Goal: Contribute content: Contribute content

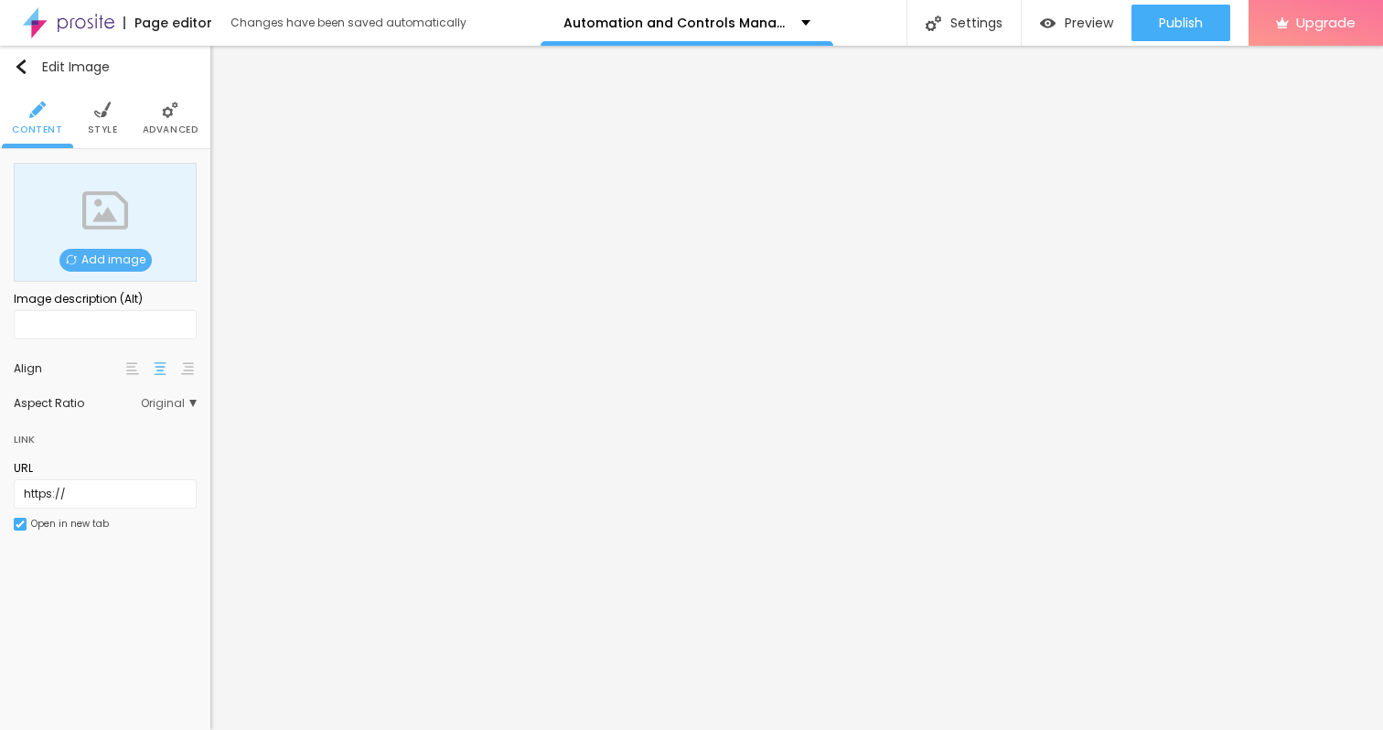
click at [102, 254] on span "Add image" at bounding box center [105, 260] width 92 height 23
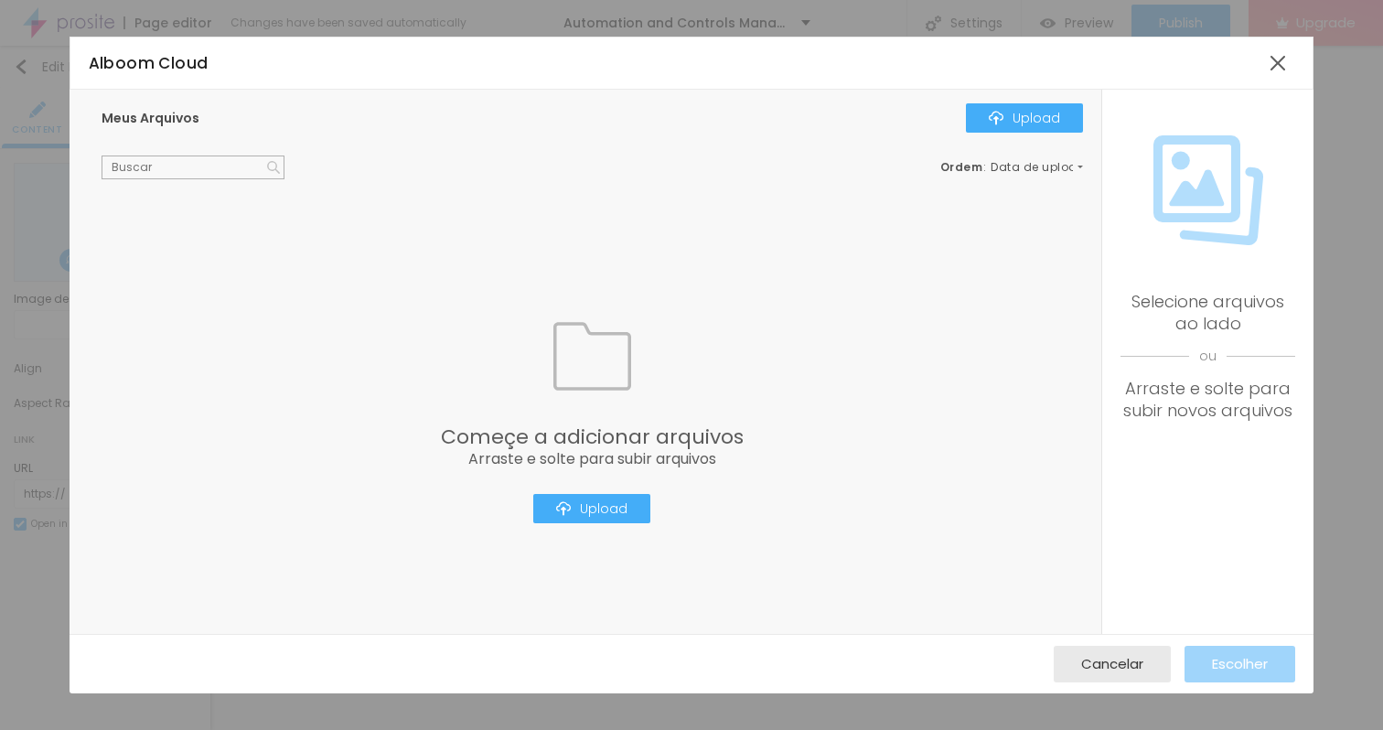
click at [595, 491] on div "Começe a adicionar arquivos Arraste e solte para subir arquivos Upload" at bounding box center [592, 420] width 981 height 427
click at [602, 507] on div "Upload" at bounding box center [591, 508] width 71 height 15
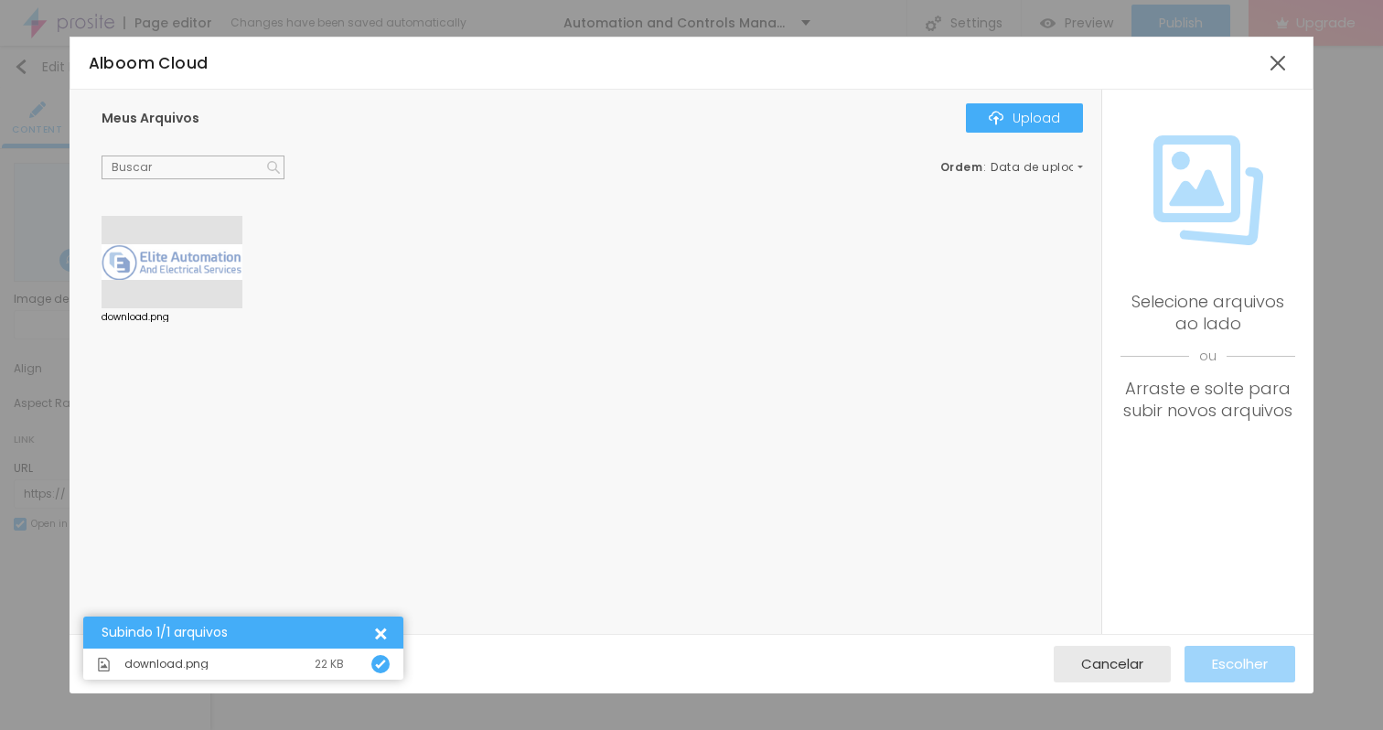
click at [188, 299] on div at bounding box center [172, 262] width 141 height 93
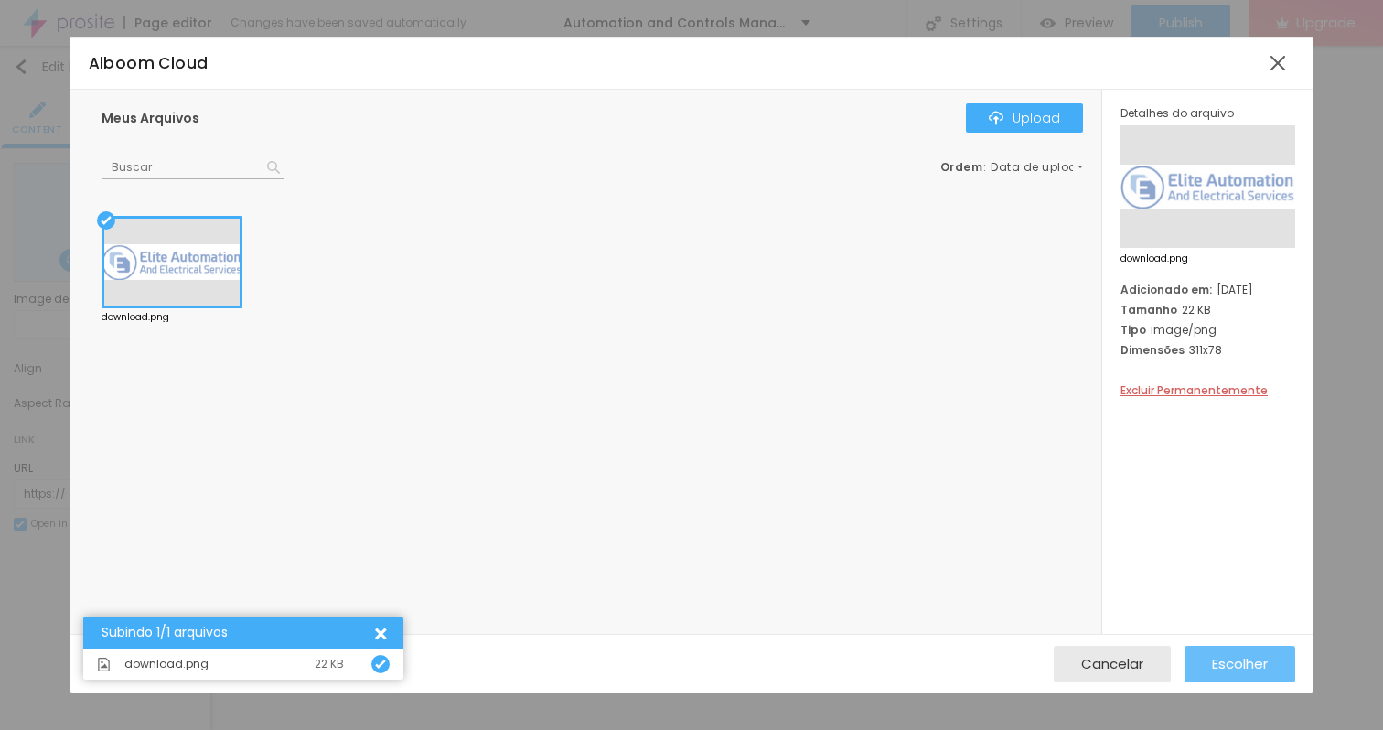
click at [1227, 670] on span "Escolher" at bounding box center [1240, 664] width 56 height 16
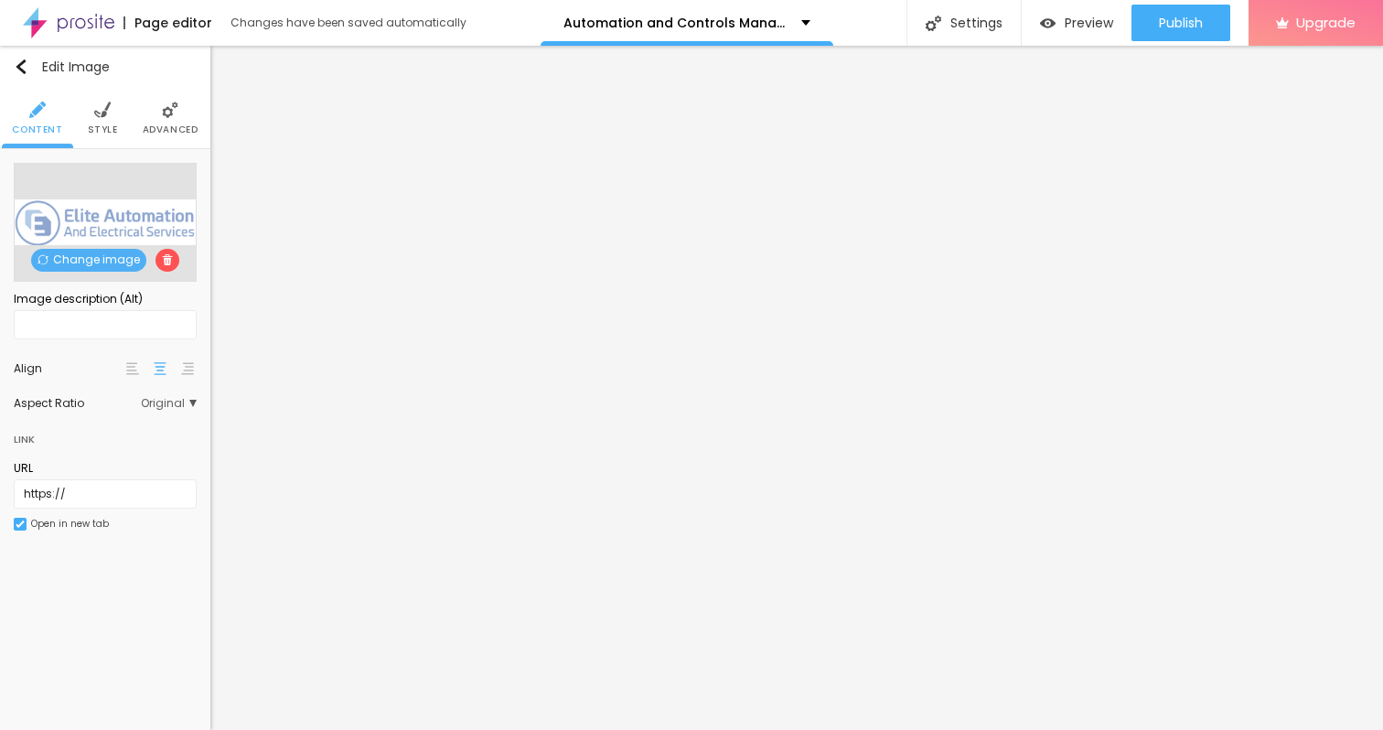
click at [103, 132] on span "Style" at bounding box center [103, 129] width 30 height 9
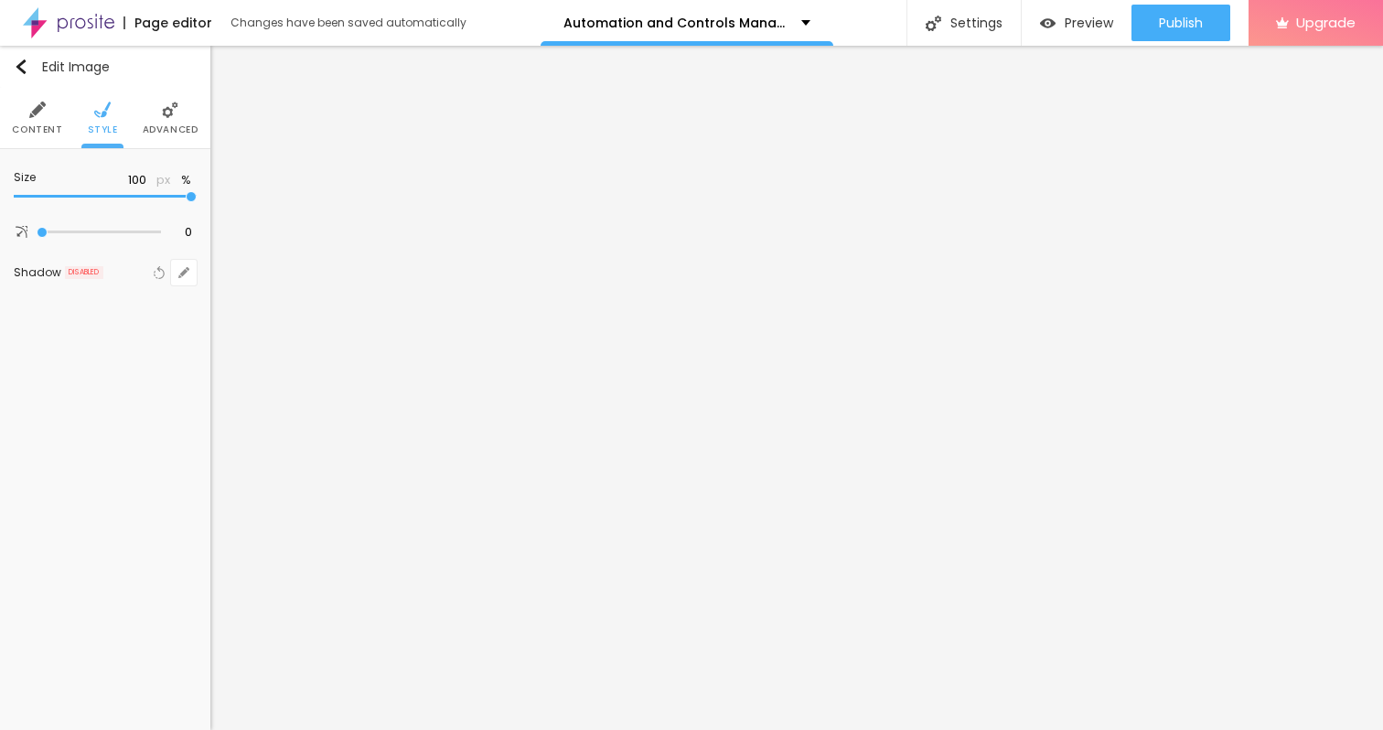
type input "65"
click at [120, 197] on input "range" at bounding box center [105, 196] width 183 height 9
type input "60"
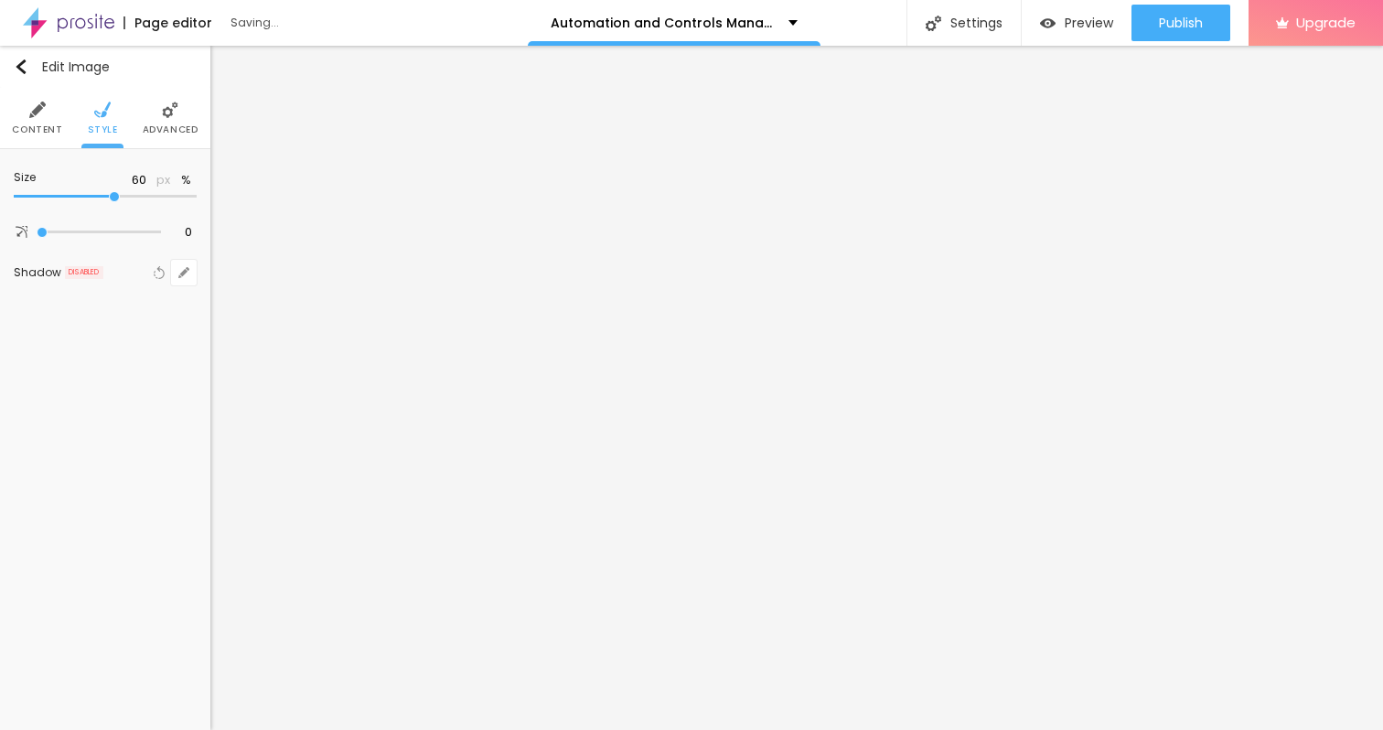
type input "55"
drag, startPoint x: 120, startPoint y: 197, endPoint x: 106, endPoint y: 196, distance: 13.7
type input "55"
click at [106, 196] on input "range" at bounding box center [105, 196] width 183 height 9
click at [149, 133] on span "Advanced" at bounding box center [171, 129] width 56 height 9
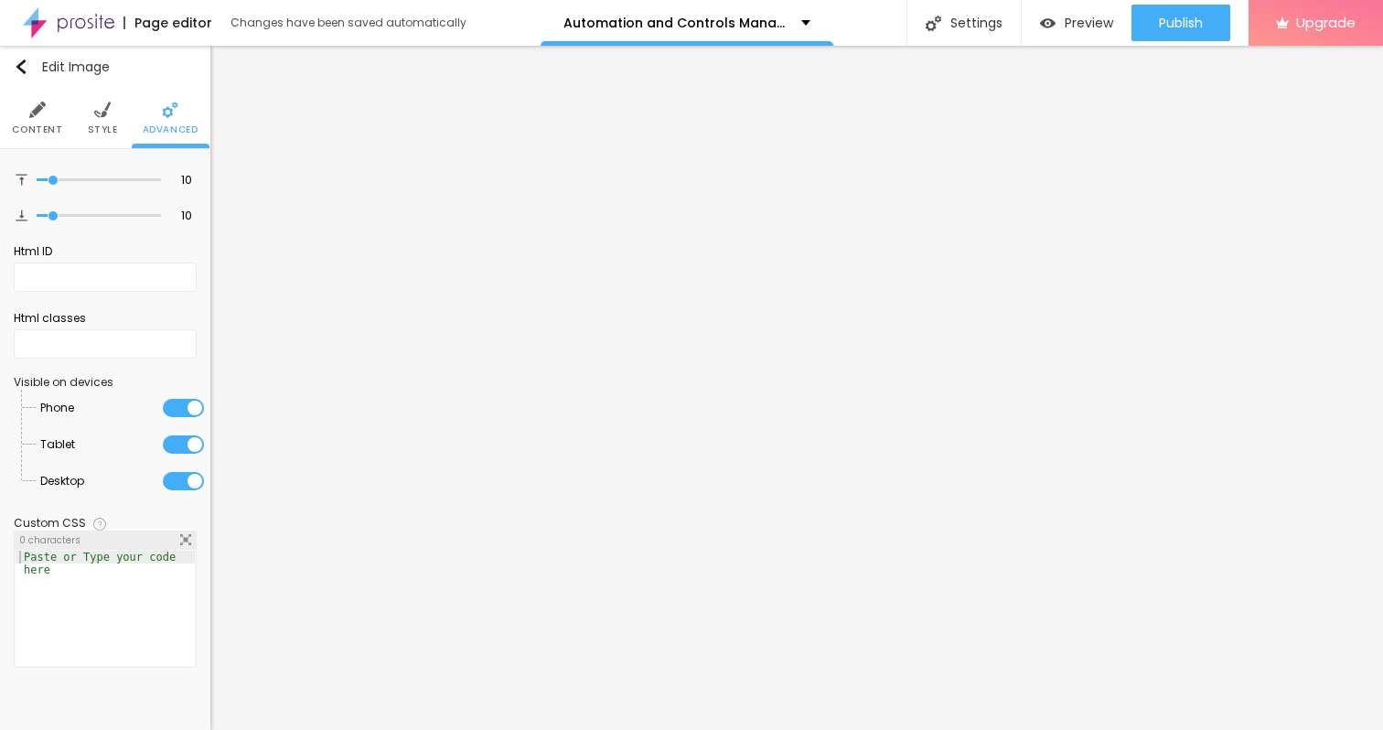
click at [149, 133] on span "Advanced" at bounding box center [171, 129] width 56 height 9
type input "11"
type input "12"
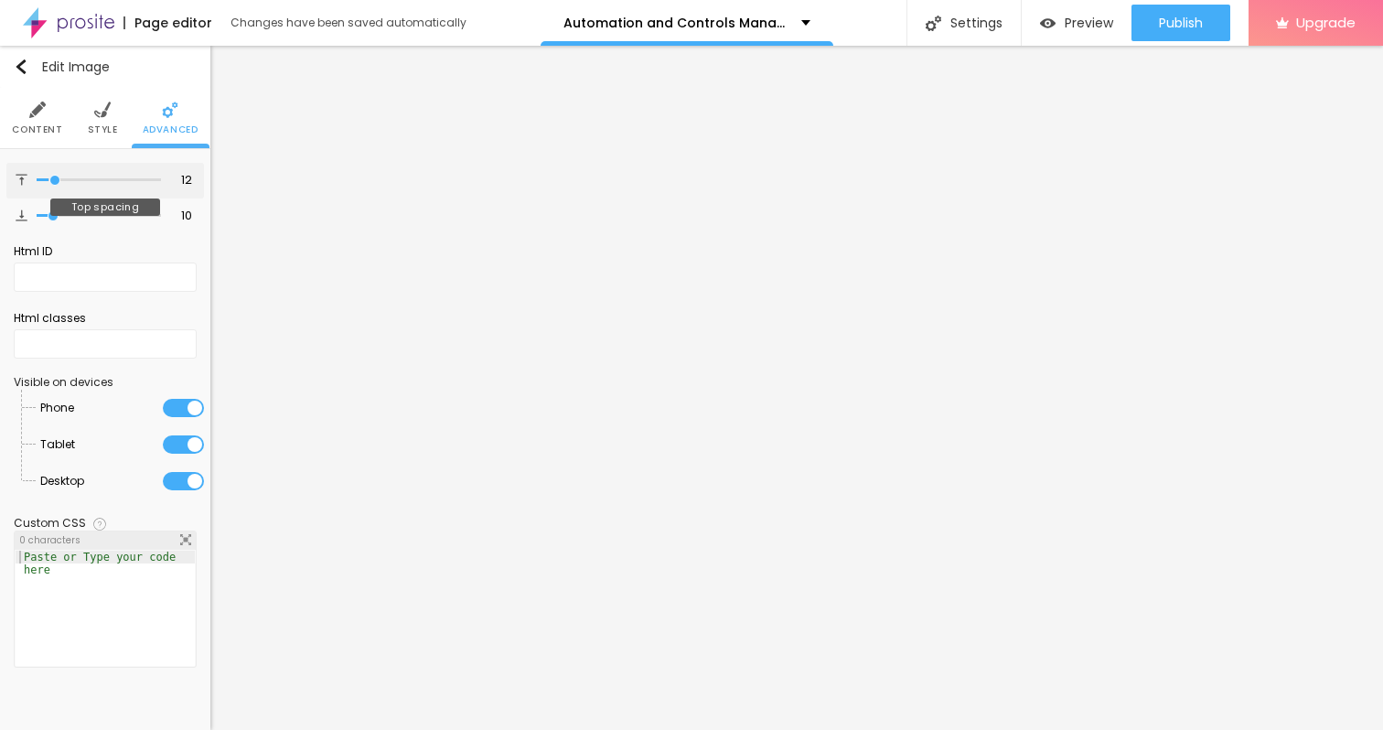
type input "13"
type input "14"
type input "15"
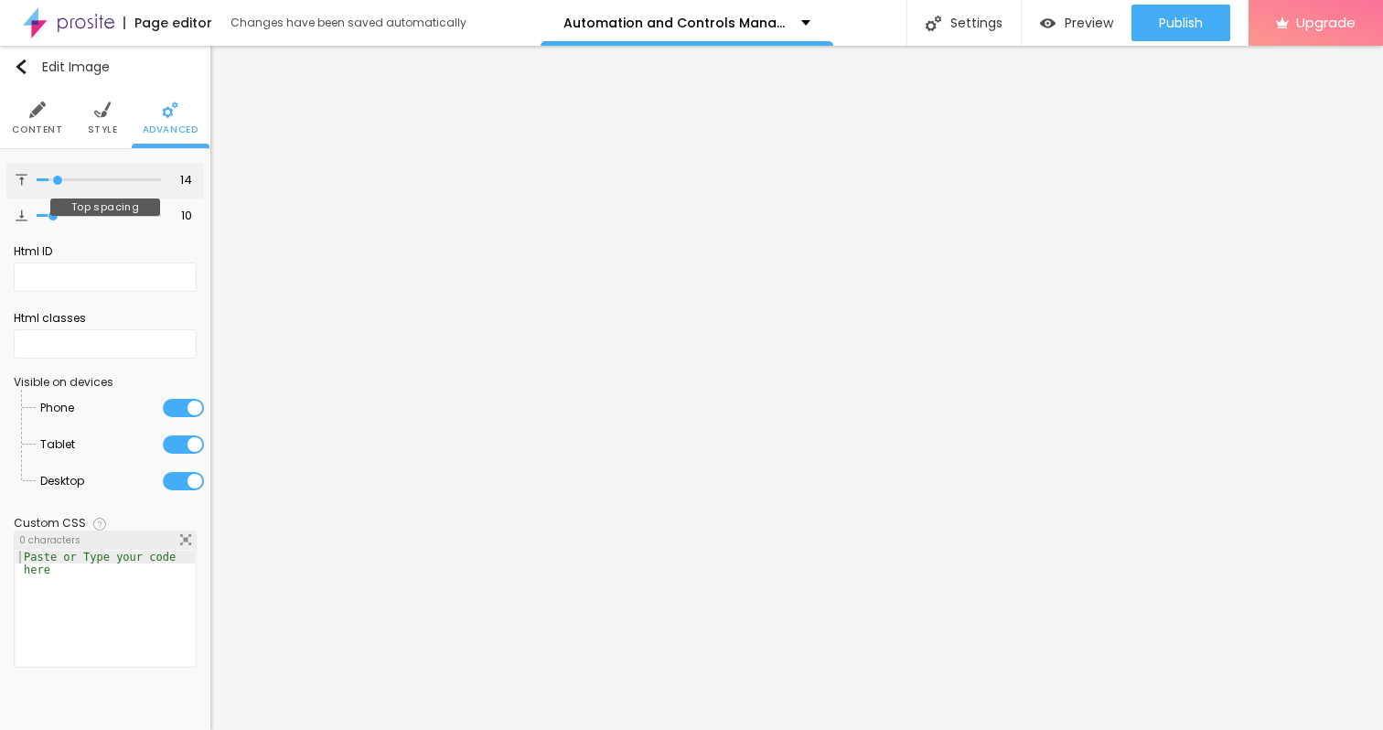
type input "15"
type input "16"
type input "17"
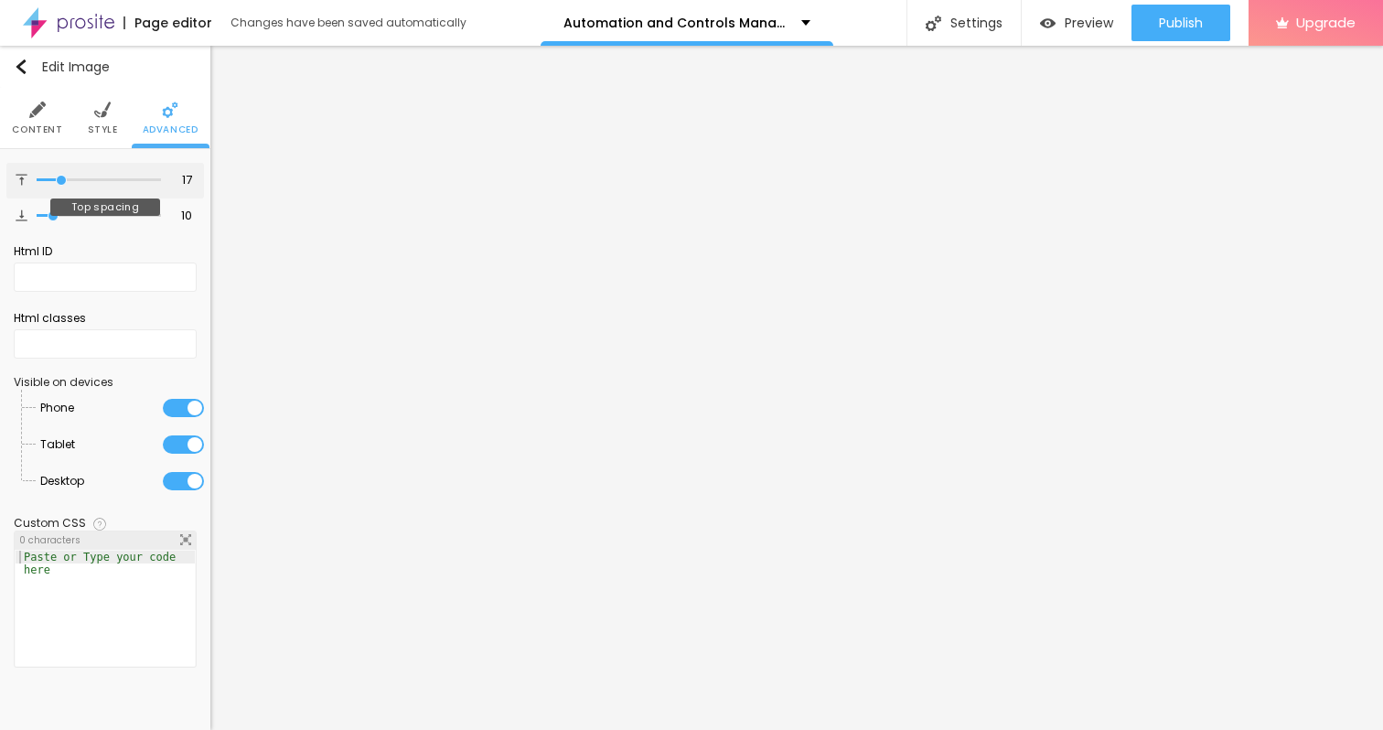
type input "16"
type input "15"
type input "14"
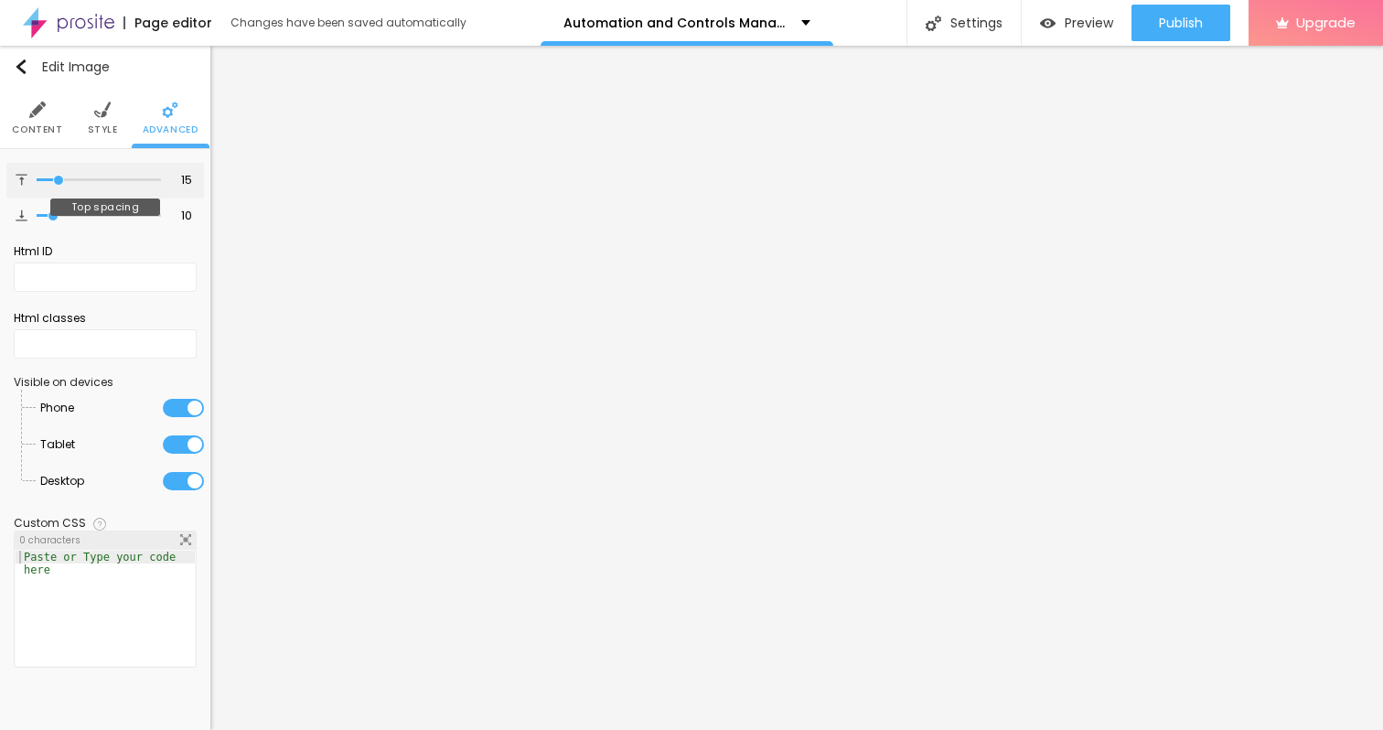
type input "14"
type input "13"
type input "12"
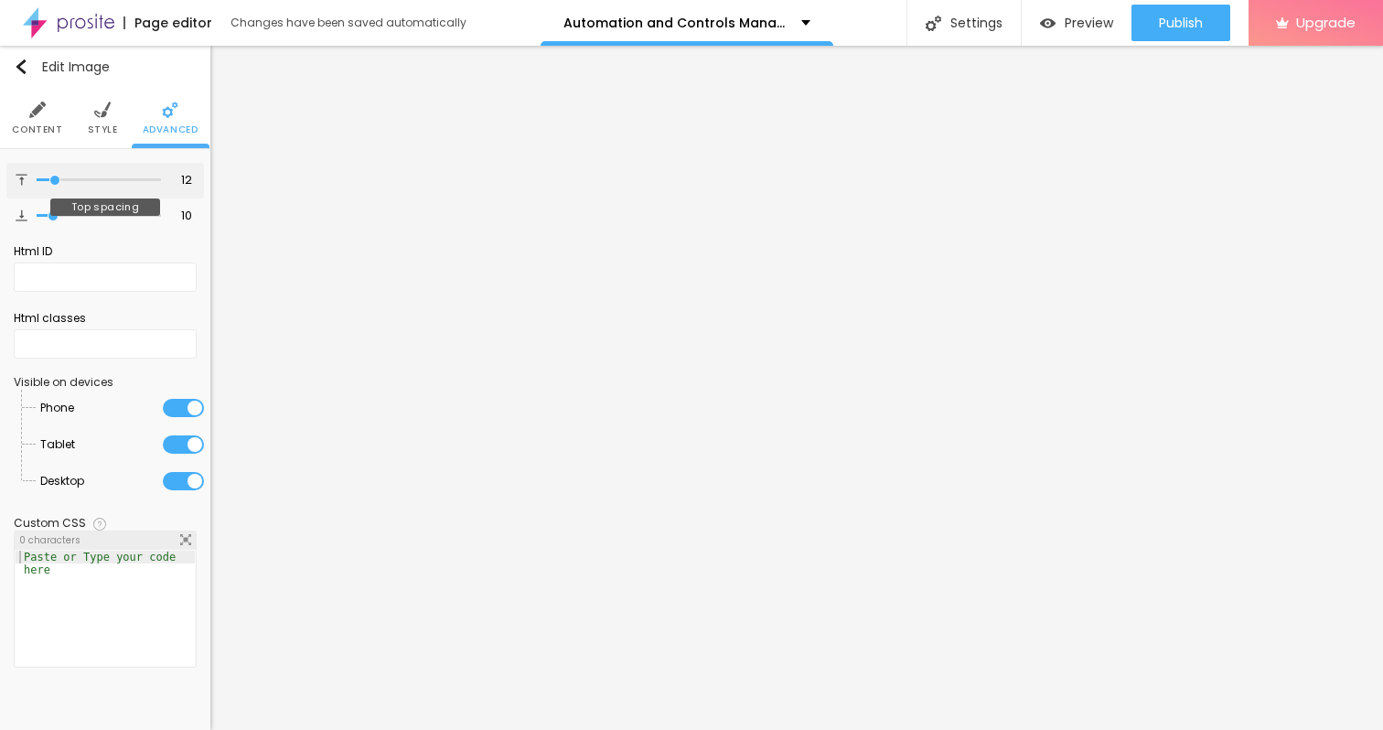
type input "11"
type input "10"
click at [54, 176] on input "range" at bounding box center [99, 180] width 124 height 9
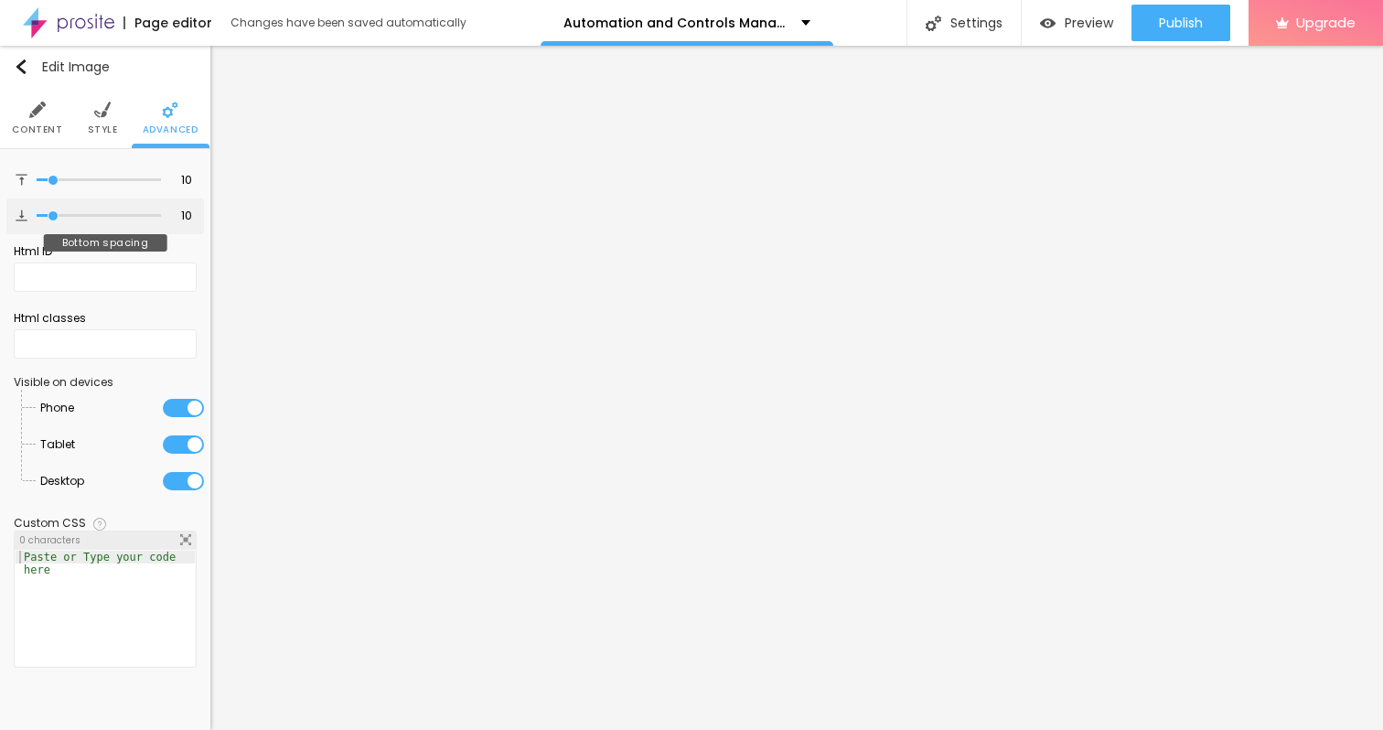
type input "6"
type input "7"
type input "9"
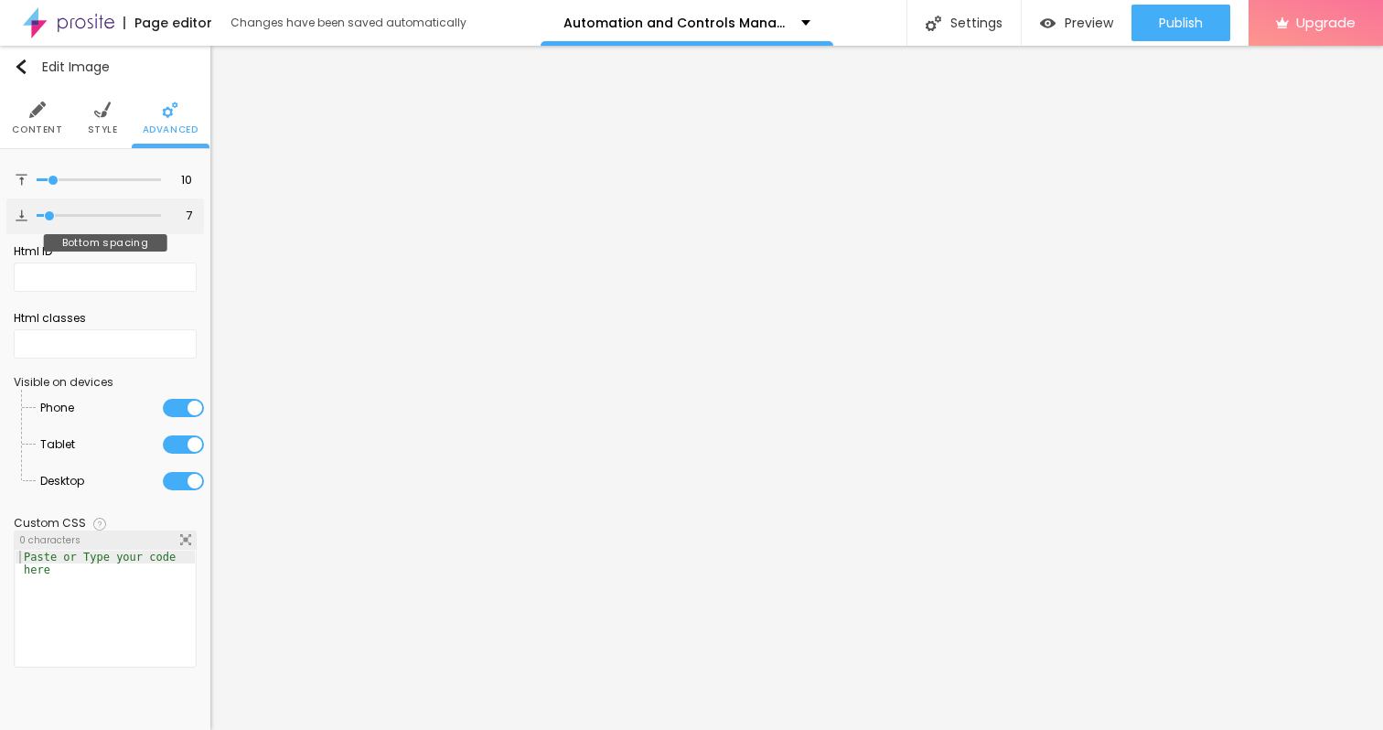
type input "9"
type input "10"
type input "11"
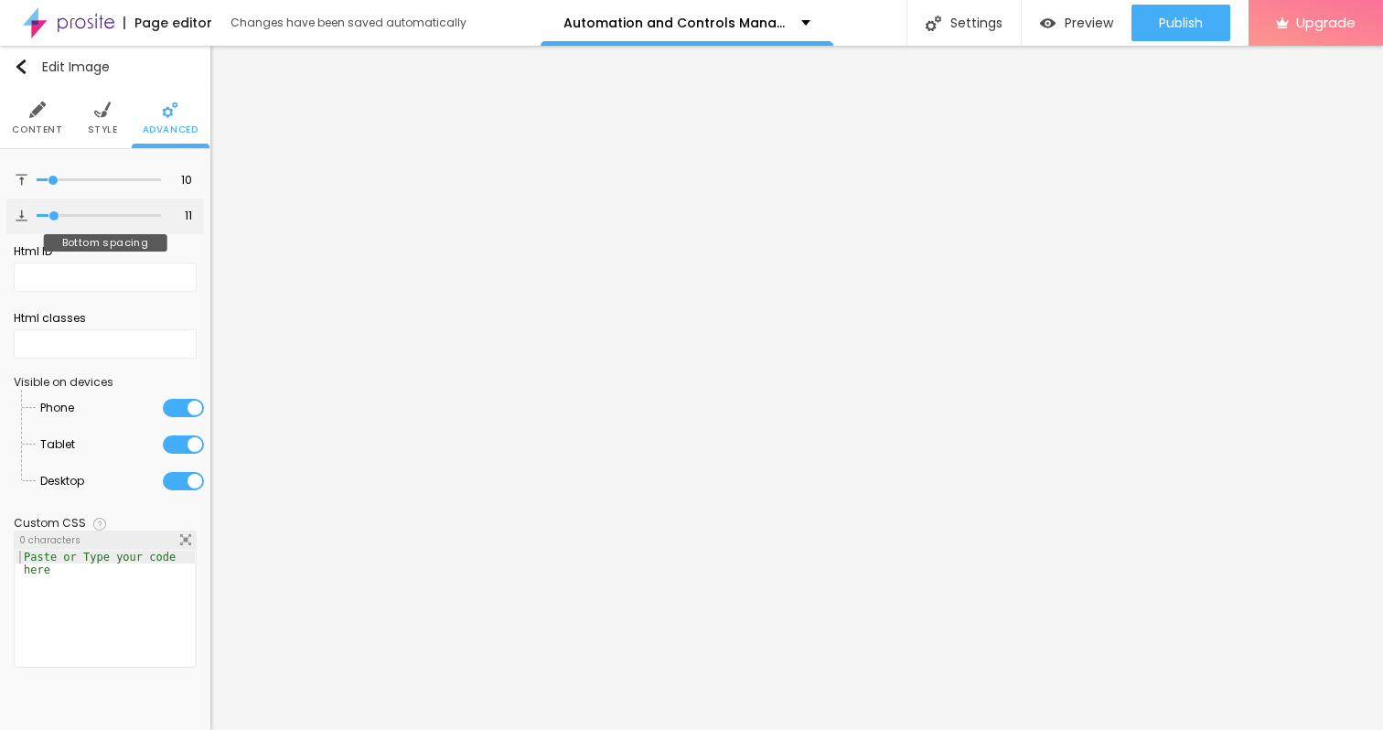
type input "13"
type input "14"
type input "15"
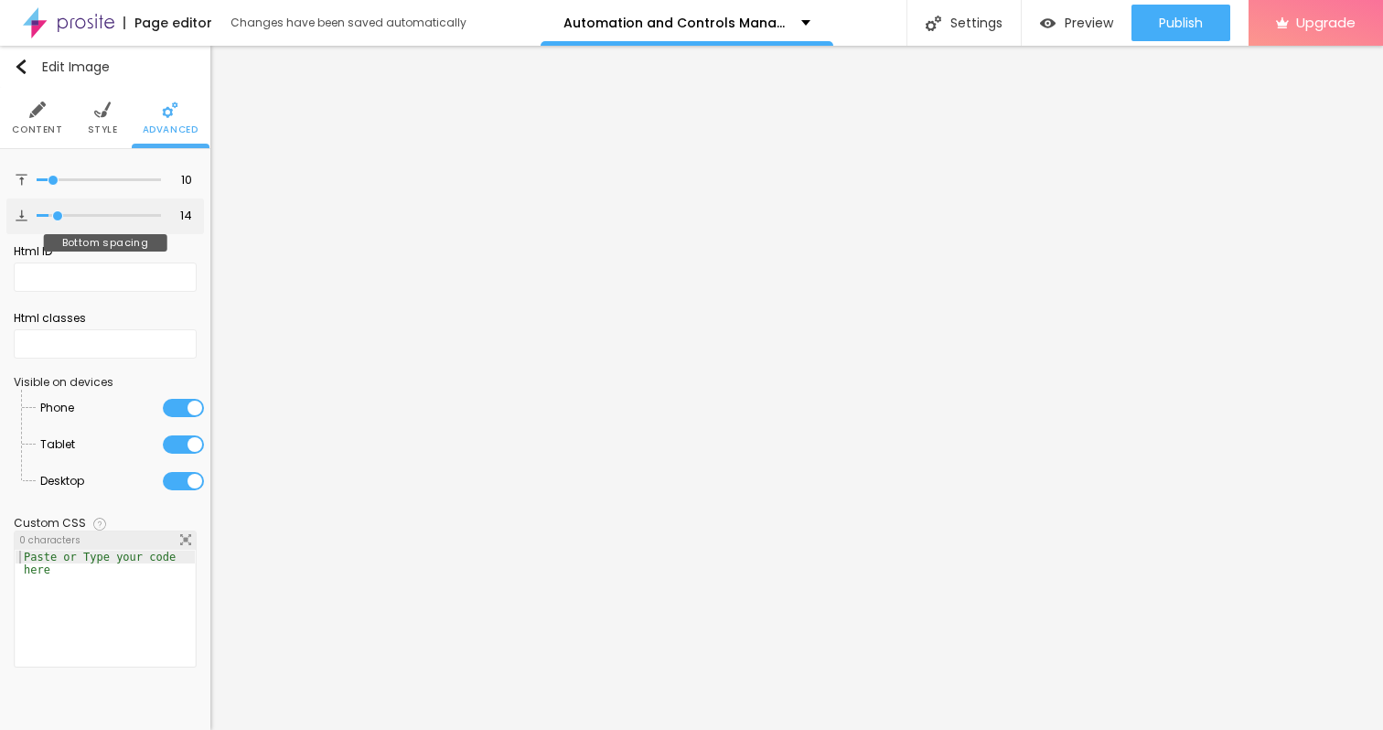
type input "15"
type input "16"
type input "17"
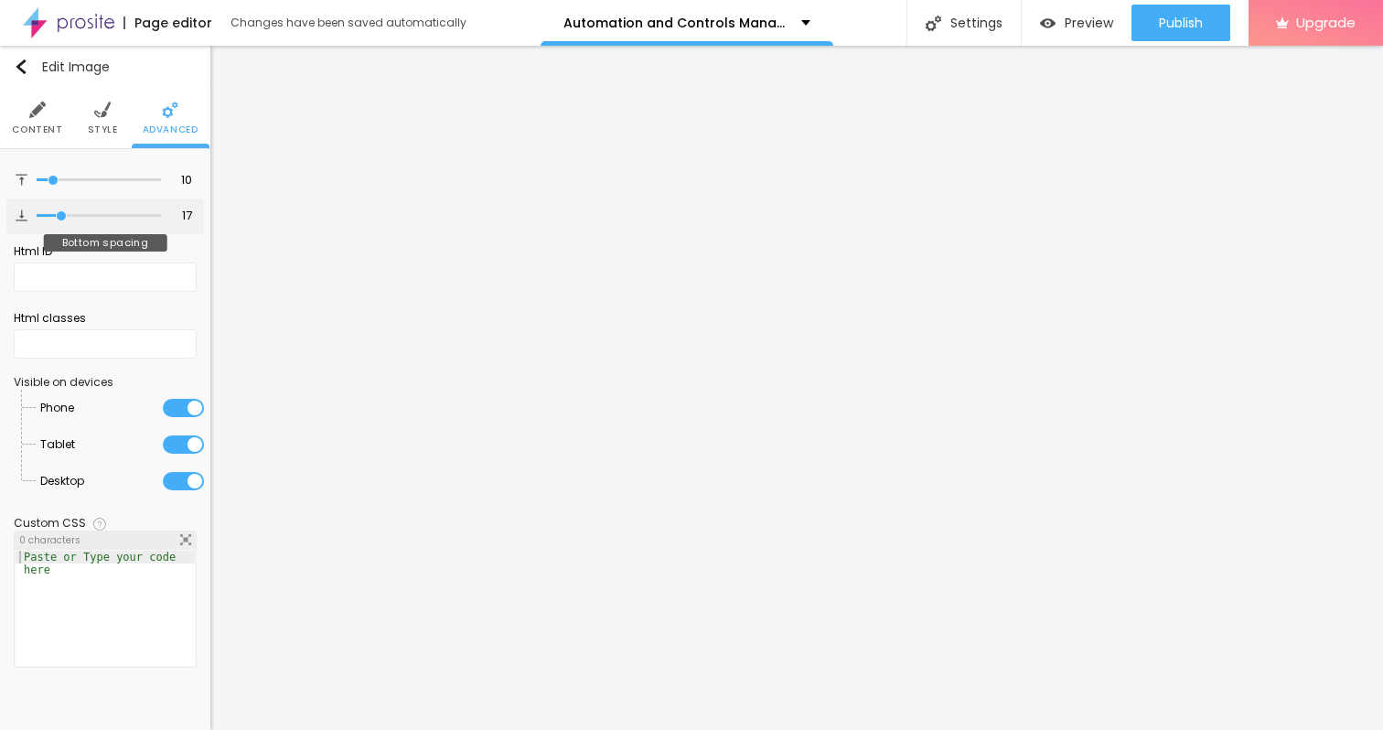
type input "18"
type input "19"
type input "20"
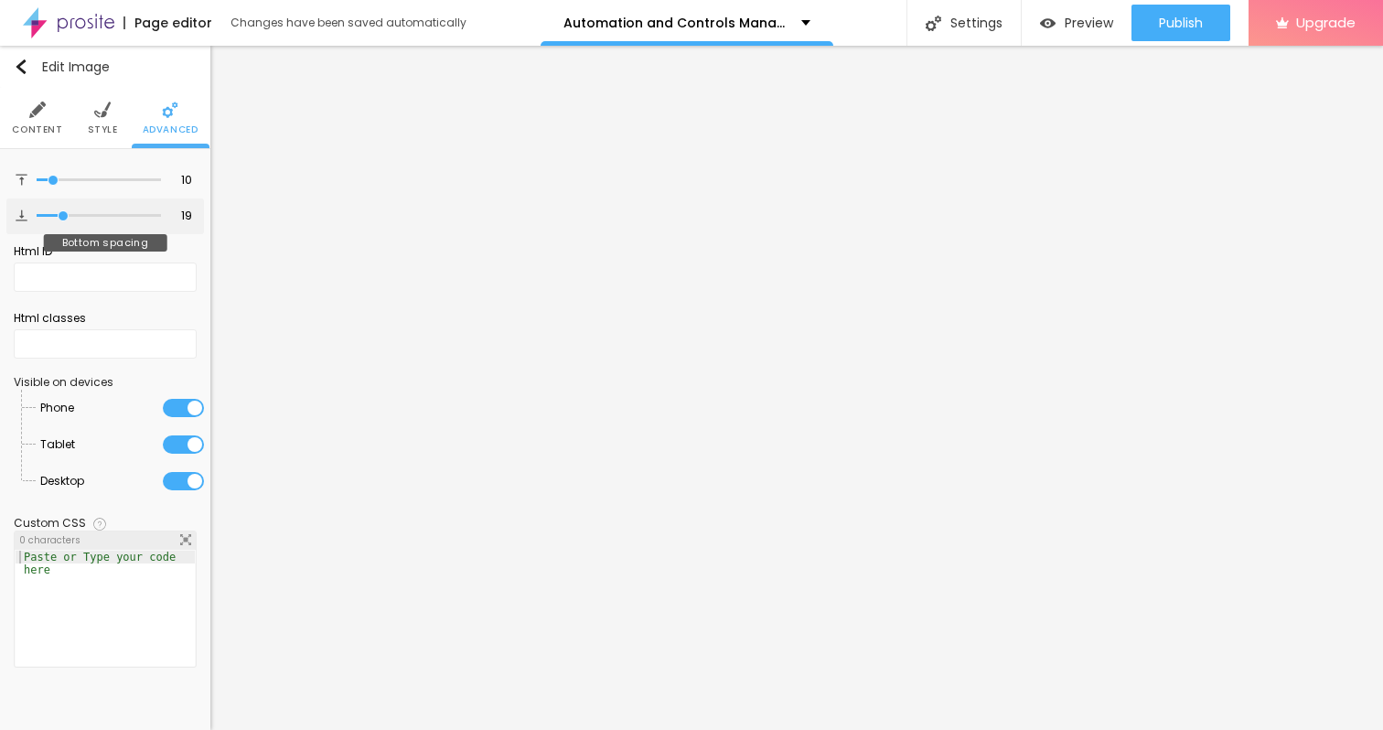
type input "20"
drag, startPoint x: 49, startPoint y: 211, endPoint x: 65, endPoint y: 213, distance: 15.7
type input "20"
click at [65, 213] on input "range" at bounding box center [99, 215] width 124 height 9
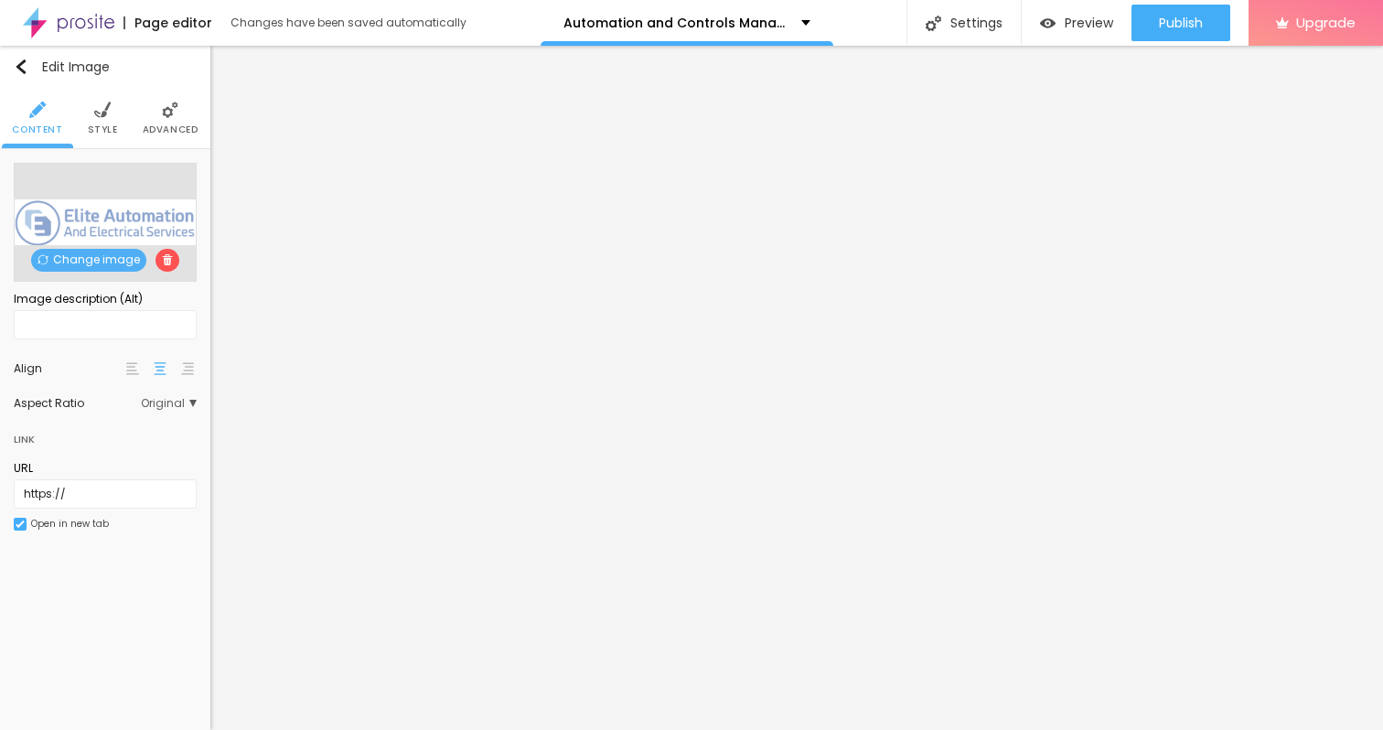
click at [104, 141] on li "Style" at bounding box center [103, 118] width 30 height 60
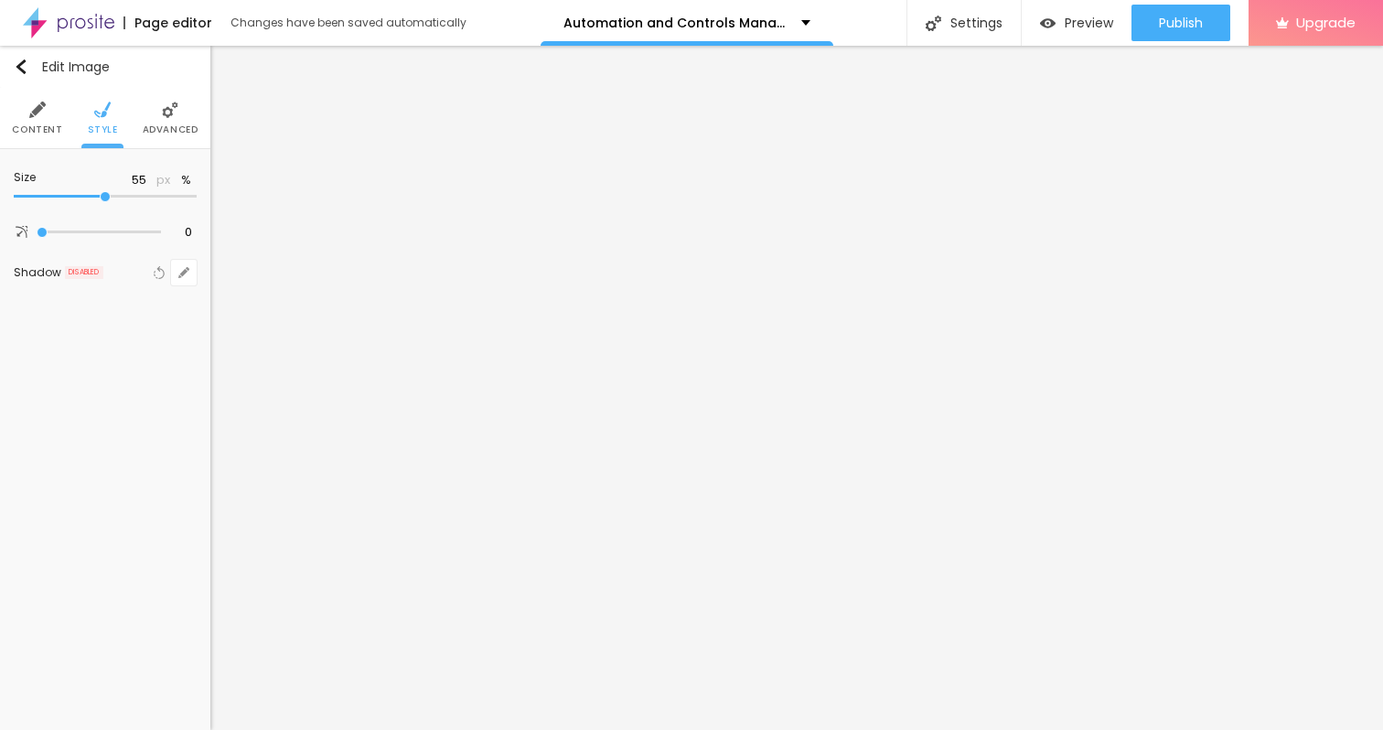
click at [167, 130] on span "Advanced" at bounding box center [171, 129] width 56 height 9
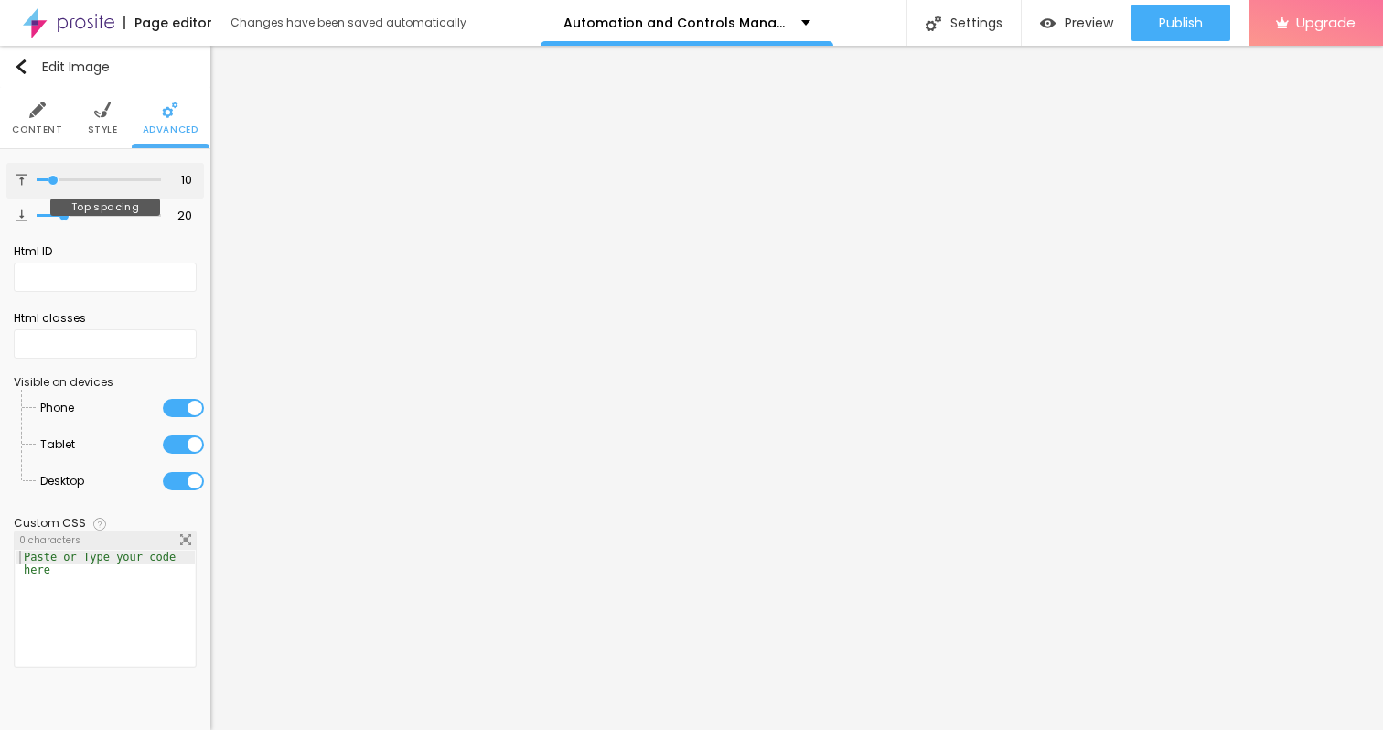
type input "7"
click at [50, 177] on input "range" at bounding box center [99, 180] width 124 height 9
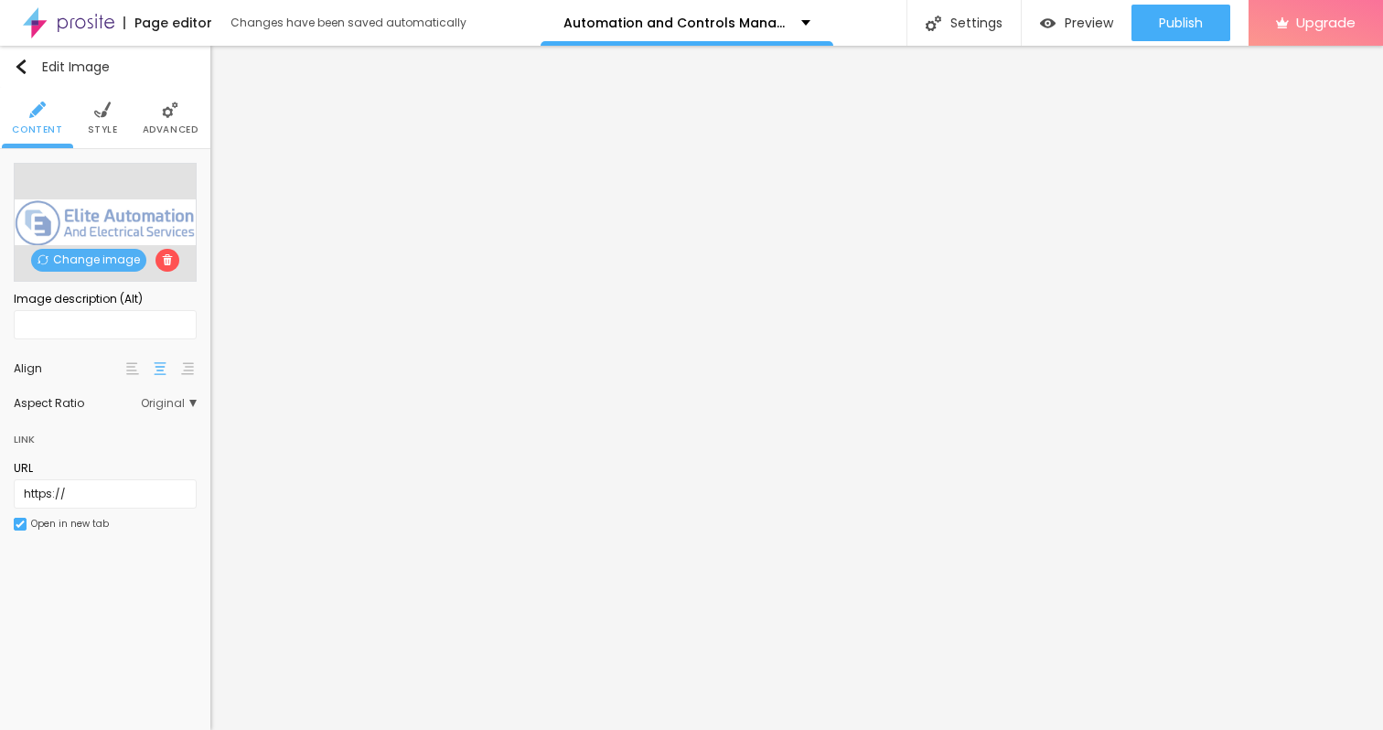
click at [105, 123] on li "Style" at bounding box center [103, 118] width 30 height 60
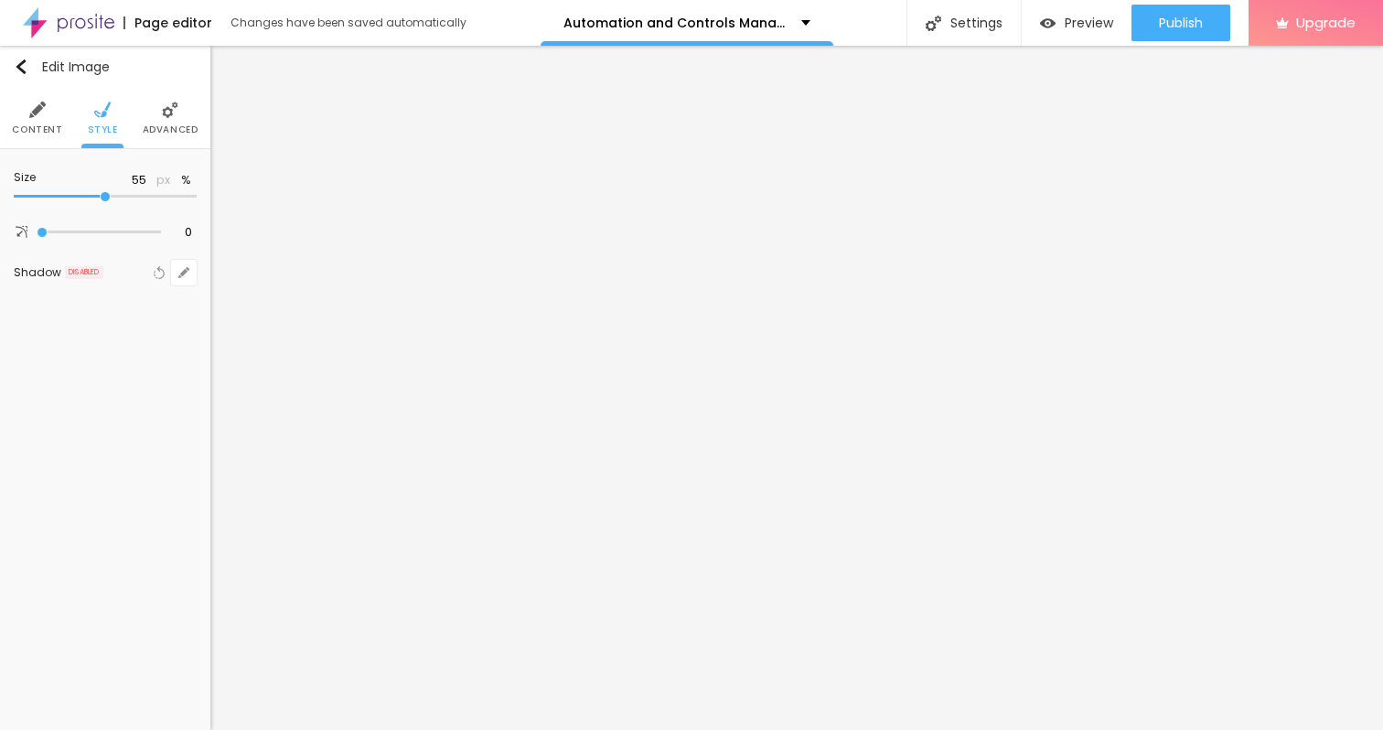
click at [140, 137] on ul "Content Style Advanced" at bounding box center [105, 118] width 210 height 61
click at [157, 127] on span "Advanced" at bounding box center [171, 129] width 56 height 9
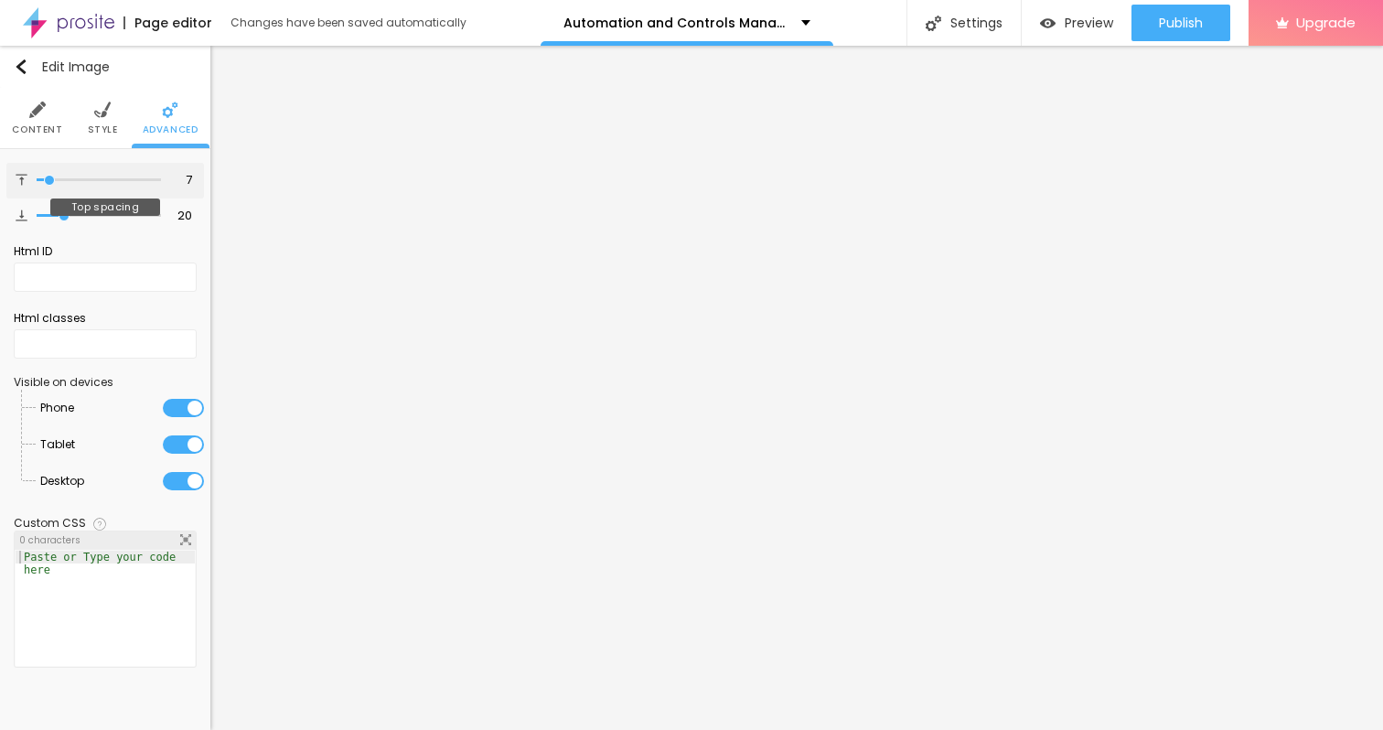
type input "8"
type input "9"
type input "10"
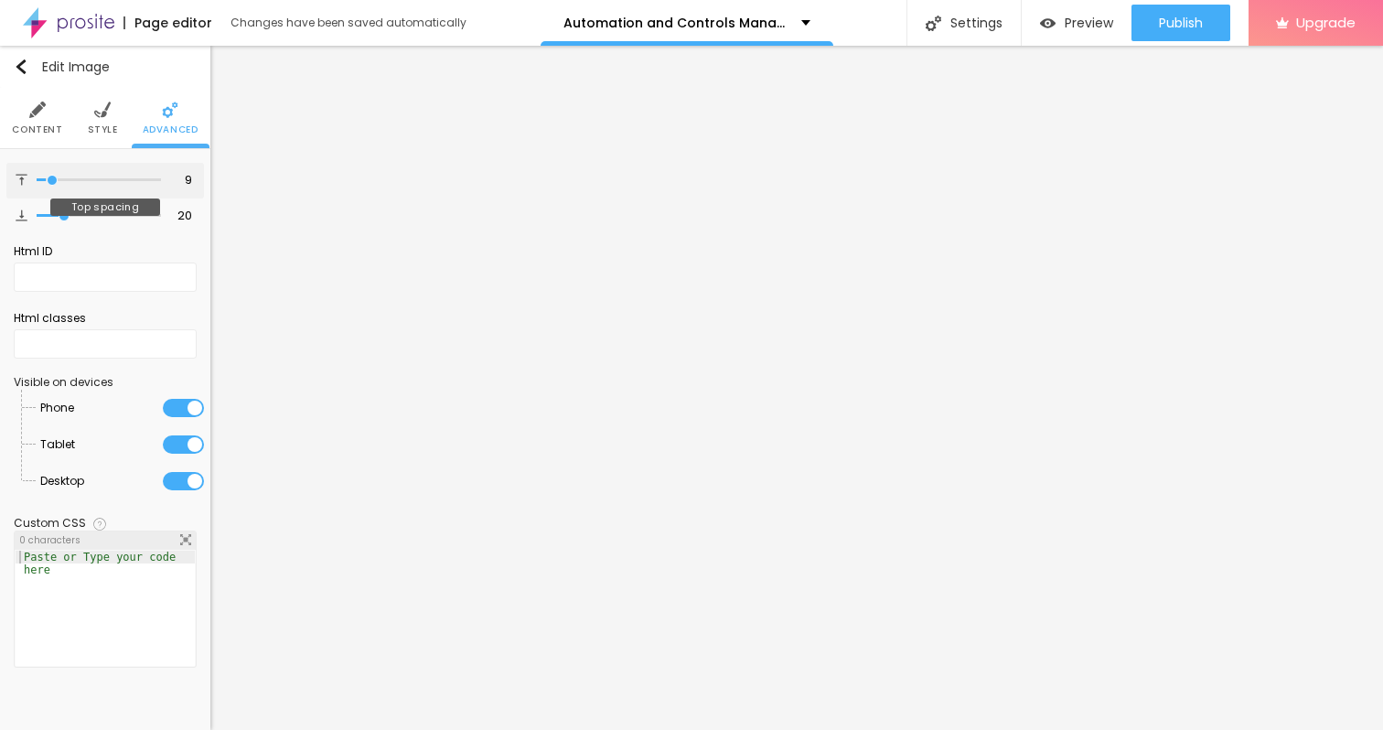
type input "10"
type input "11"
click at [55, 176] on input "range" at bounding box center [99, 180] width 124 height 9
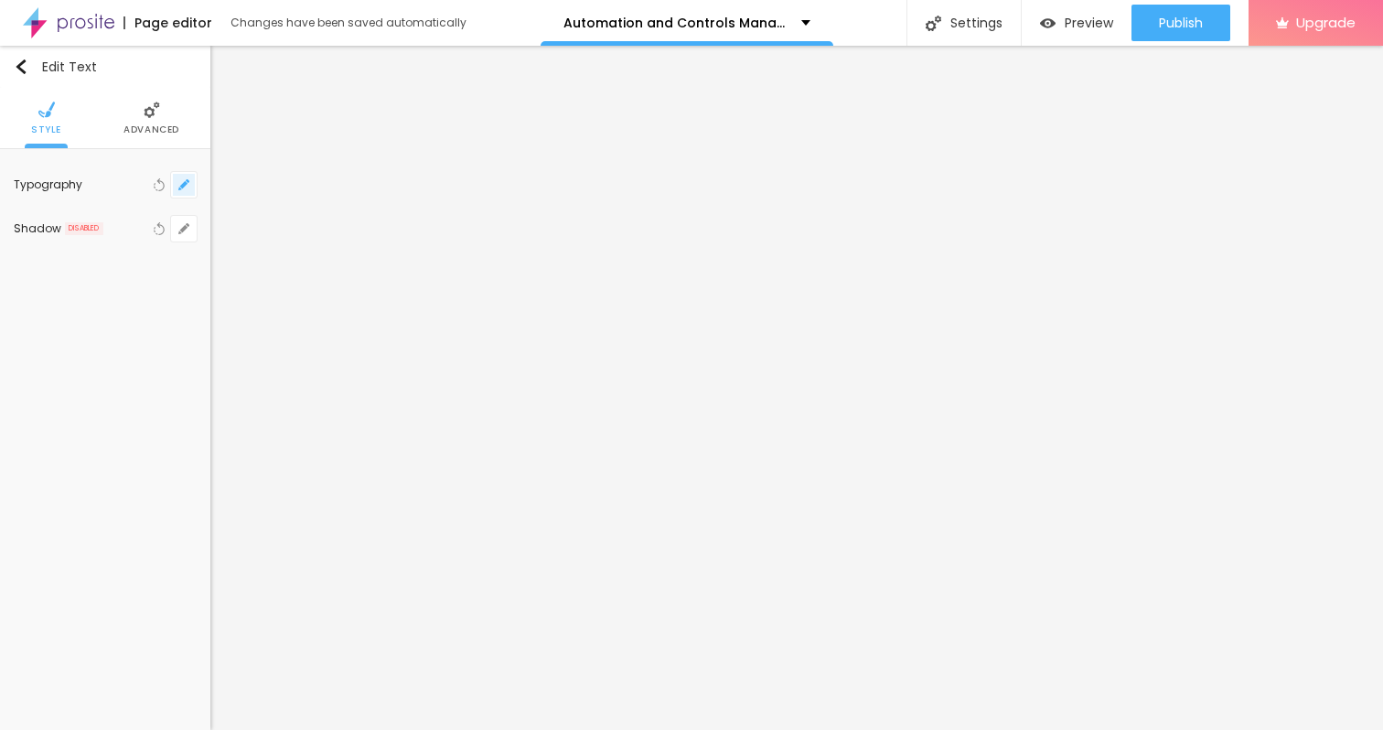
click at [192, 186] on button "button" at bounding box center [184, 185] width 26 height 26
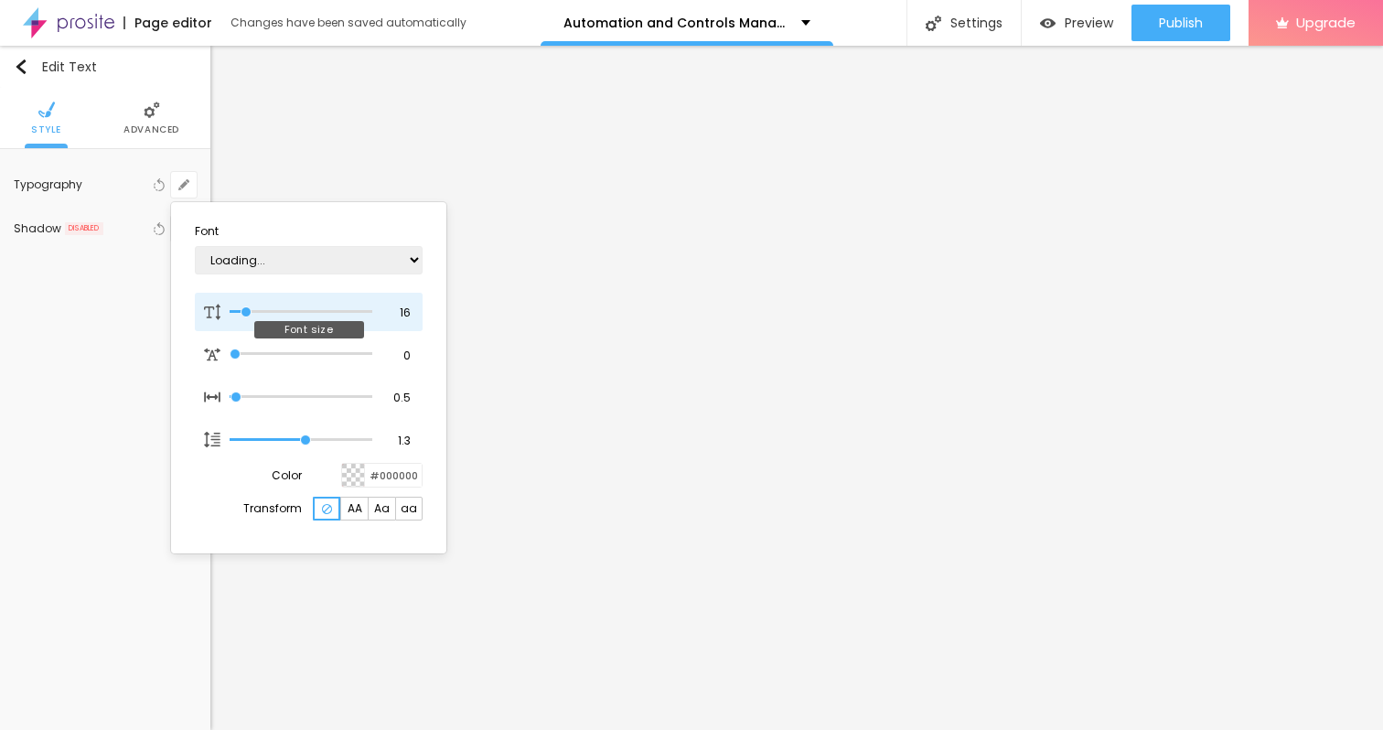
type input "1"
type input "17"
type input "1"
type input "18"
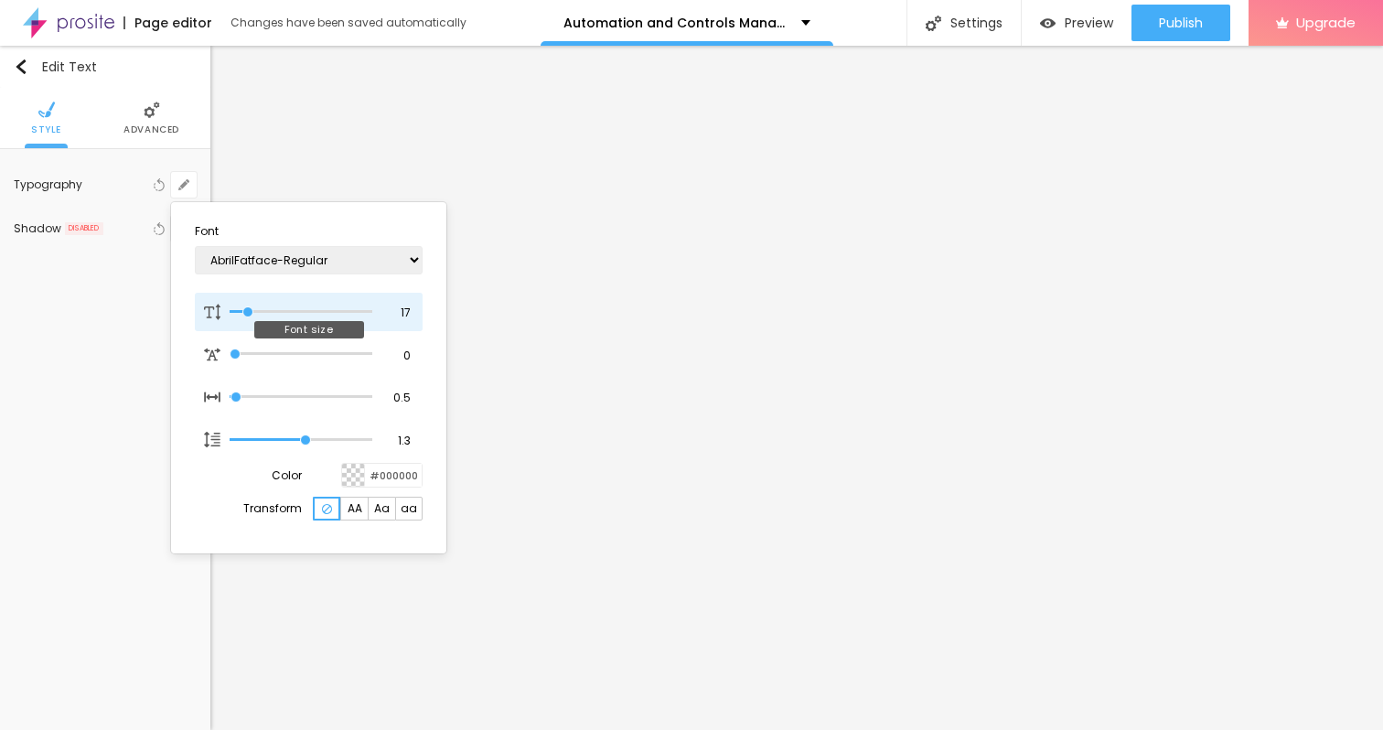
type input "18"
type input "1"
type input "19"
type input "1"
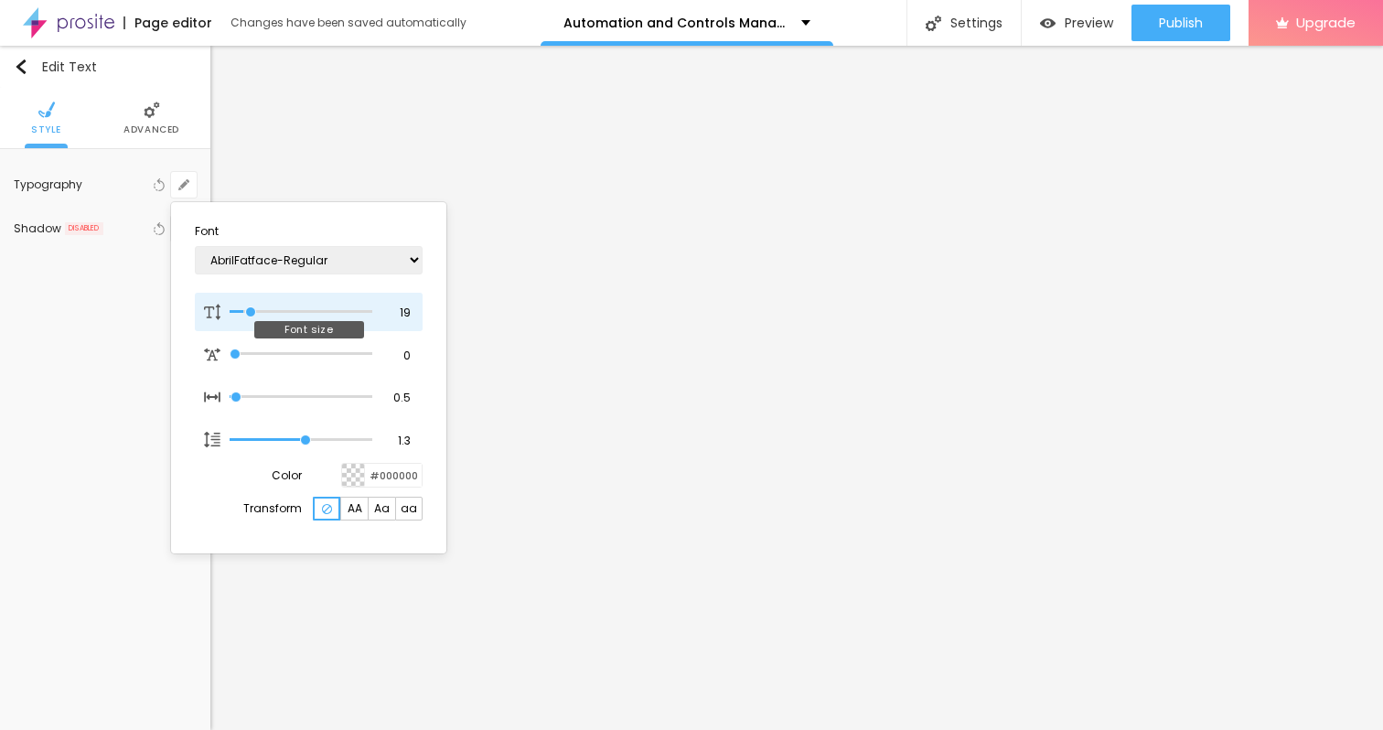
type input "21"
type input "1"
type input "22"
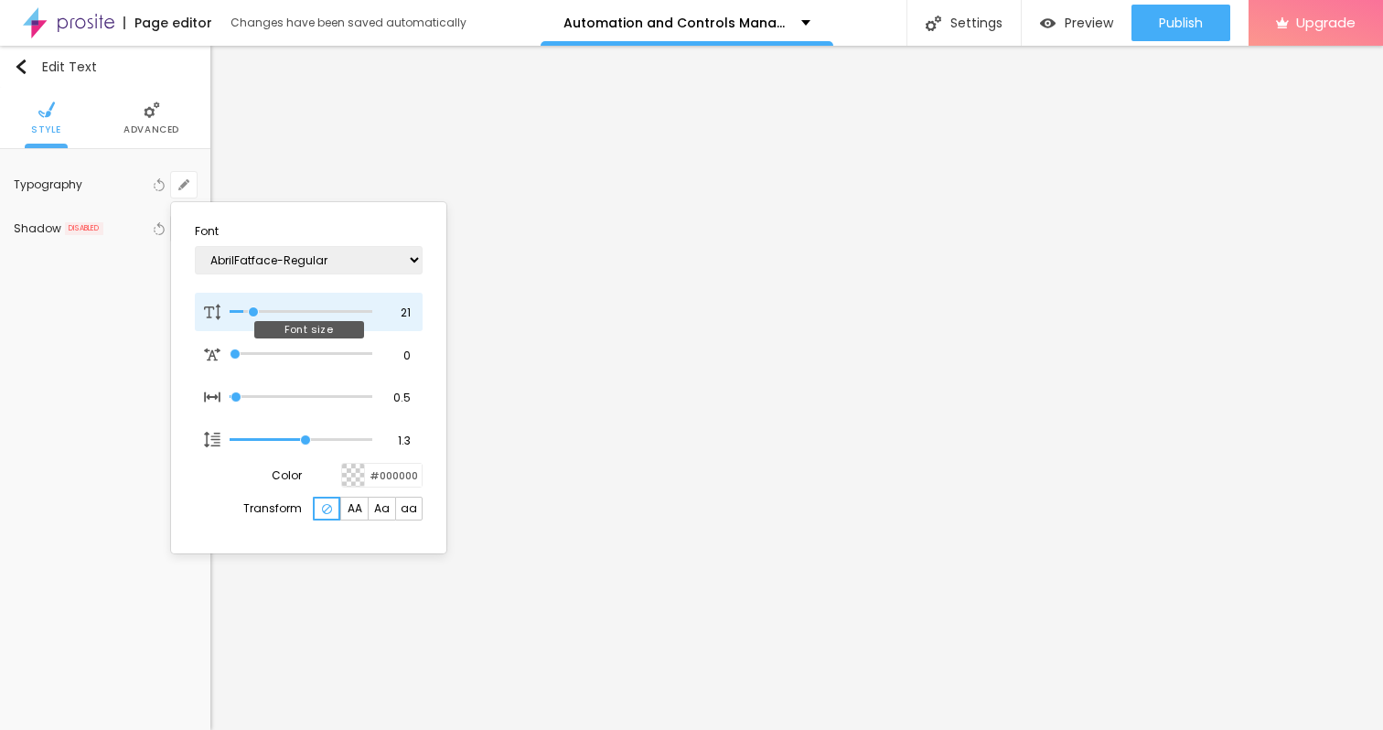
type input "1"
type input "24"
type input "1"
type input "25"
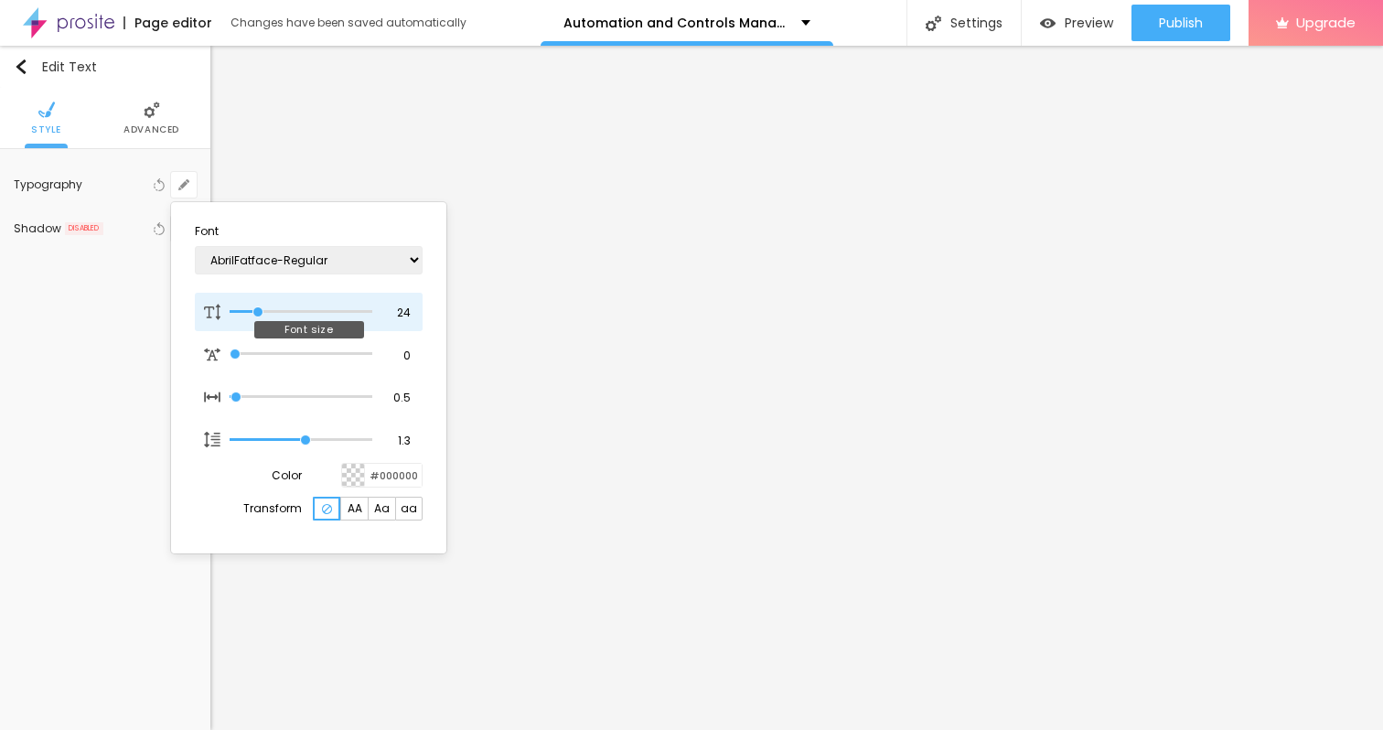
type input "25"
type input "1"
type input "26"
type input "1"
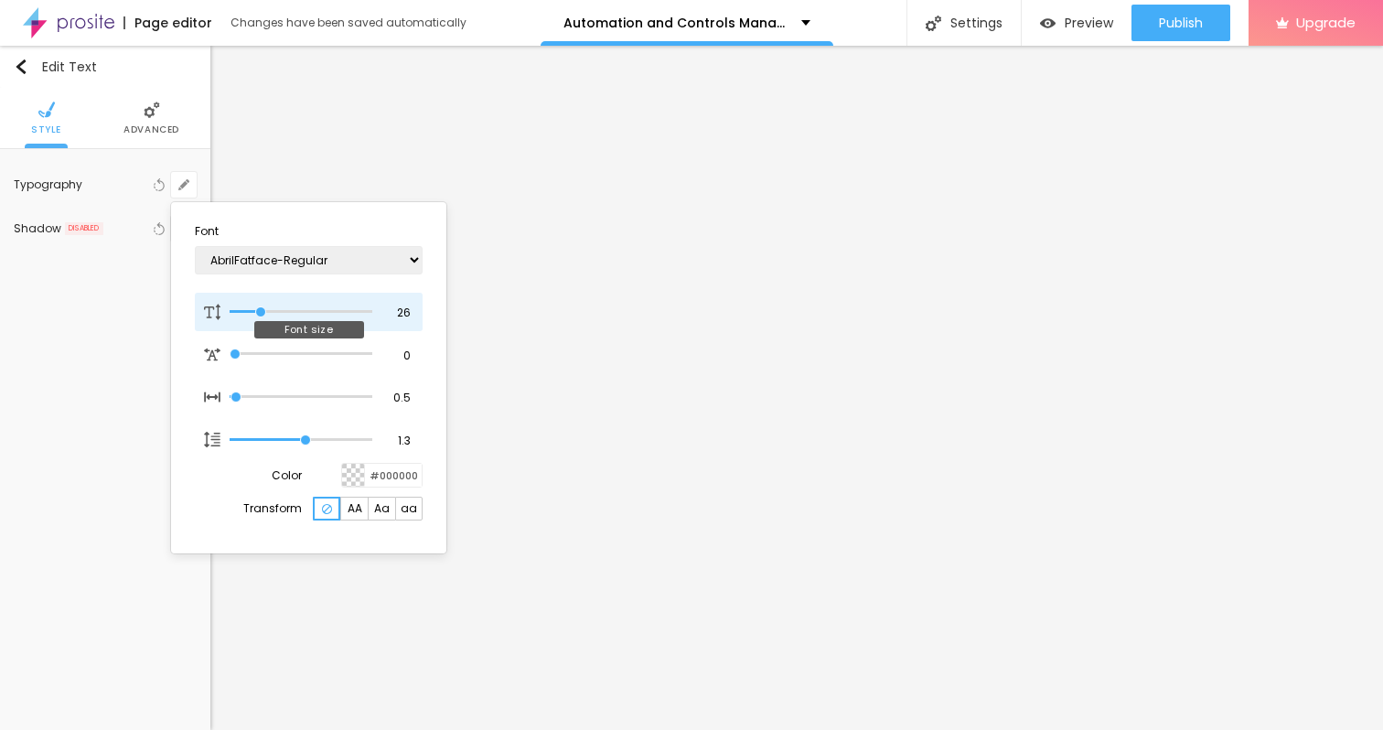
type input "25"
type input "1"
type input "24"
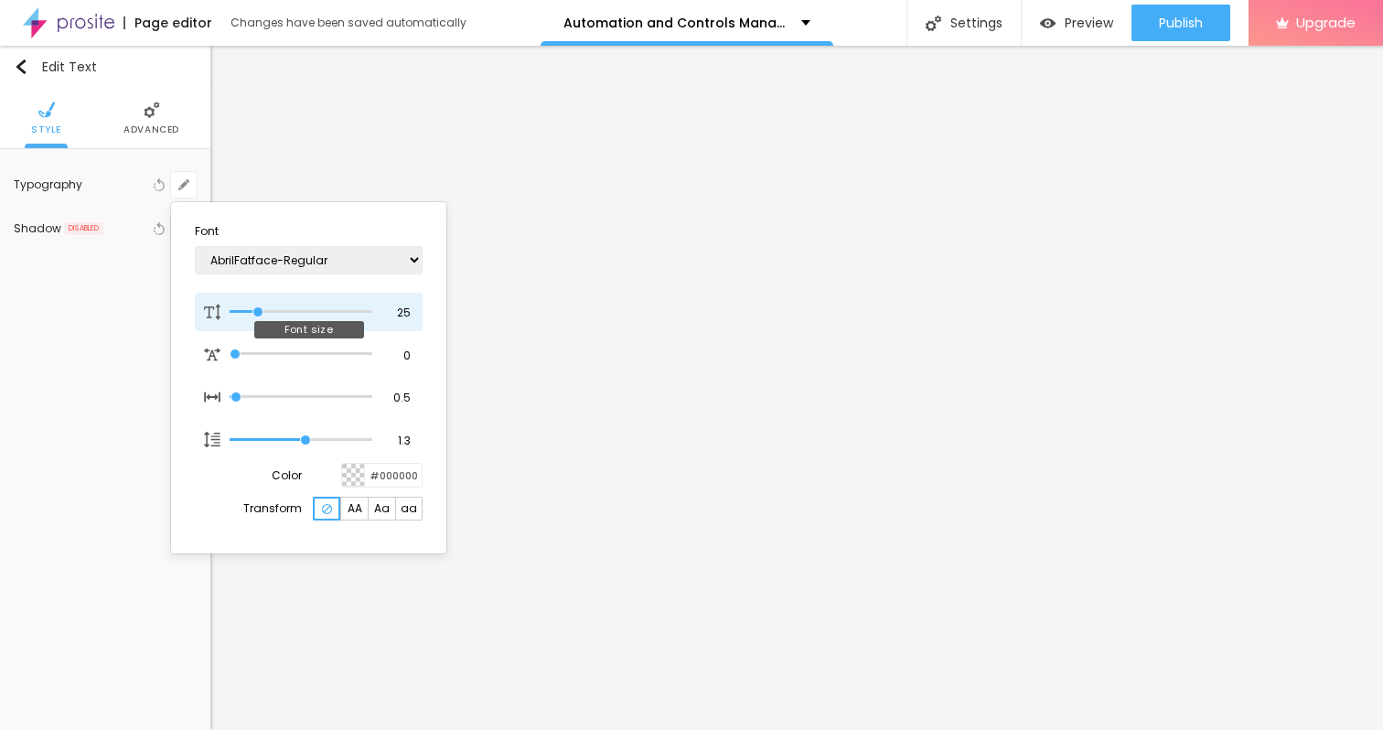
type input "1"
type input "23"
type input "1"
type input "22"
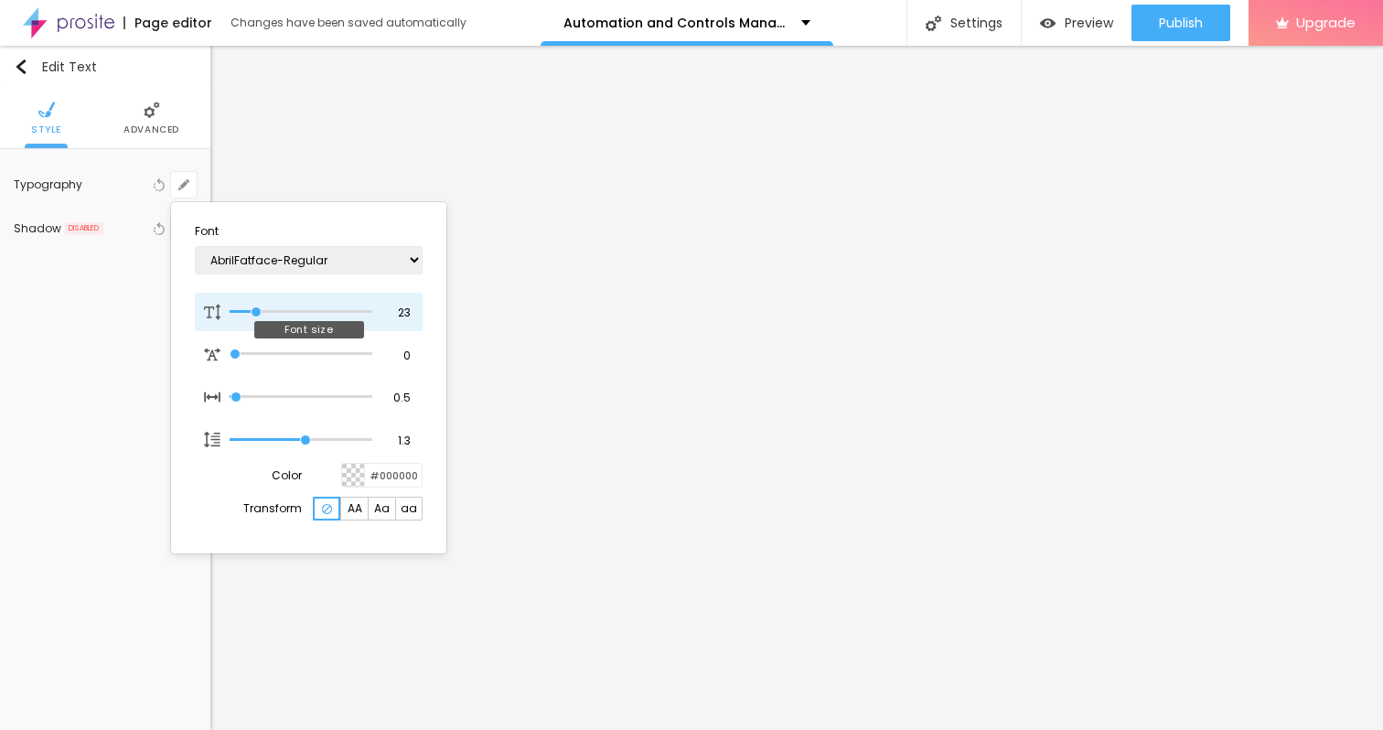
type input "22"
type input "1"
type input "21"
type input "1"
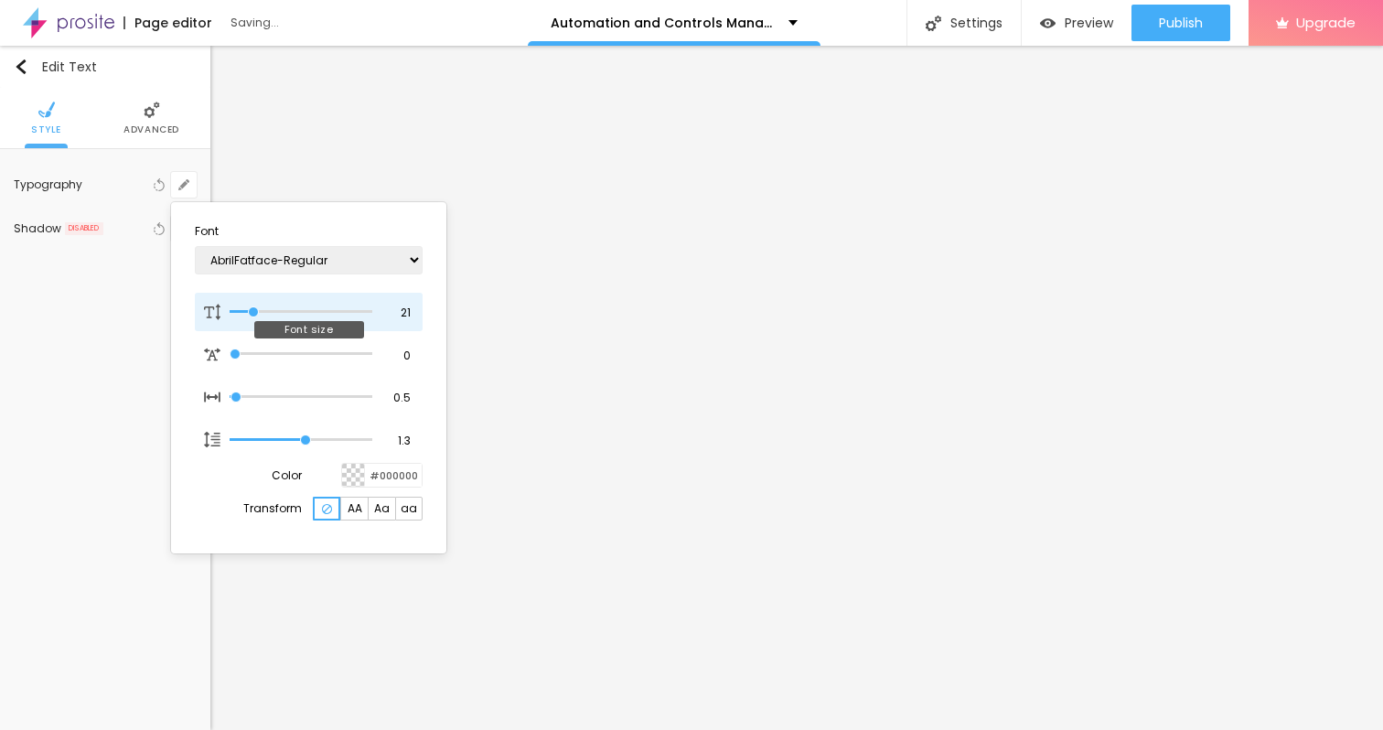
type input "20"
type input "1"
type input "21"
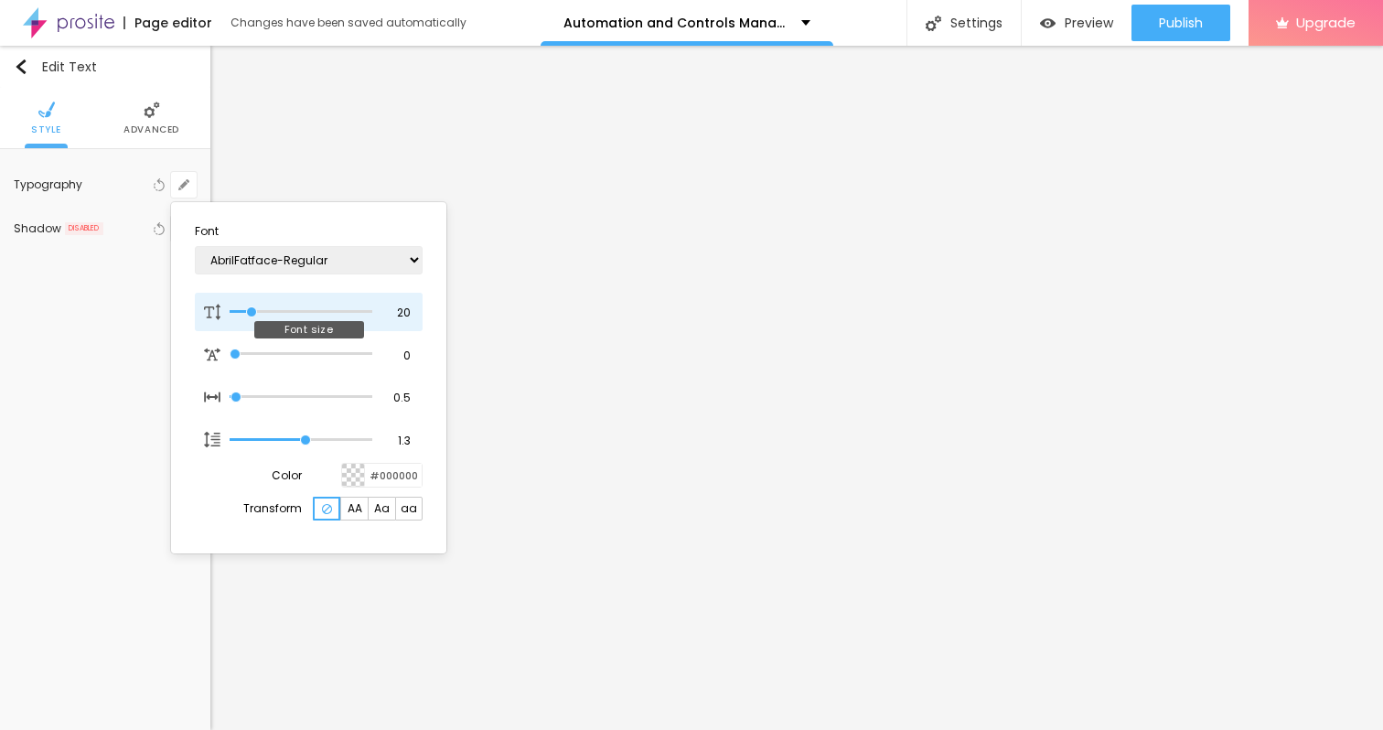
type input "1"
type input "22"
type input "1"
type input "22"
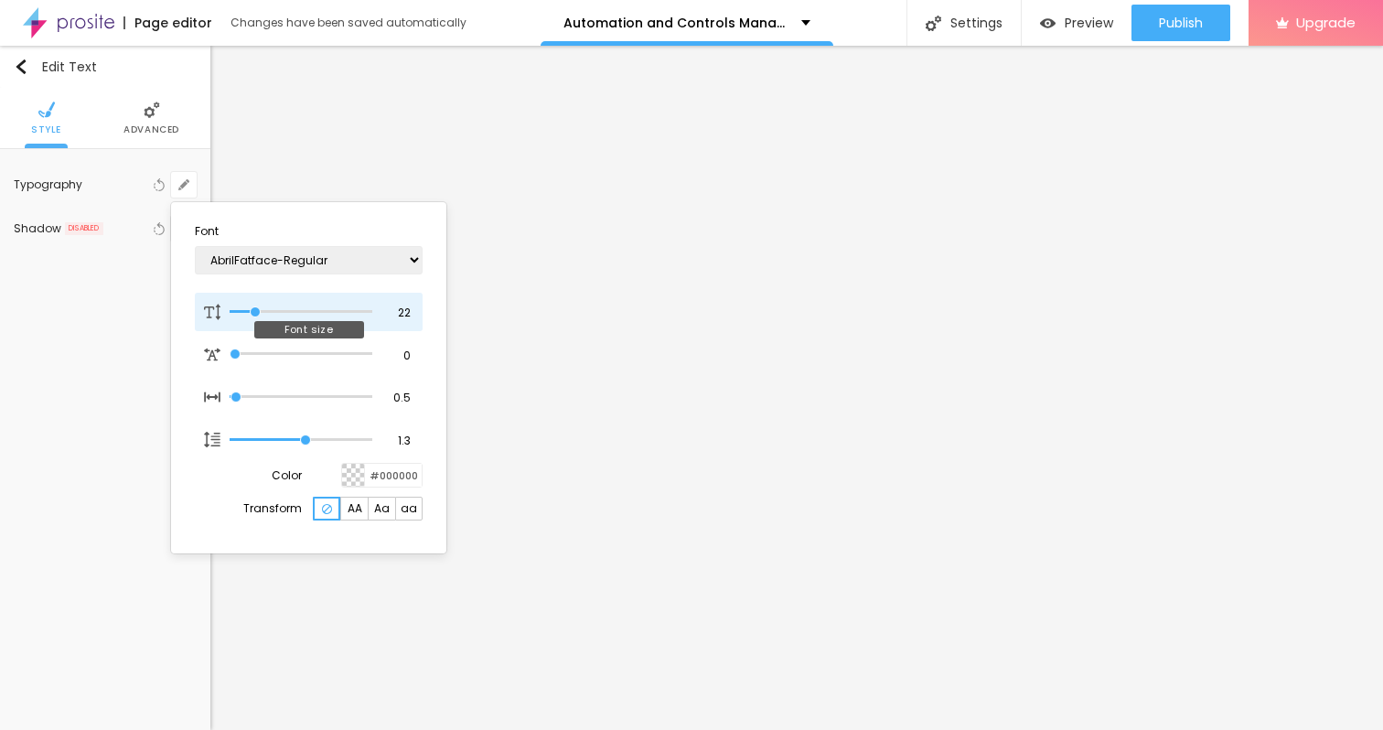
click at [255, 308] on input "range" at bounding box center [301, 311] width 143 height 9
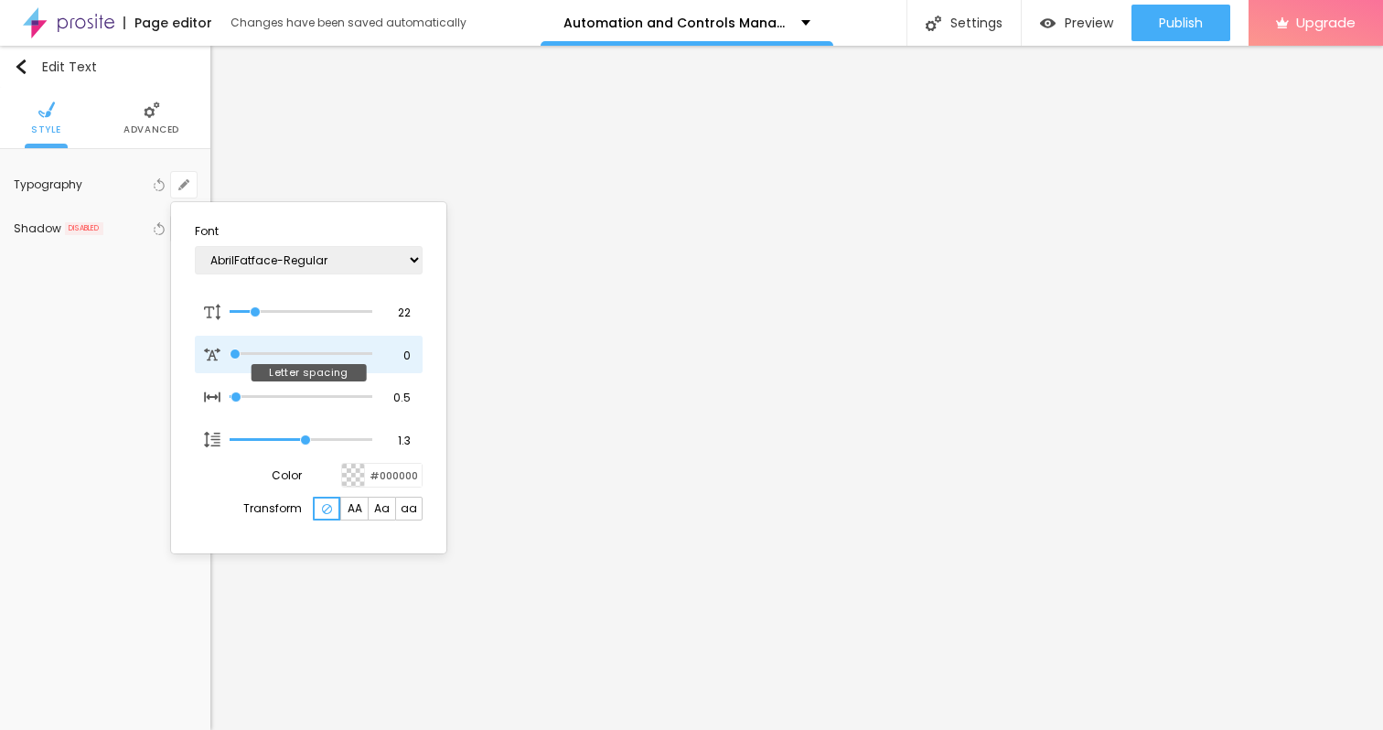
type input "0.3"
type input "1"
type input "0.4"
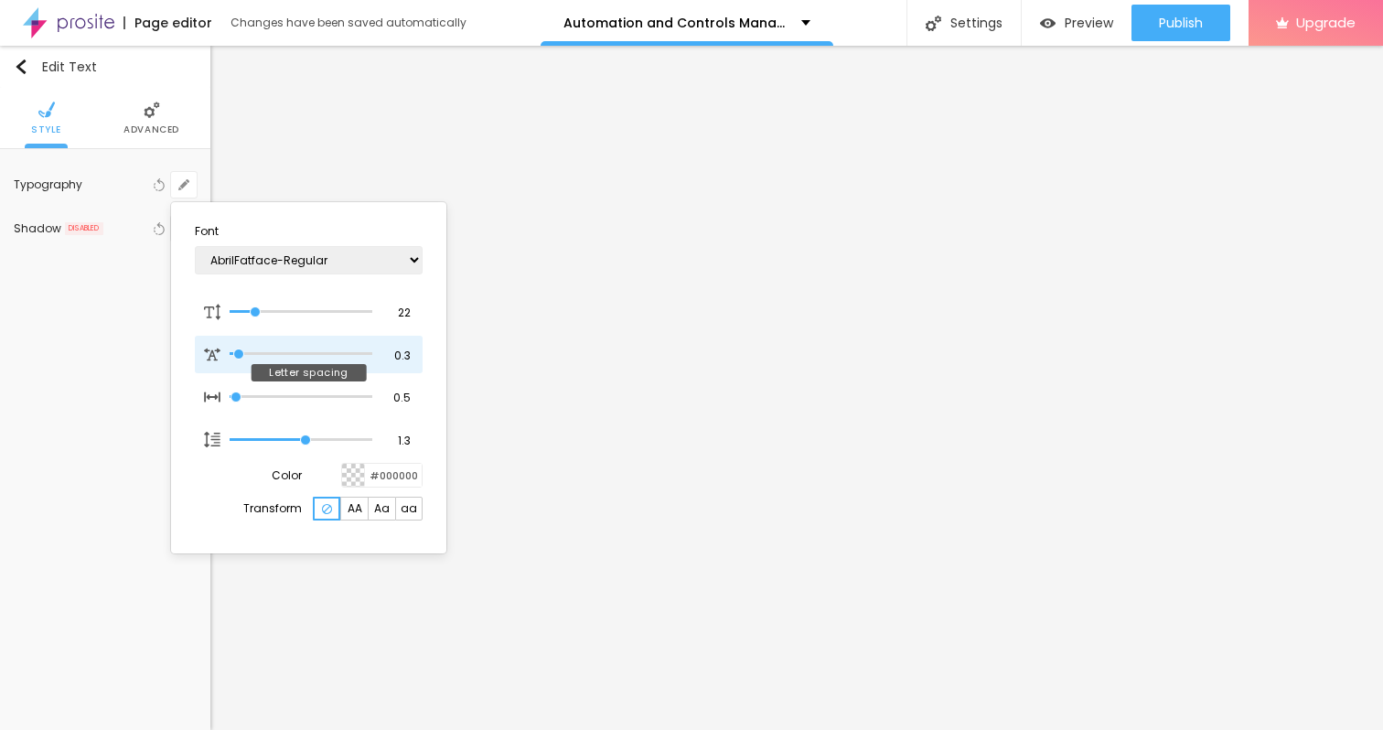
type input "1"
type input "0.5"
type input "1"
type input "0.6"
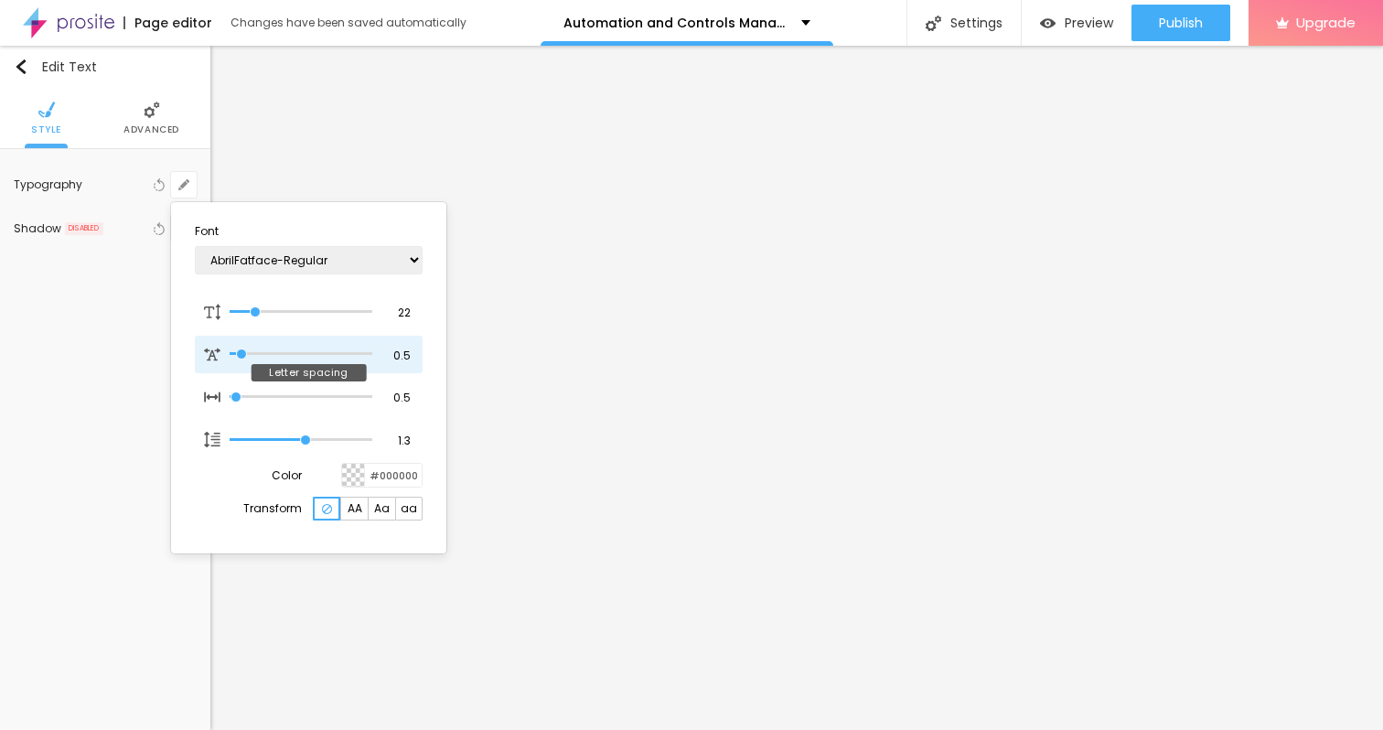
type input "0.6"
type input "1"
type input "0.7"
type input "1"
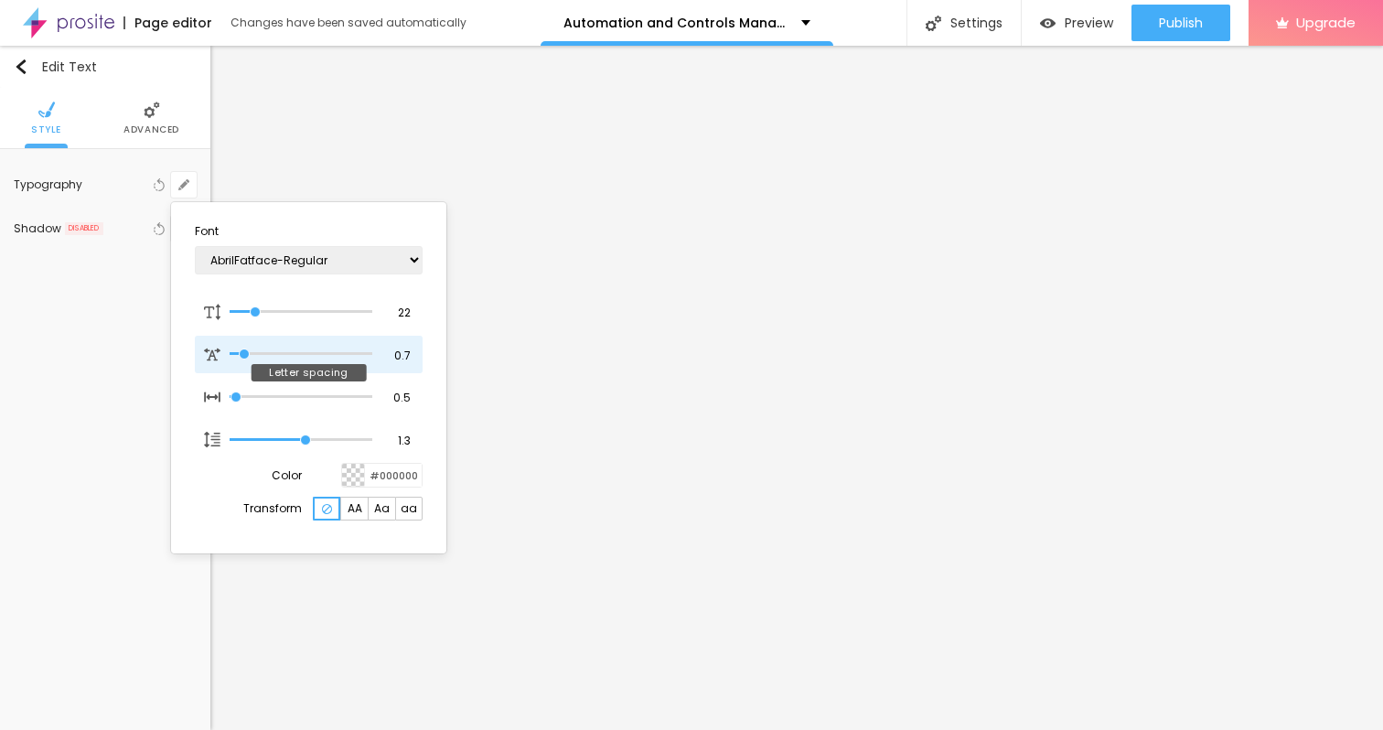
type input "0.8"
type input "1"
type input "0.9"
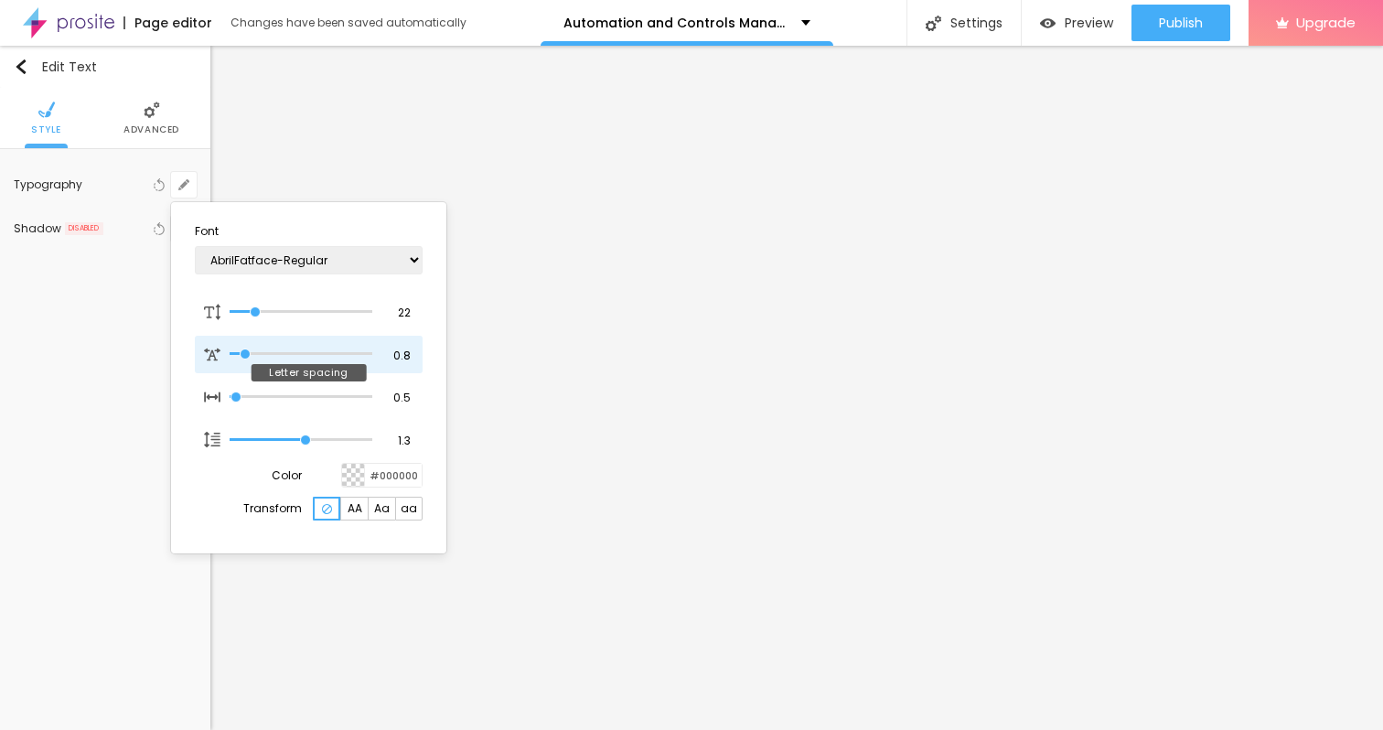
type input "1"
type input "1.1"
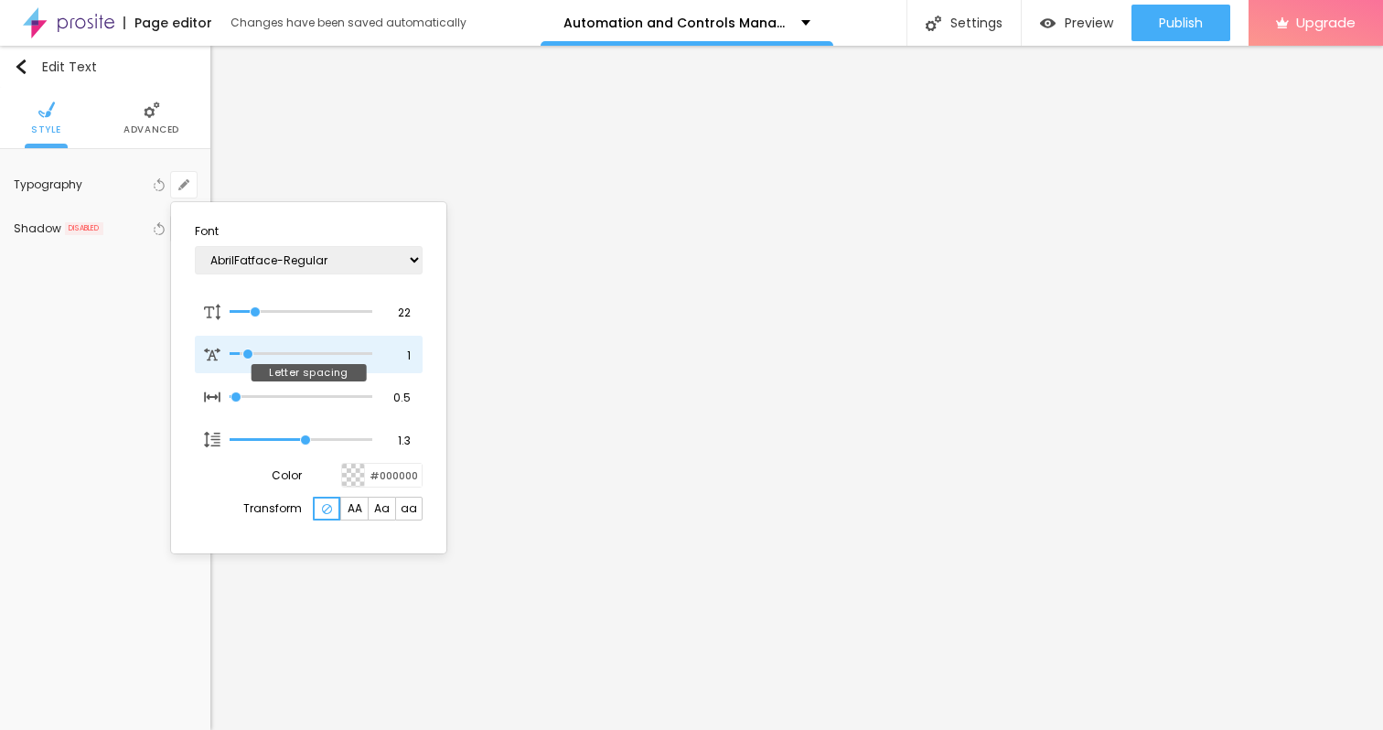
type input "1.1"
type input "1"
type input "1.3"
type input "1"
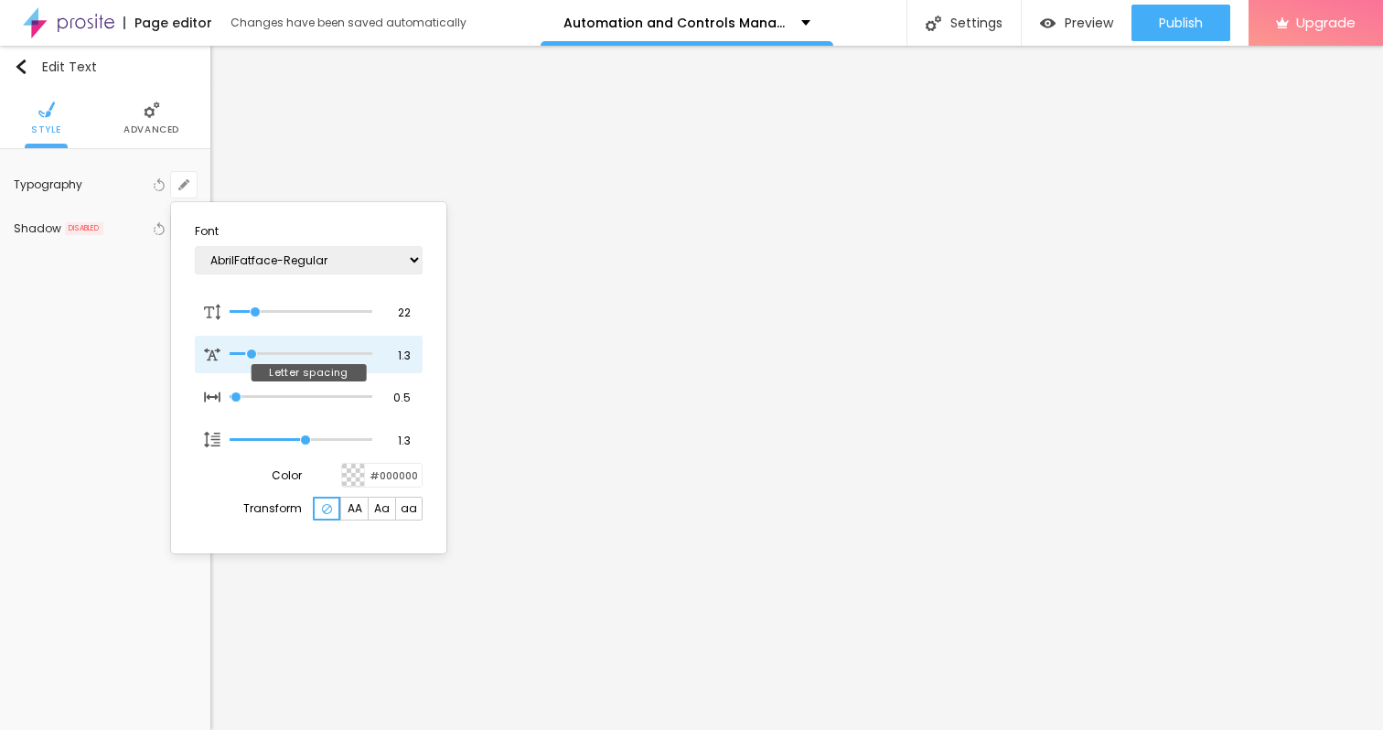
type input "1.5"
type input "1"
type input "1.9"
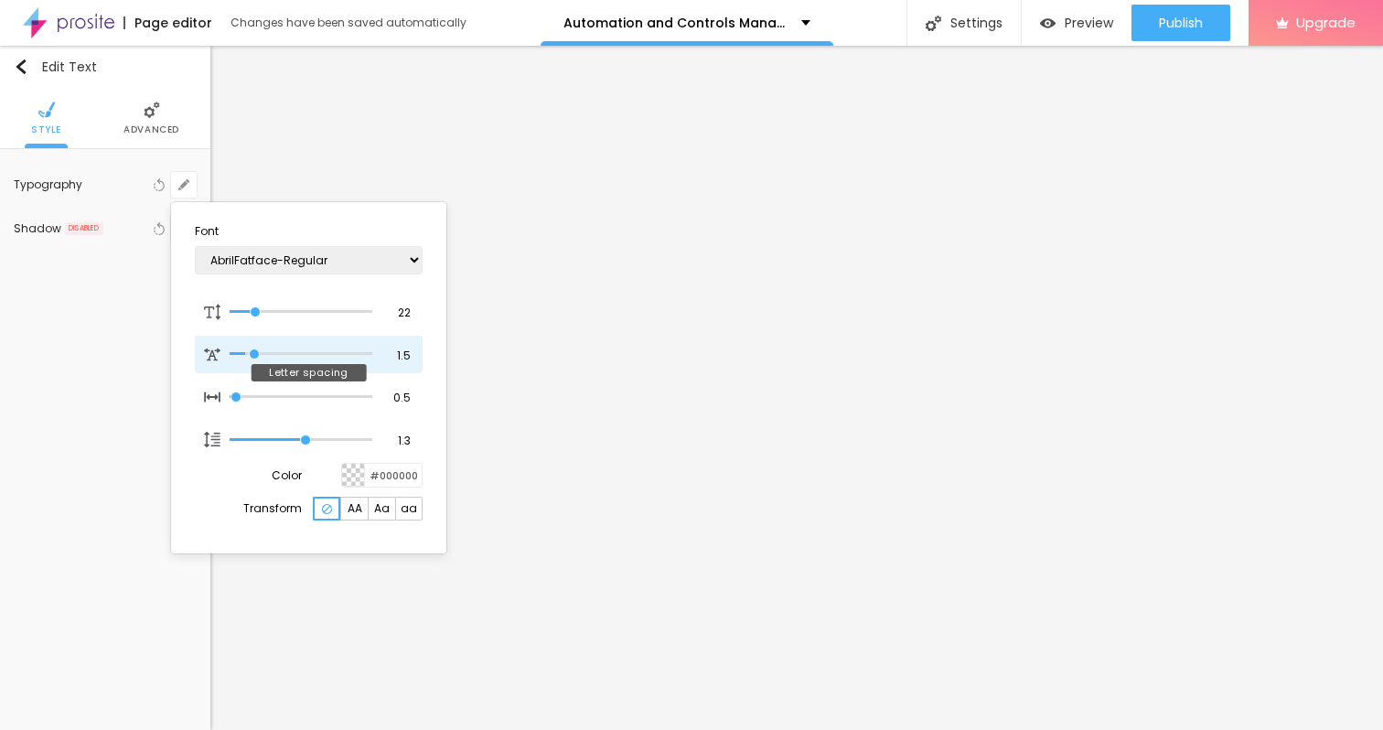
type input "1"
type input "2"
type input "1"
type input "2.1"
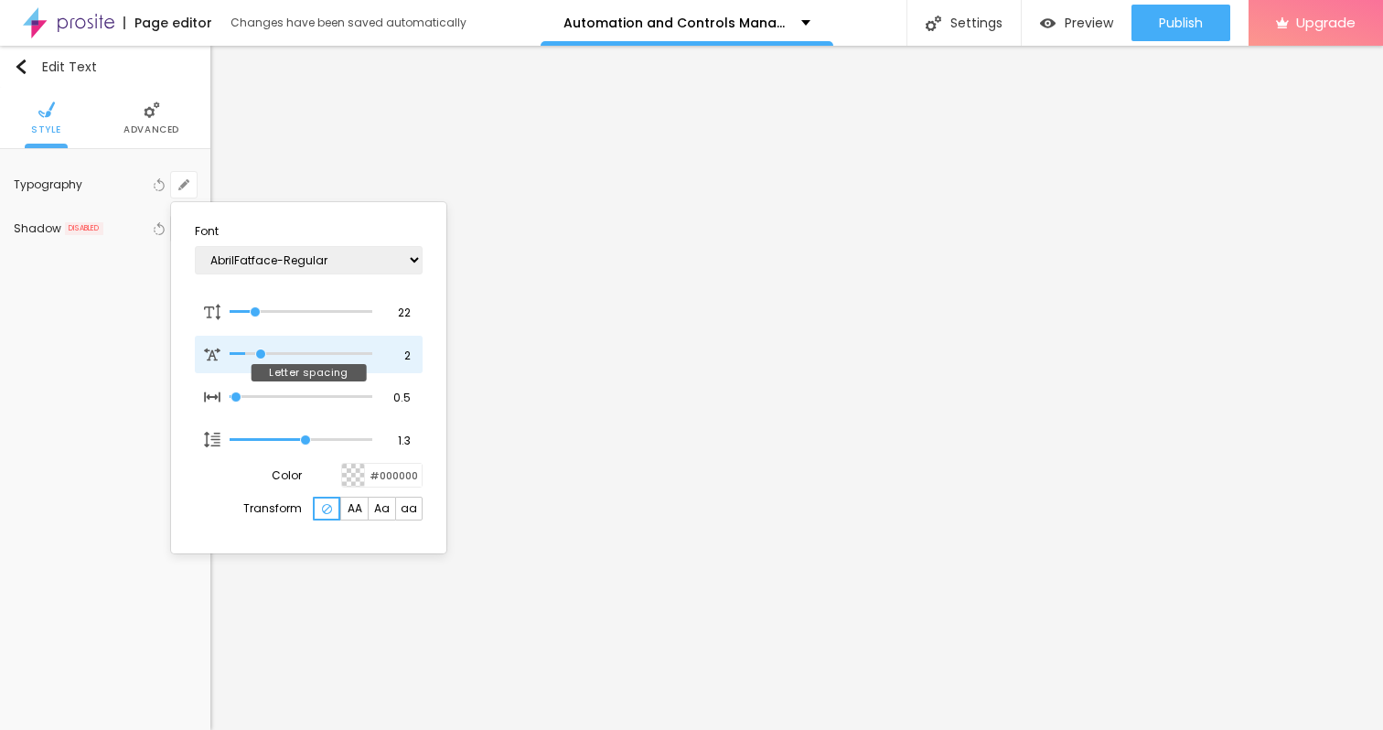
type input "2.1"
type input "1"
type input "2.2"
type input "1"
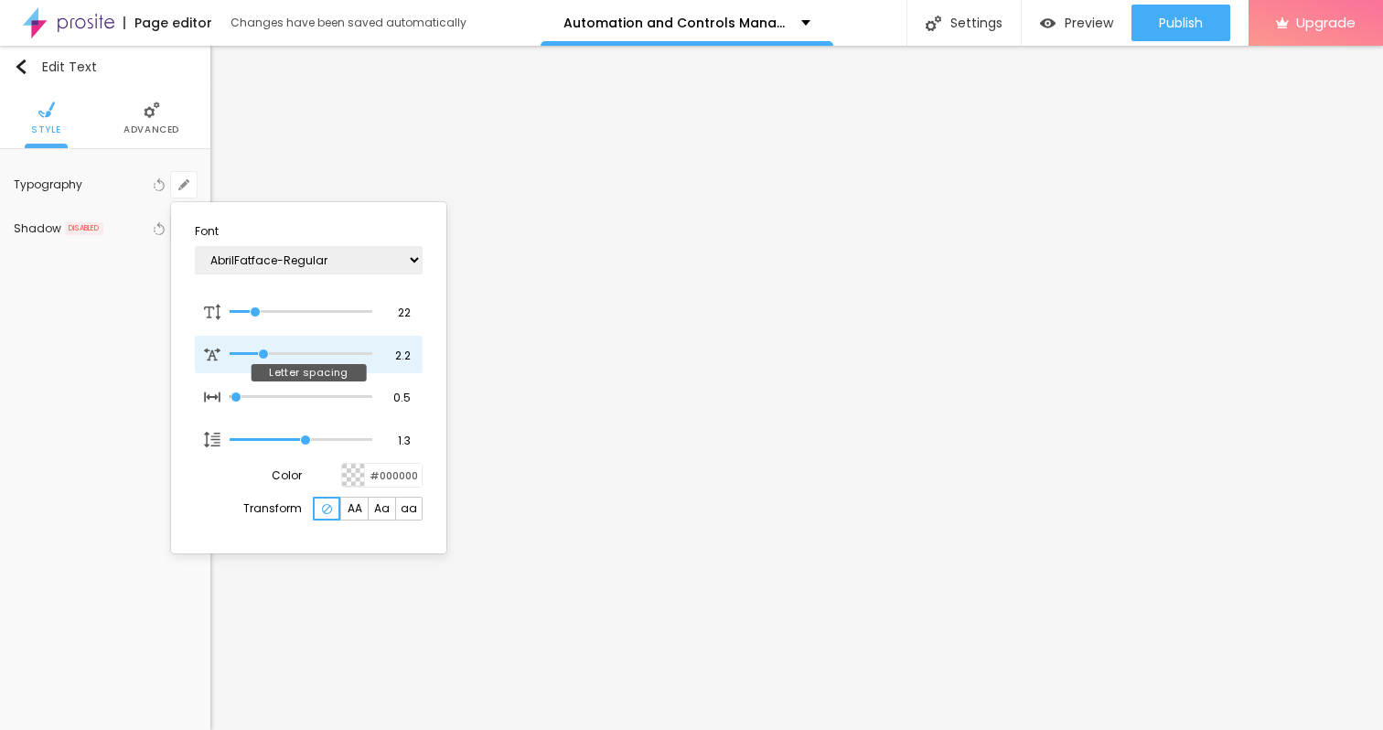
type input "2.3"
type input "1"
type input "2.4"
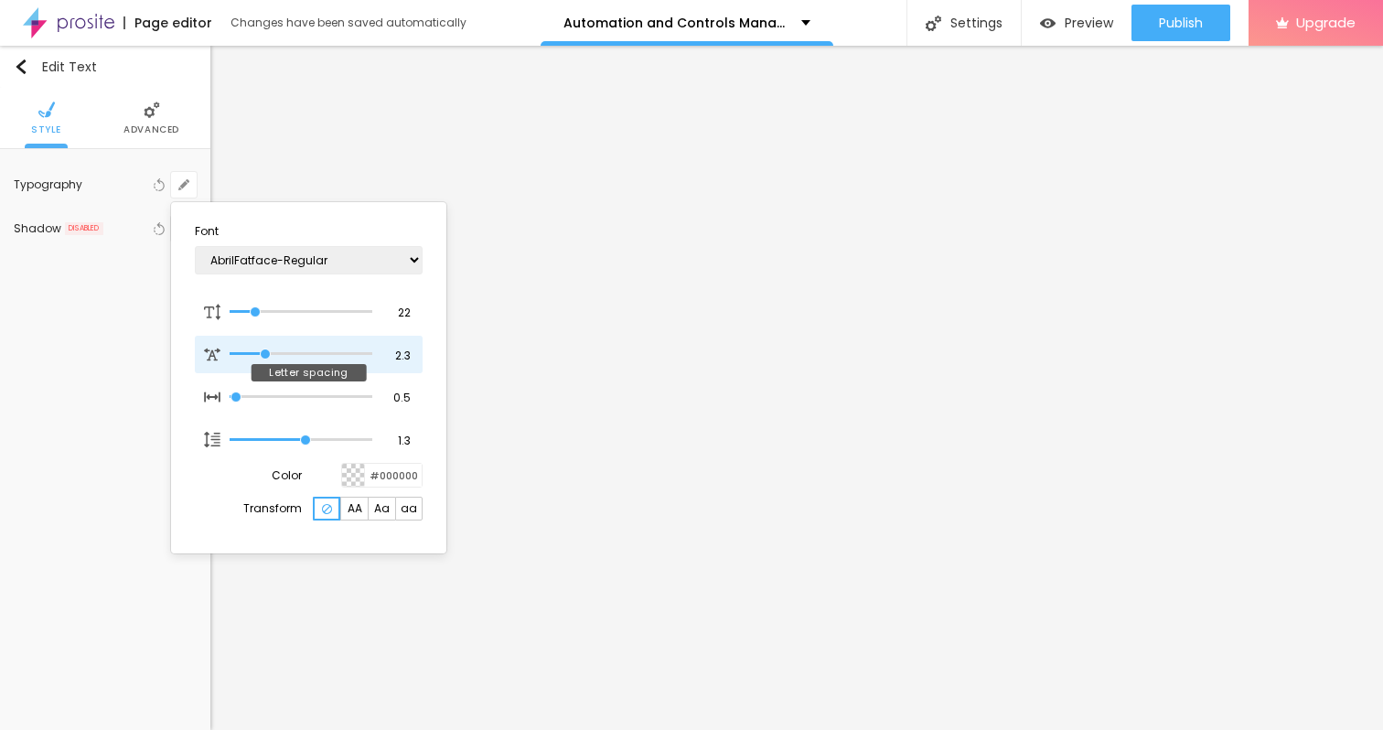
type input "1"
type input "2.6"
type input "1"
type input "2.7"
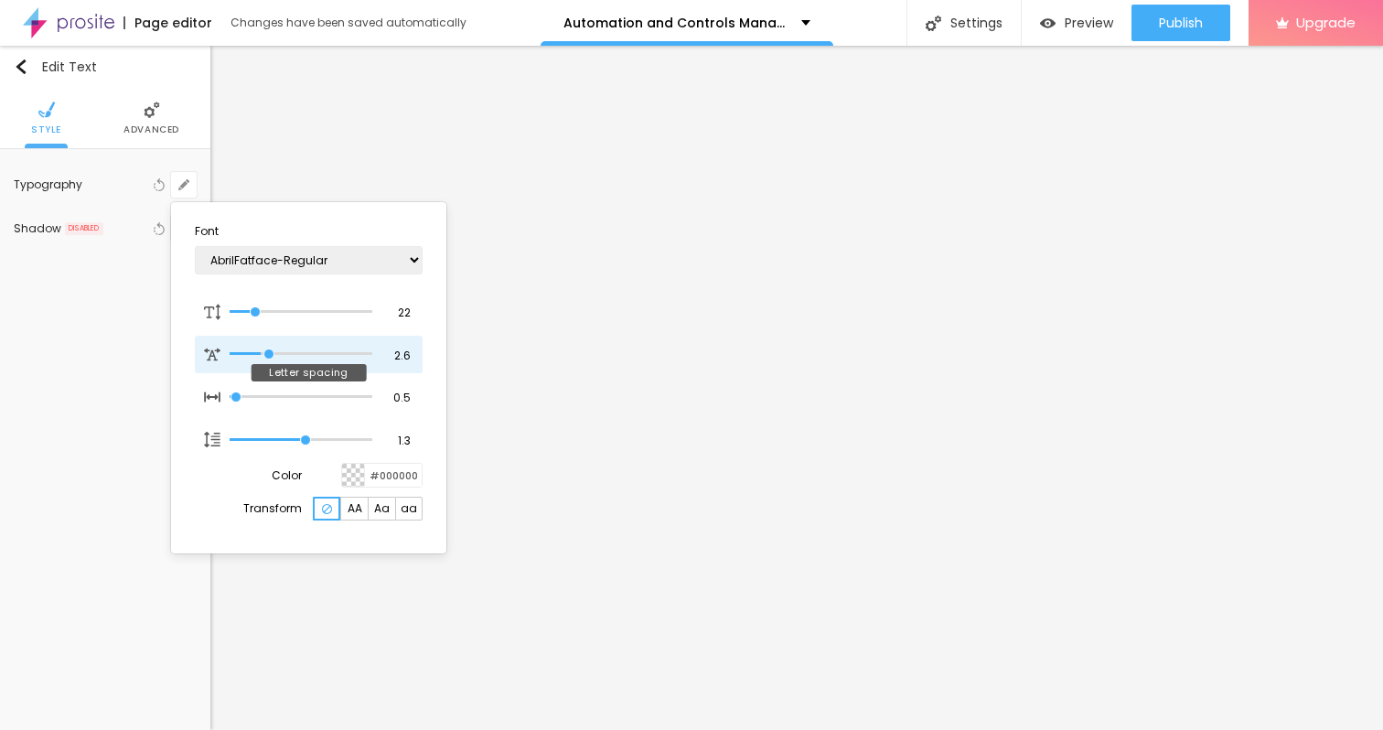
type input "2.7"
type input "1"
type input "2.8"
type input "1"
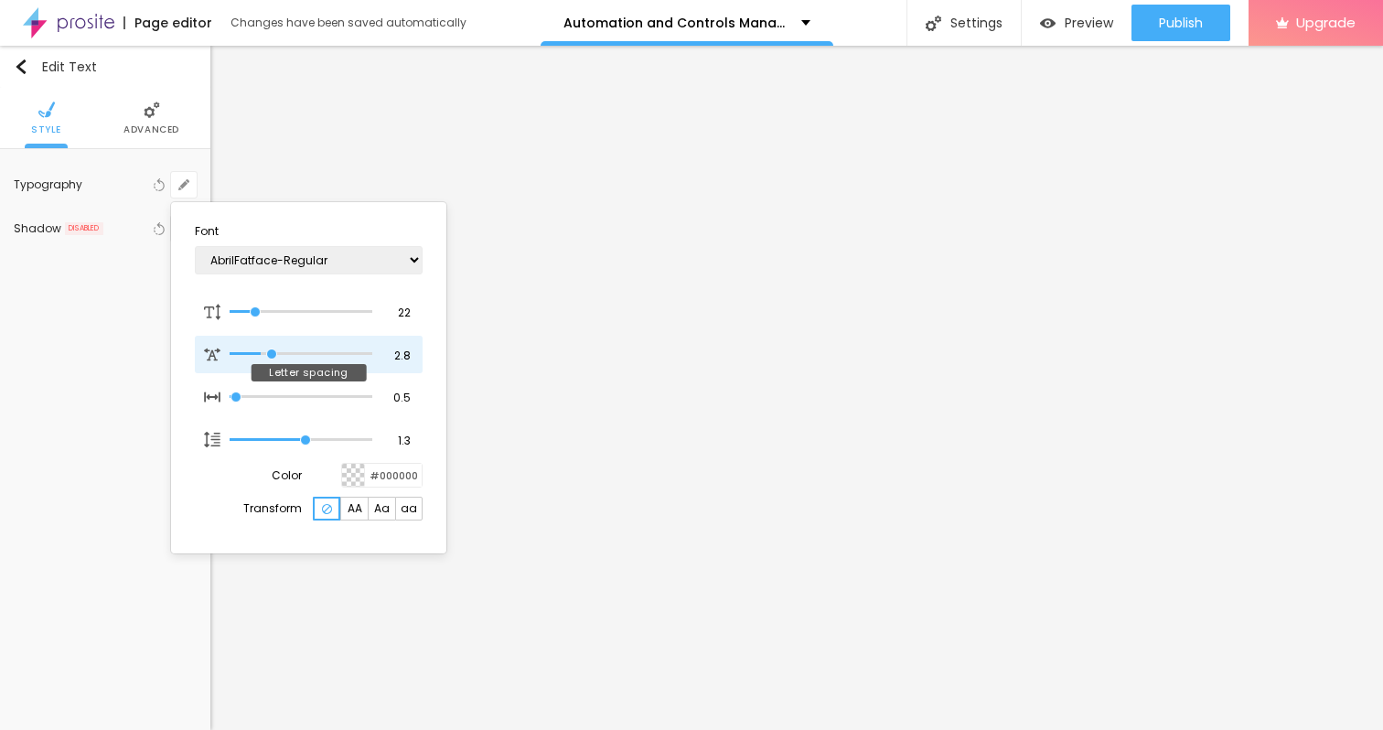
type input "3.2"
type input "1"
type input "3.3"
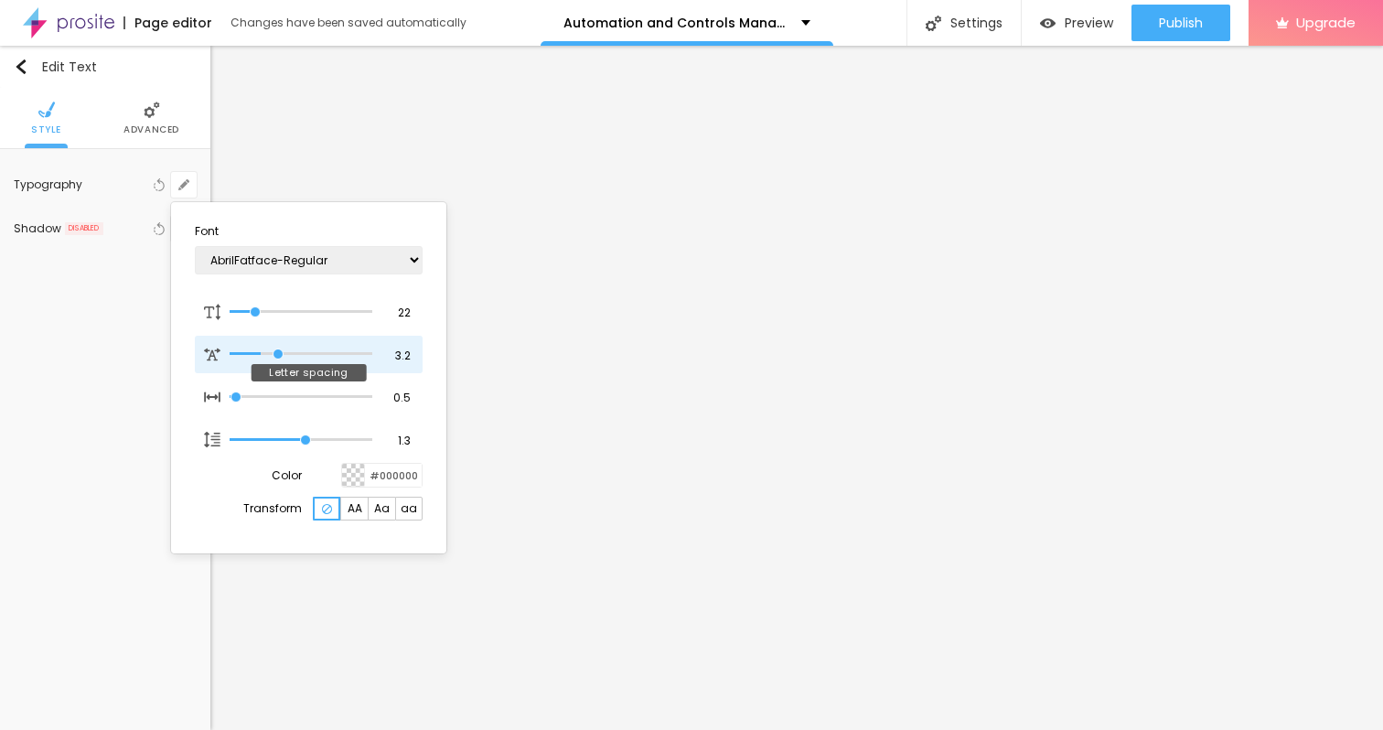
type input "1"
type input "3.6"
type input "1"
type input "3.7"
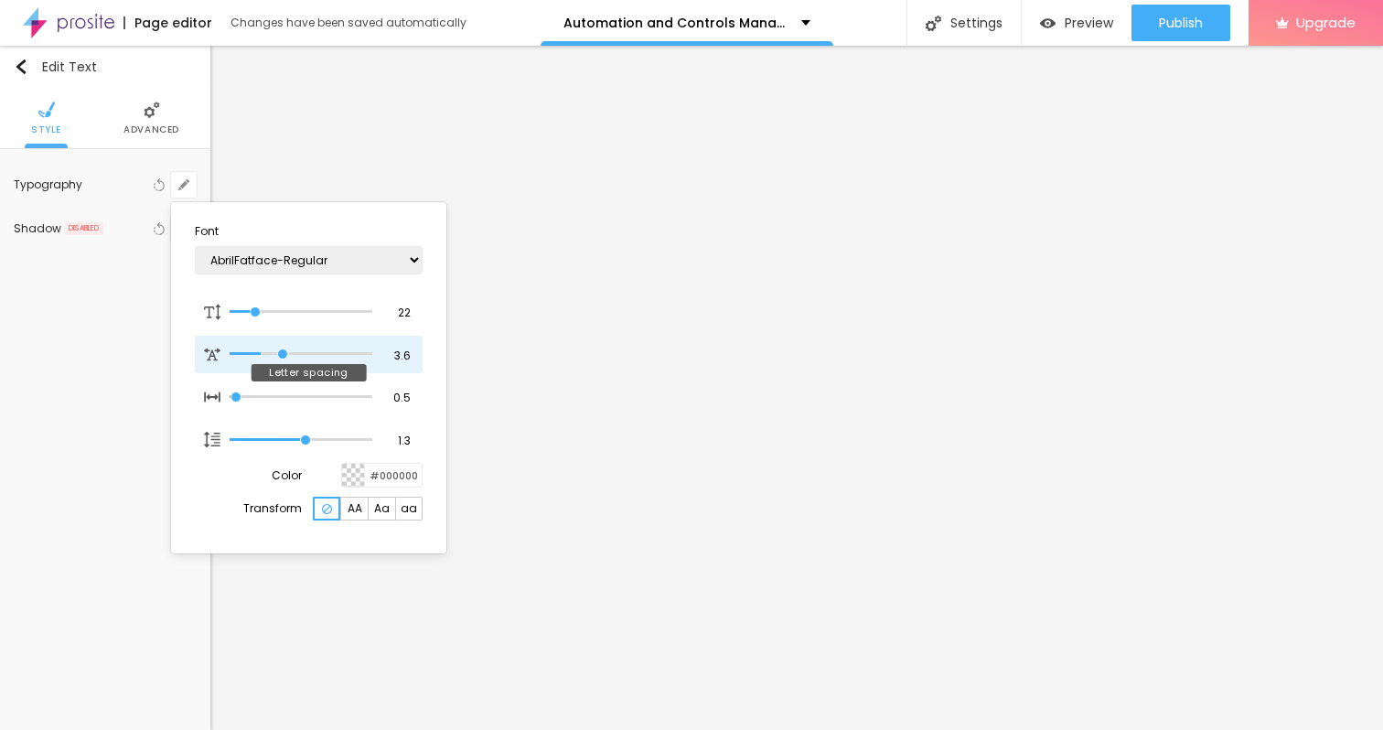
type input "3.7"
type input "1"
type input "3.8"
type input "1"
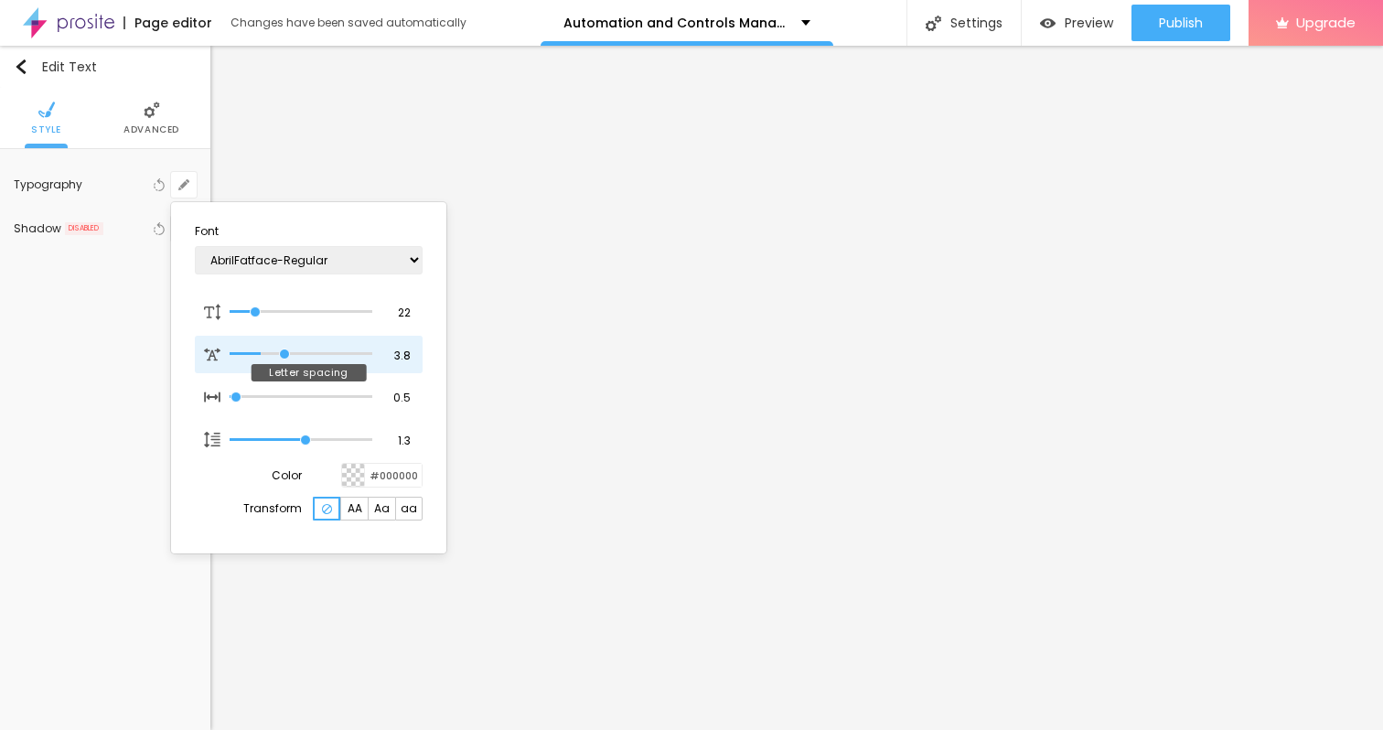
type input "3.9"
drag, startPoint x: 239, startPoint y: 353, endPoint x: 283, endPoint y: 350, distance: 44.9
click at [283, 350] on input "range" at bounding box center [301, 353] width 143 height 9
click at [278, 350] on input "range" at bounding box center [301, 353] width 143 height 9
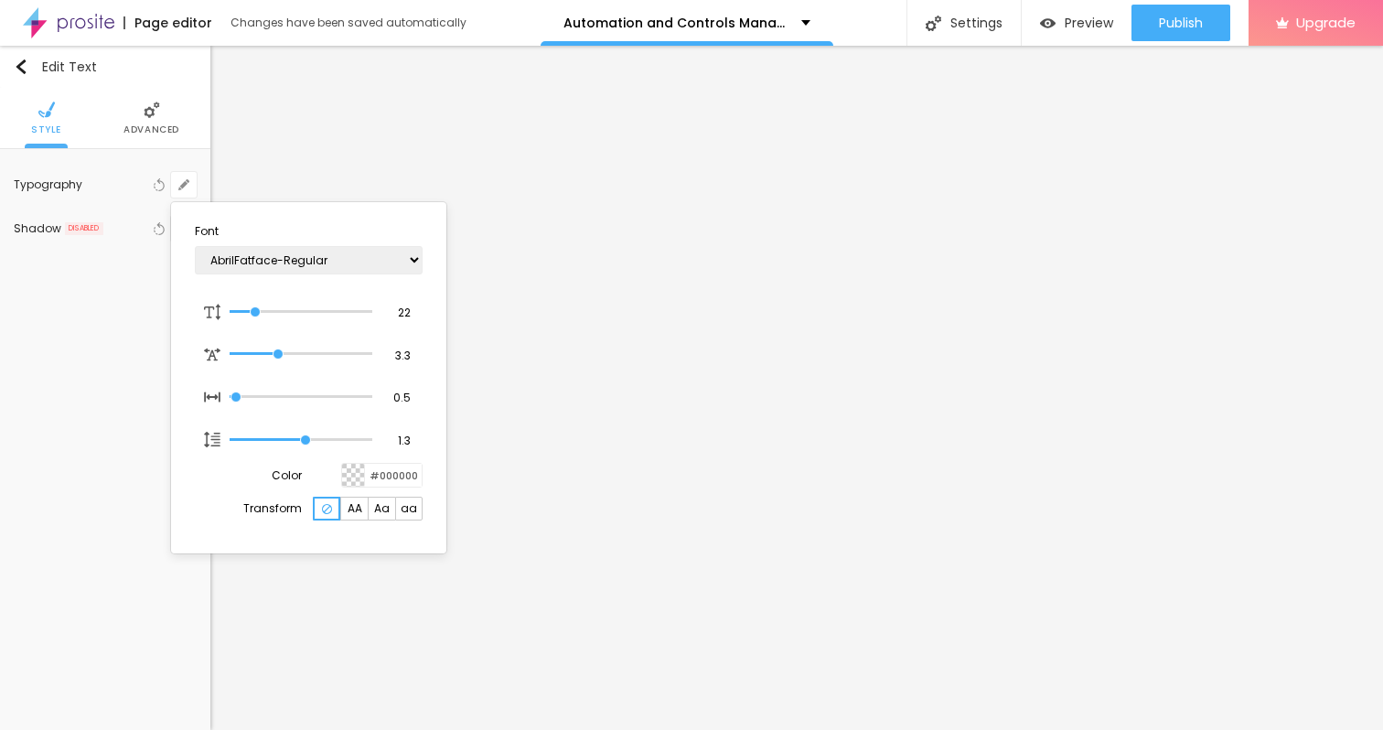
click at [572, 638] on div at bounding box center [691, 365] width 1383 height 730
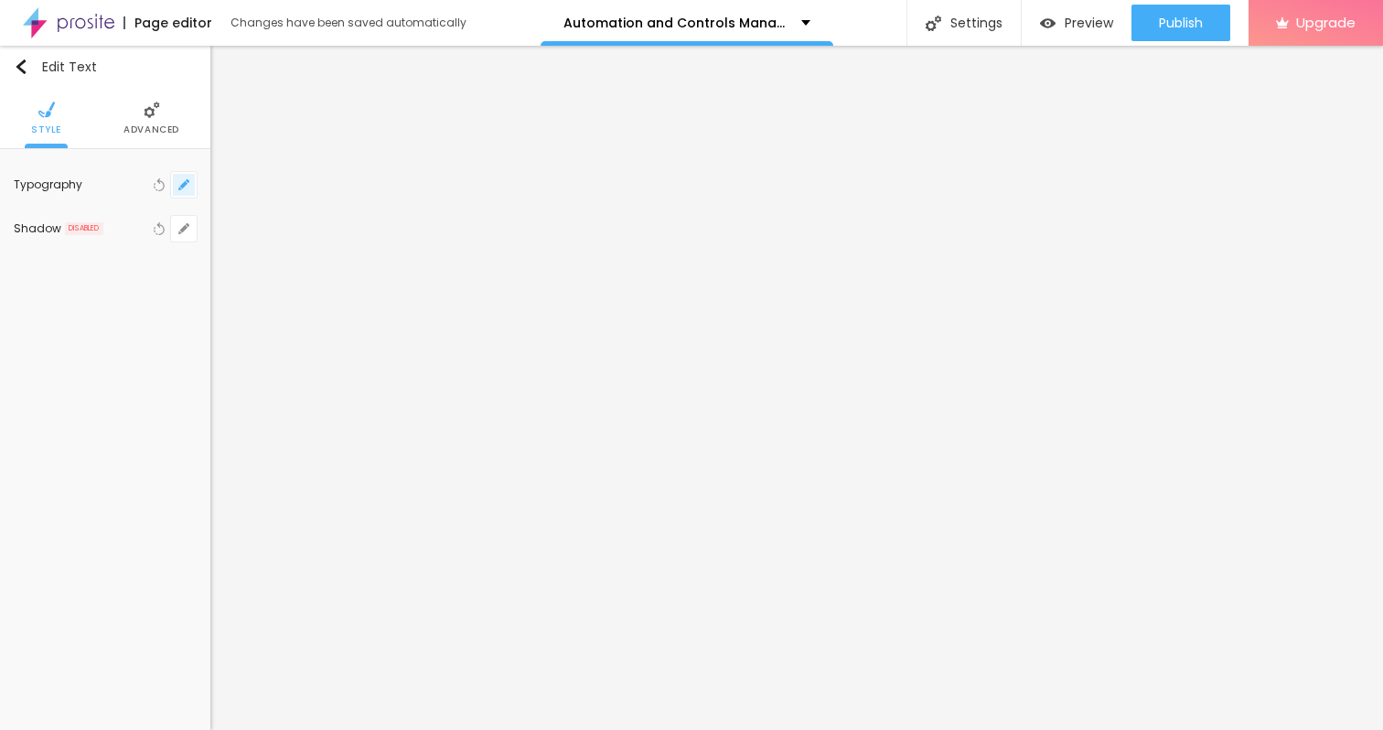
click at [185, 182] on icon "button" at bounding box center [183, 184] width 7 height 7
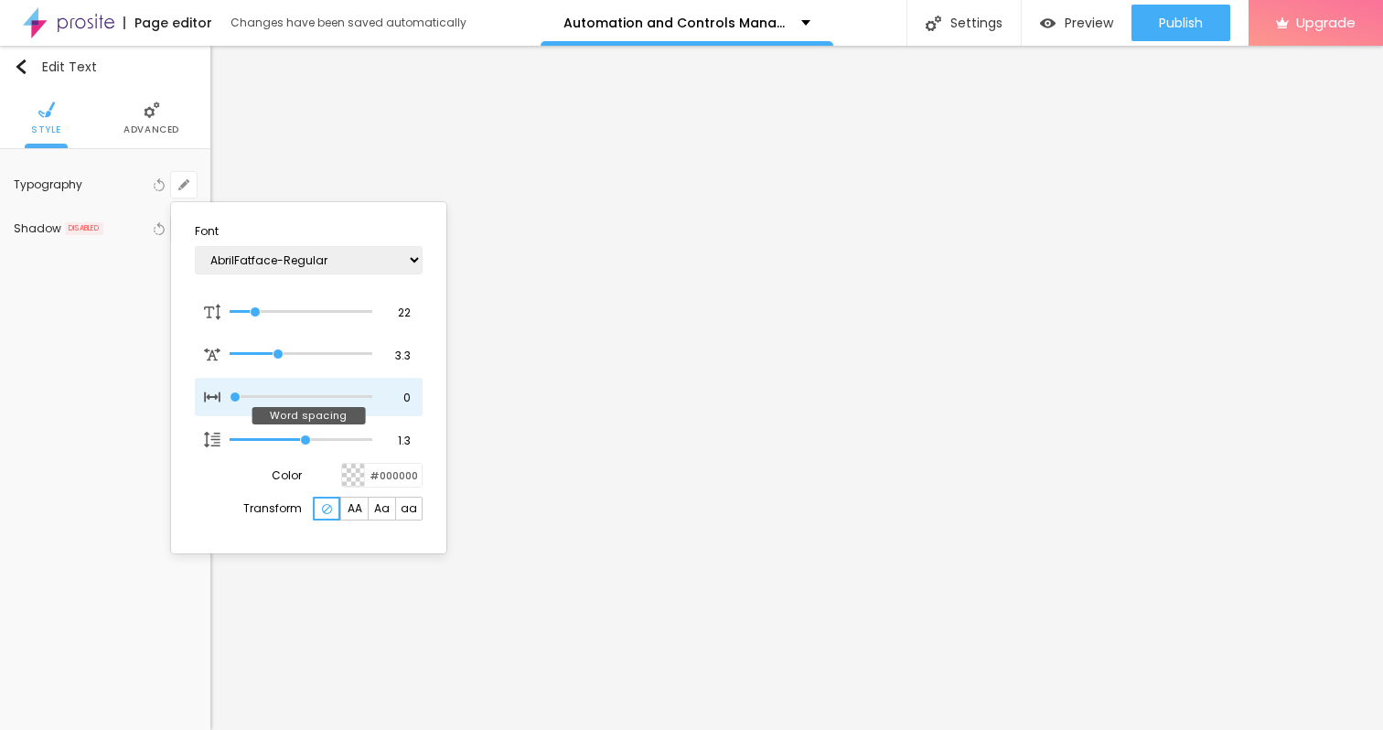
click at [235, 398] on input "range" at bounding box center [301, 396] width 143 height 9
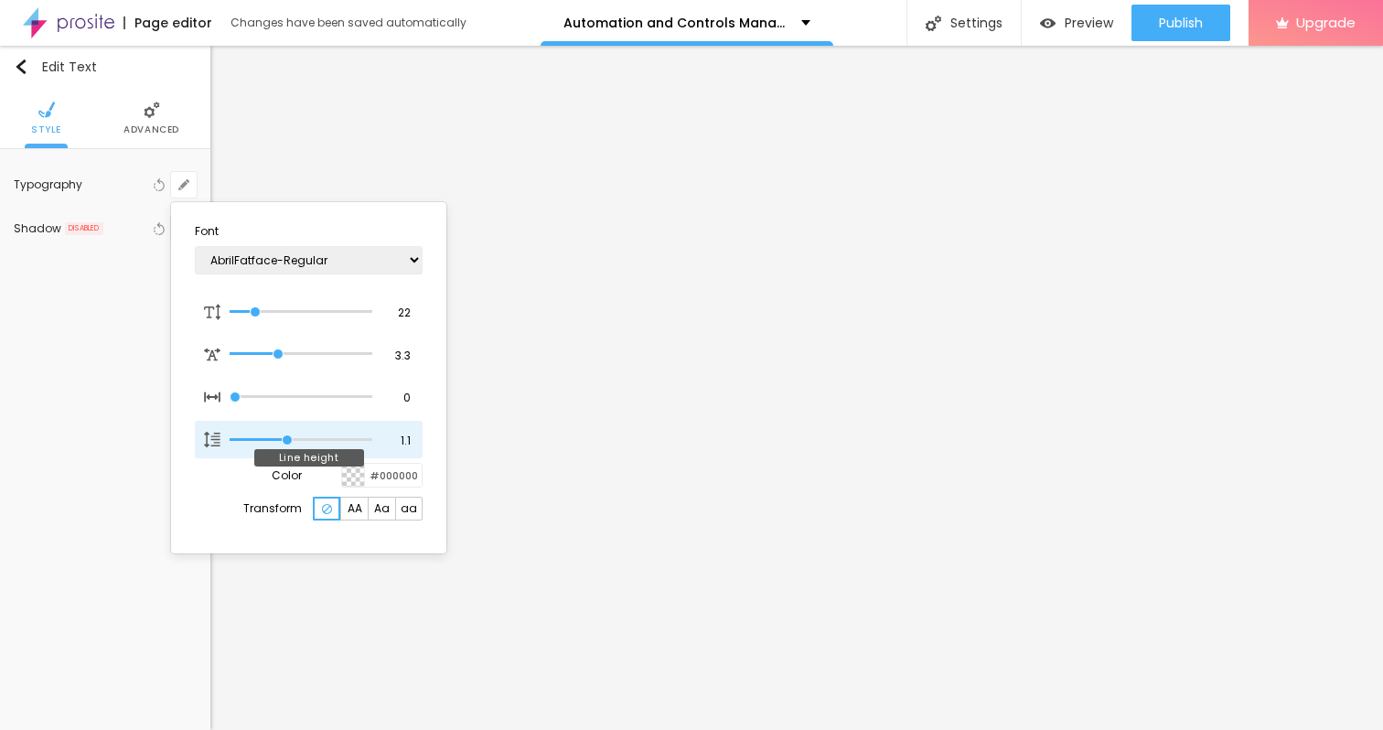
drag, startPoint x: 302, startPoint y: 435, endPoint x: 287, endPoint y: 433, distance: 14.7
click at [287, 435] on input "range" at bounding box center [301, 439] width 143 height 9
click at [486, 496] on div at bounding box center [691, 365] width 1383 height 730
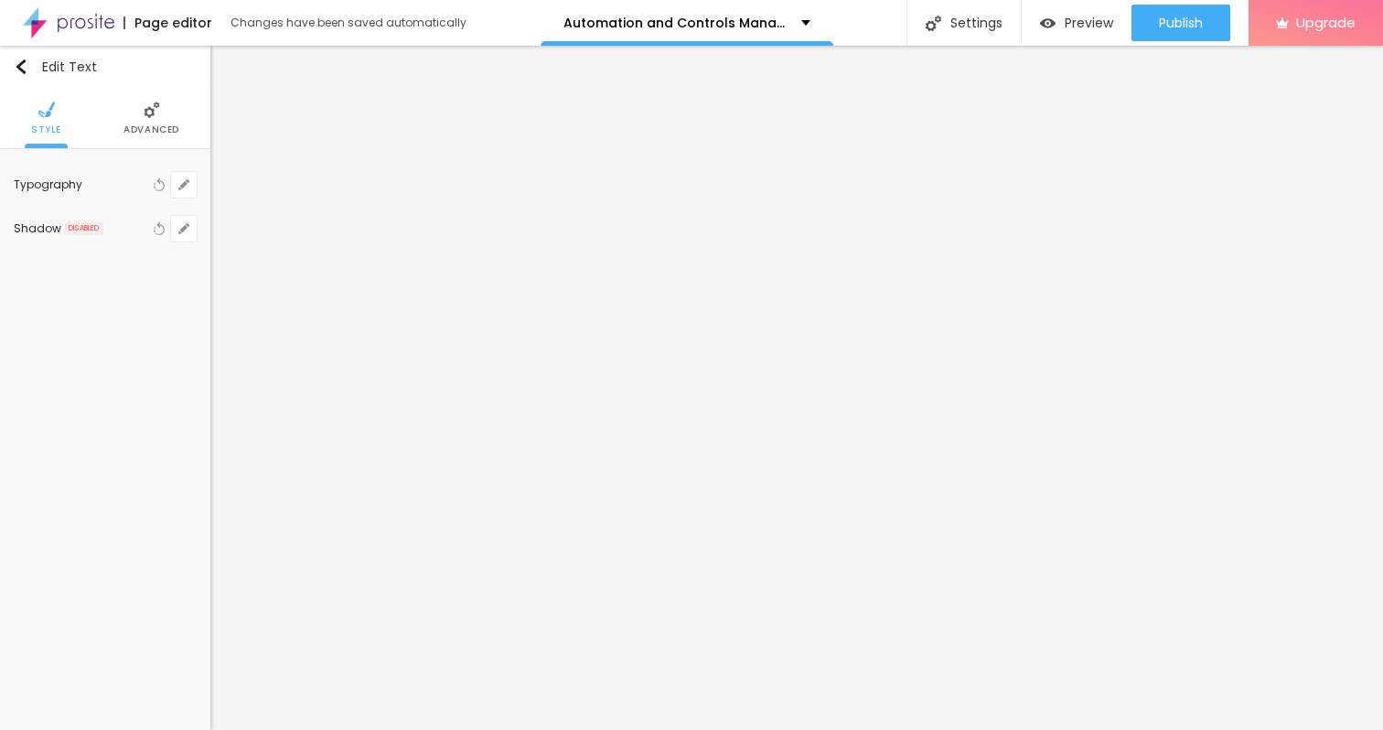
click at [166, 142] on li "Advanced" at bounding box center [151, 118] width 56 height 60
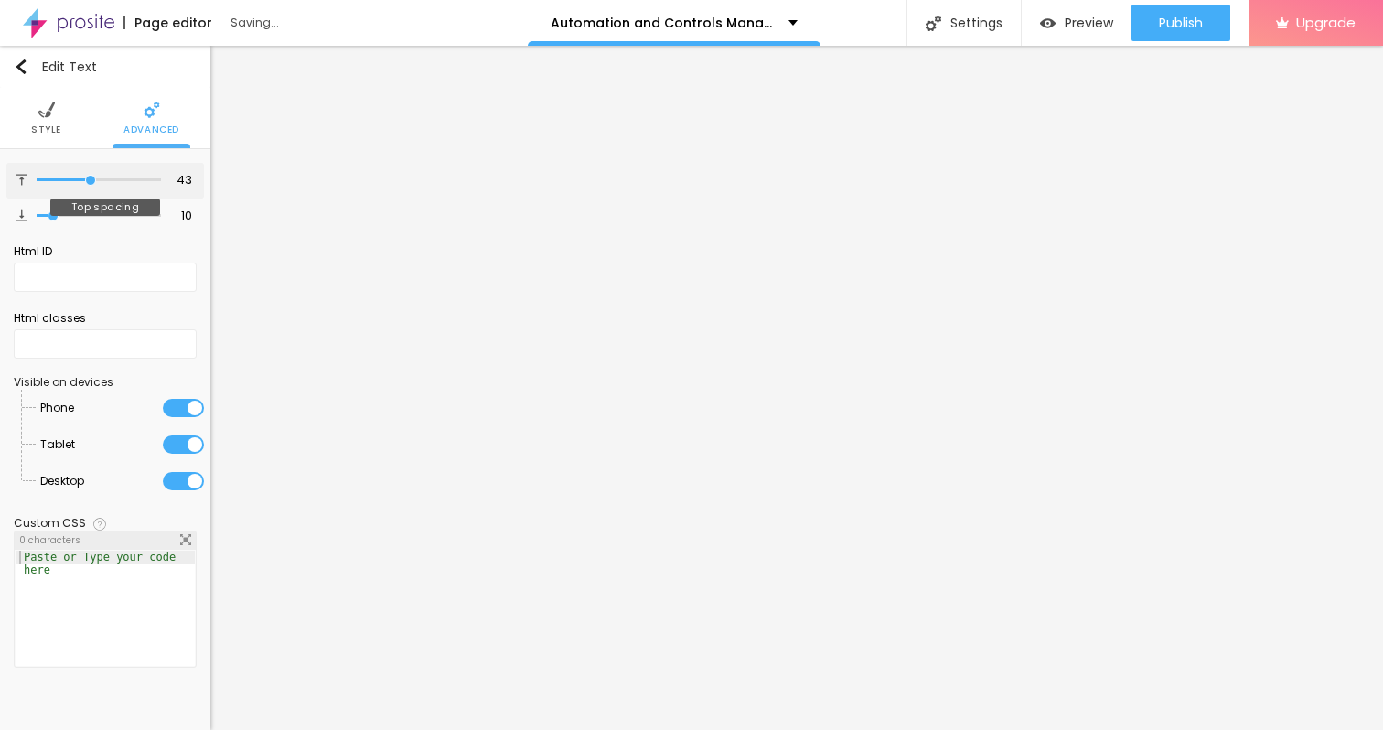
drag, startPoint x: 54, startPoint y: 179, endPoint x: 90, endPoint y: 181, distance: 35.7
click at [90, 181] on input "range" at bounding box center [99, 180] width 124 height 9
click at [55, 214] on input "range" at bounding box center [99, 215] width 124 height 9
click at [62, 172] on div at bounding box center [99, 180] width 124 height 18
click at [59, 141] on ul "Style Advanced" at bounding box center [105, 118] width 210 height 61
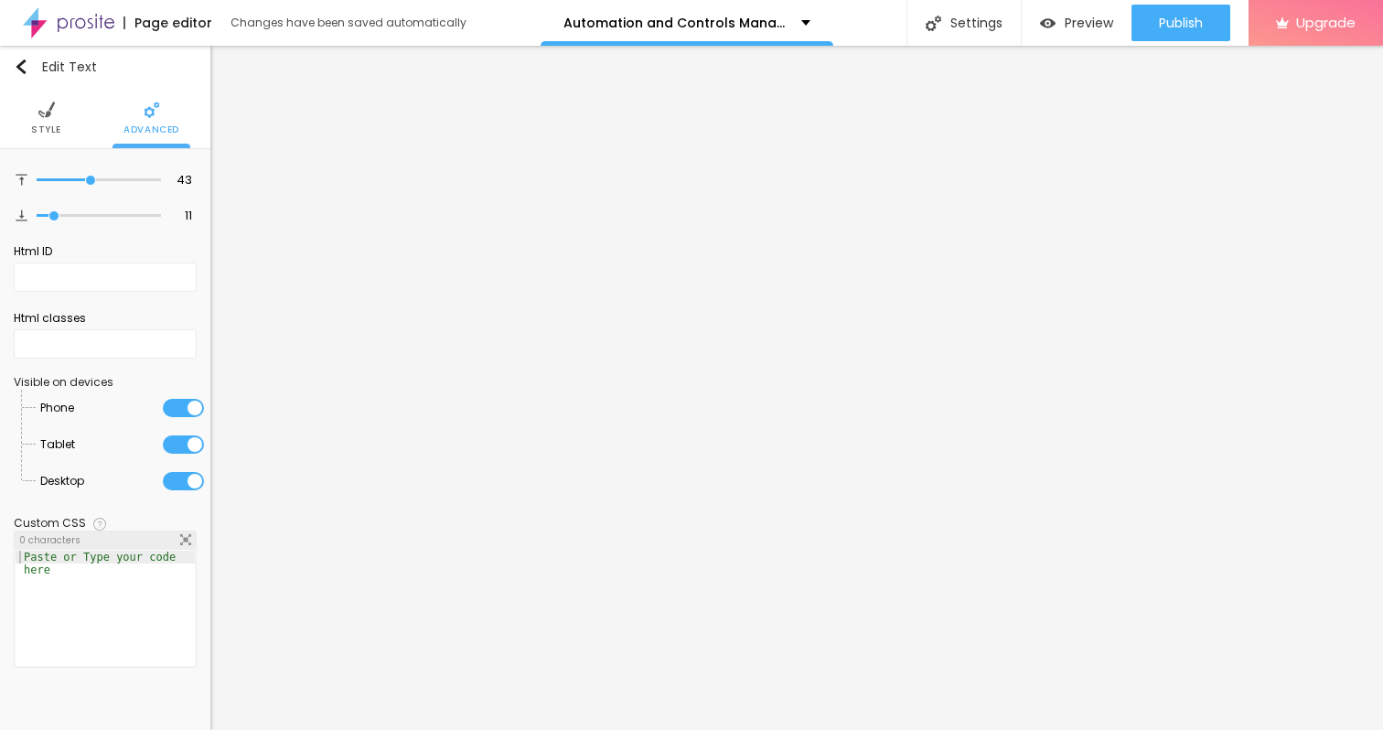
click at [56, 125] on span "Style" at bounding box center [46, 129] width 30 height 9
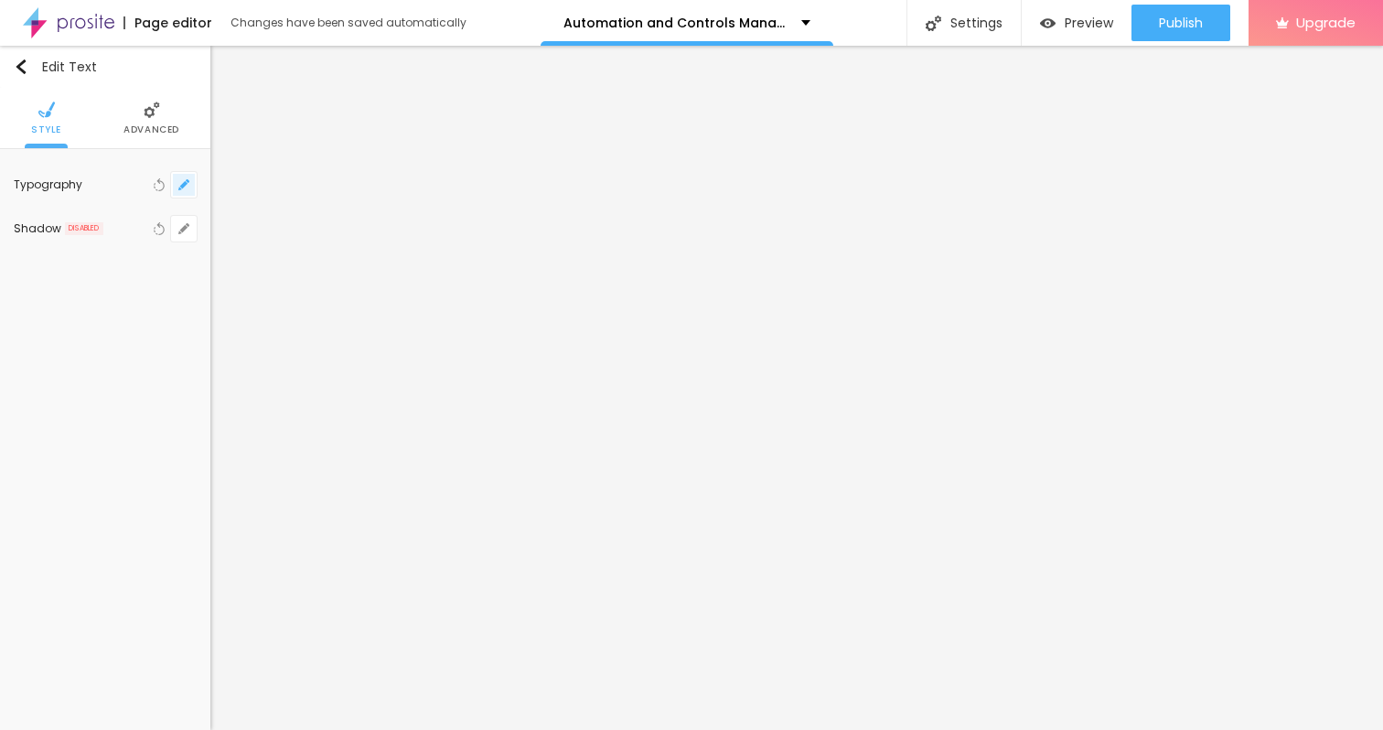
click at [180, 191] on button "button" at bounding box center [184, 185] width 26 height 26
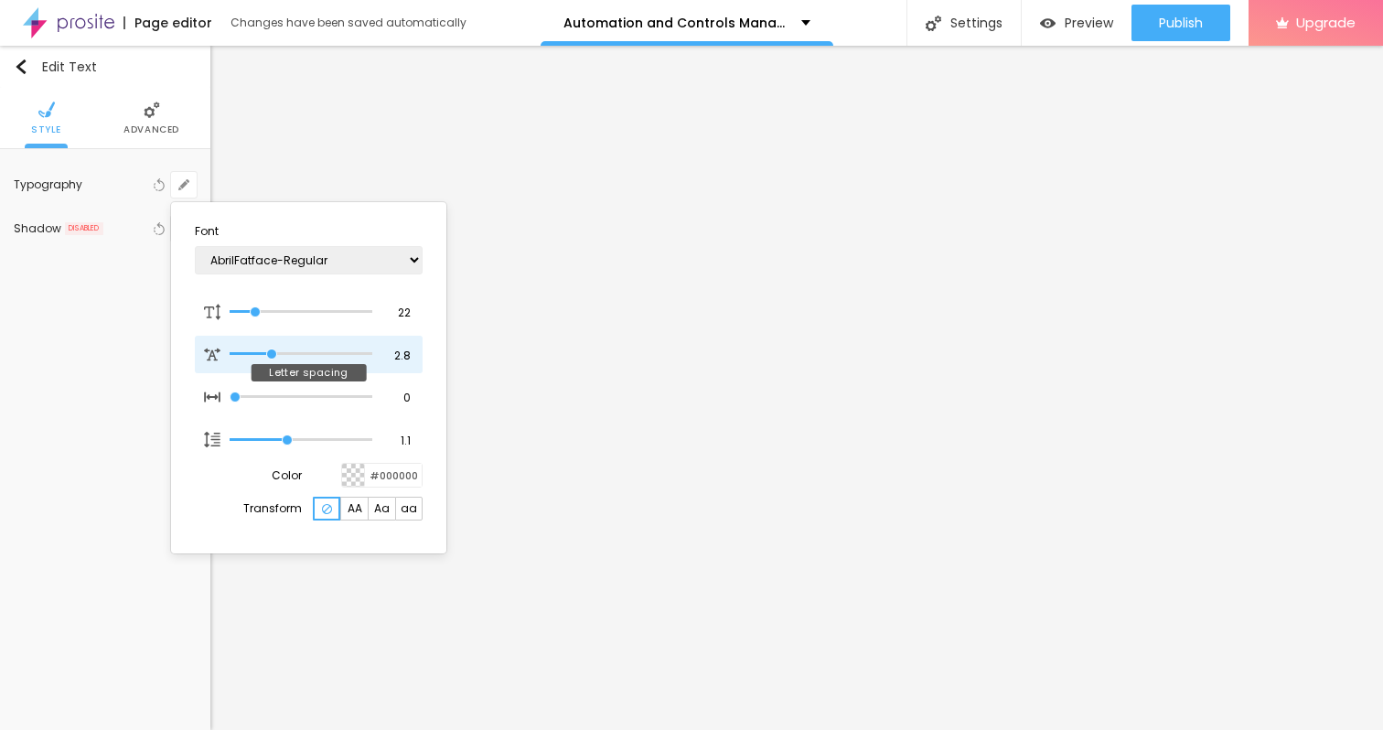
click at [271, 350] on input "range" at bounding box center [301, 353] width 143 height 9
click at [120, 486] on div at bounding box center [691, 365] width 1383 height 730
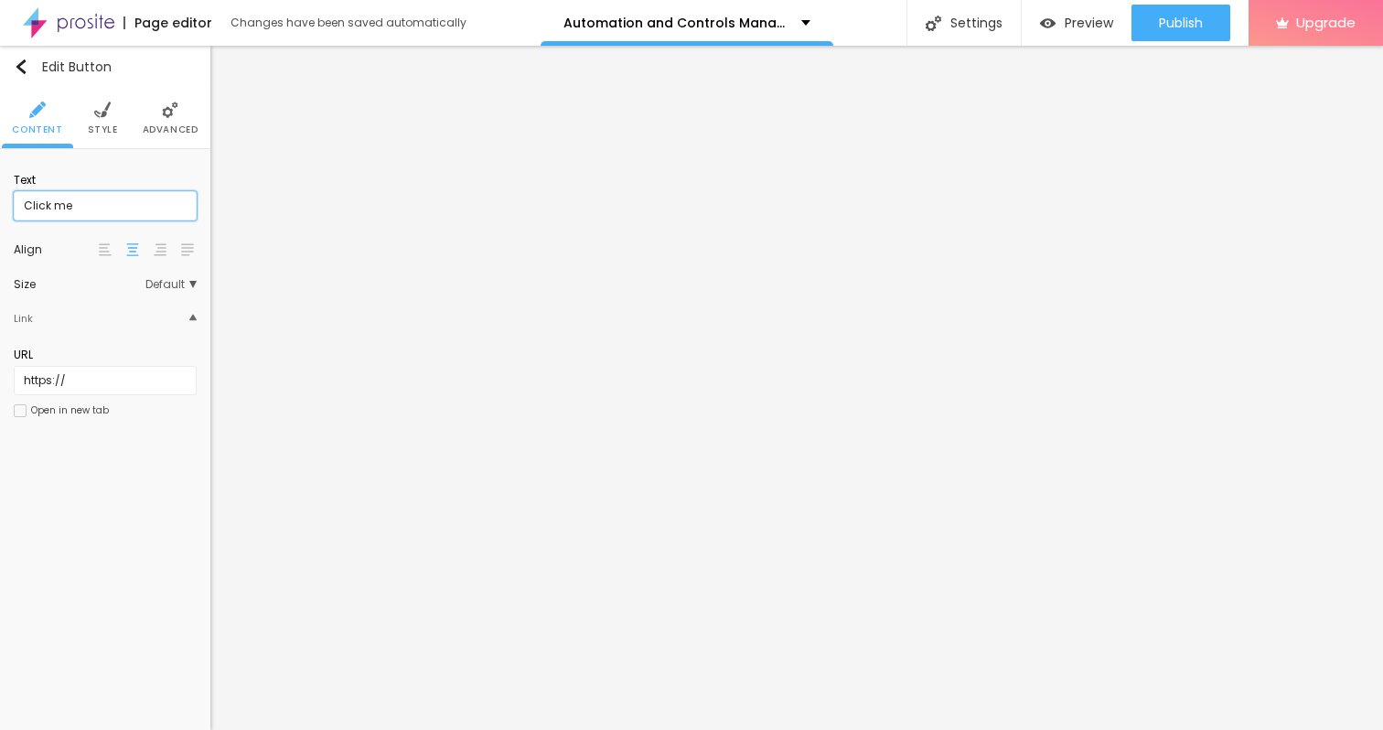
click at [73, 207] on input "Click me" at bounding box center [105, 205] width 183 height 29
paste input "→ VIEW DOCUMENT HERE"
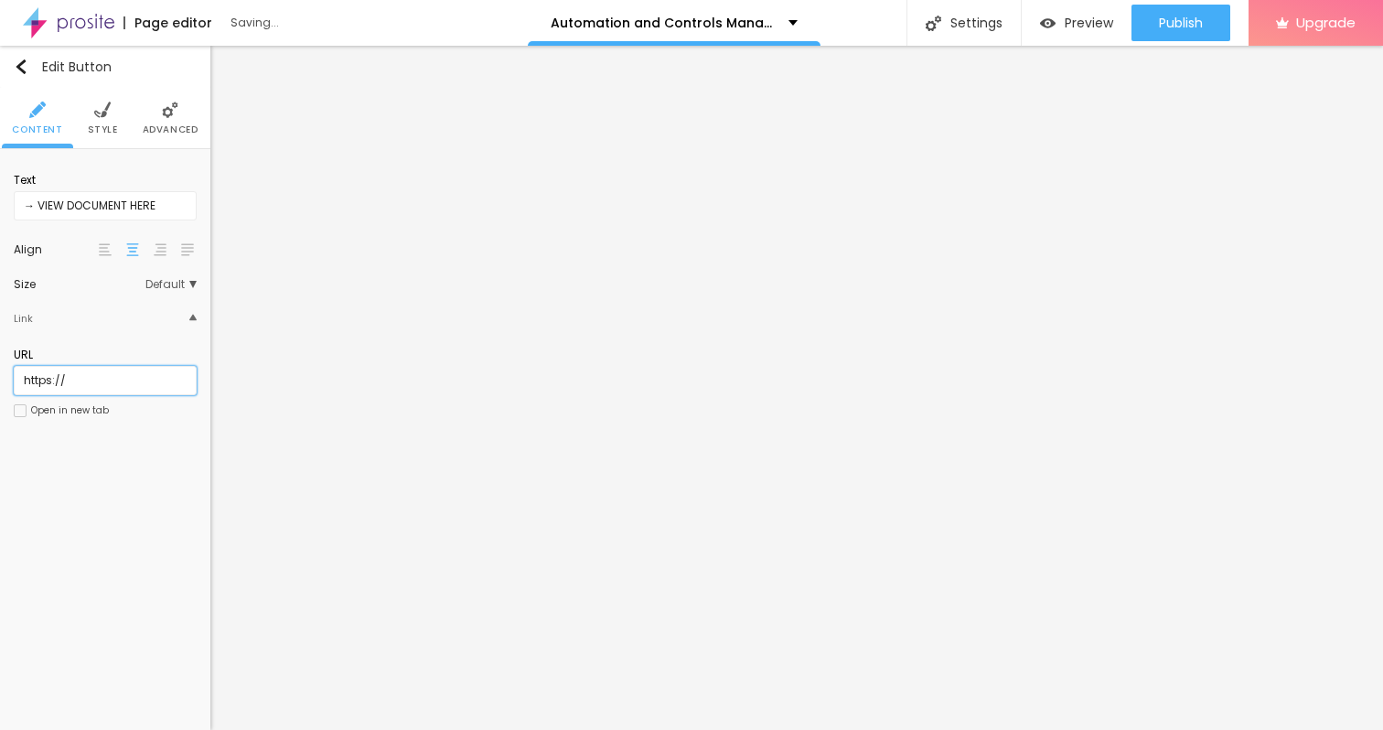
click at [91, 381] on input "https://" at bounding box center [105, 380] width 183 height 29
click at [111, 374] on input "https://" at bounding box center [105, 380] width 183 height 29
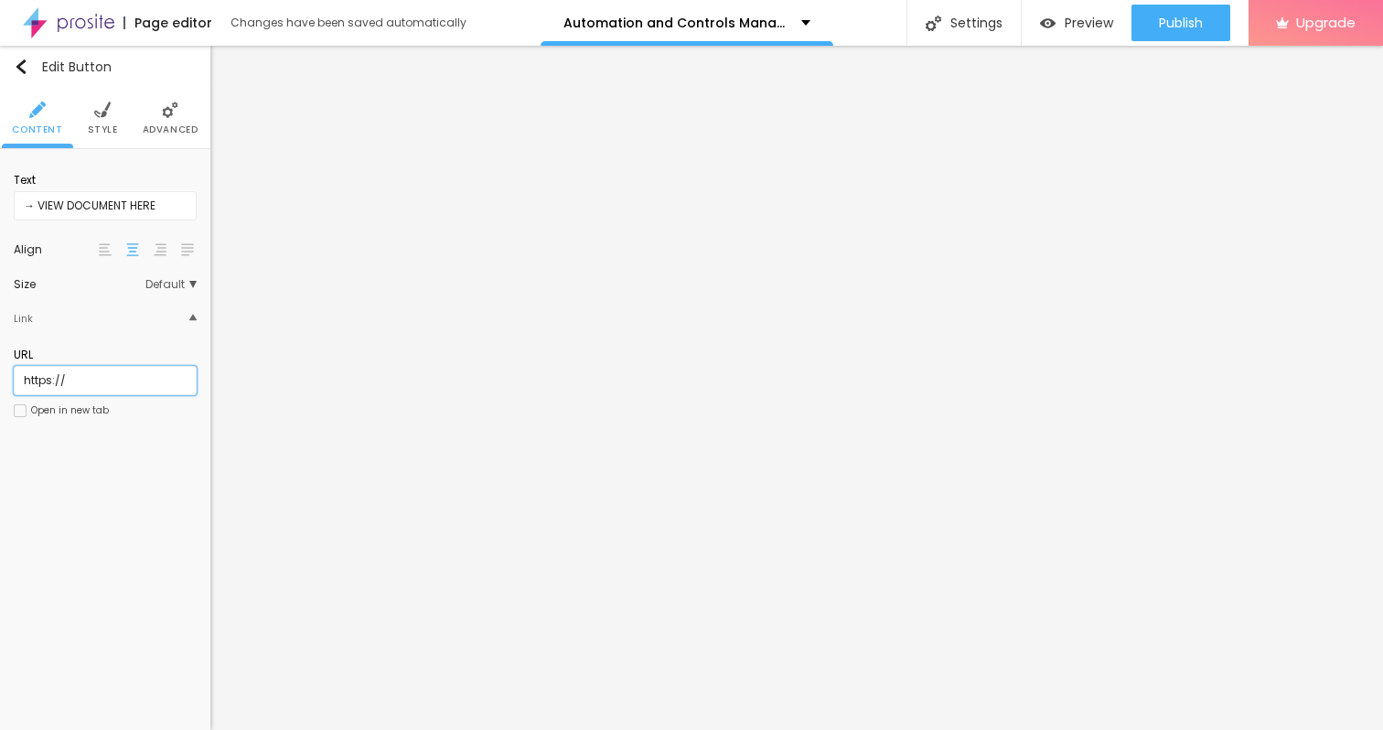
click at [111, 374] on input "https://" at bounding box center [105, 380] width 183 height 29
paste input "[DOMAIN_NAME][URL]"
click at [74, 364] on div "URL [URL][DOMAIN_NAME]" at bounding box center [105, 371] width 183 height 48
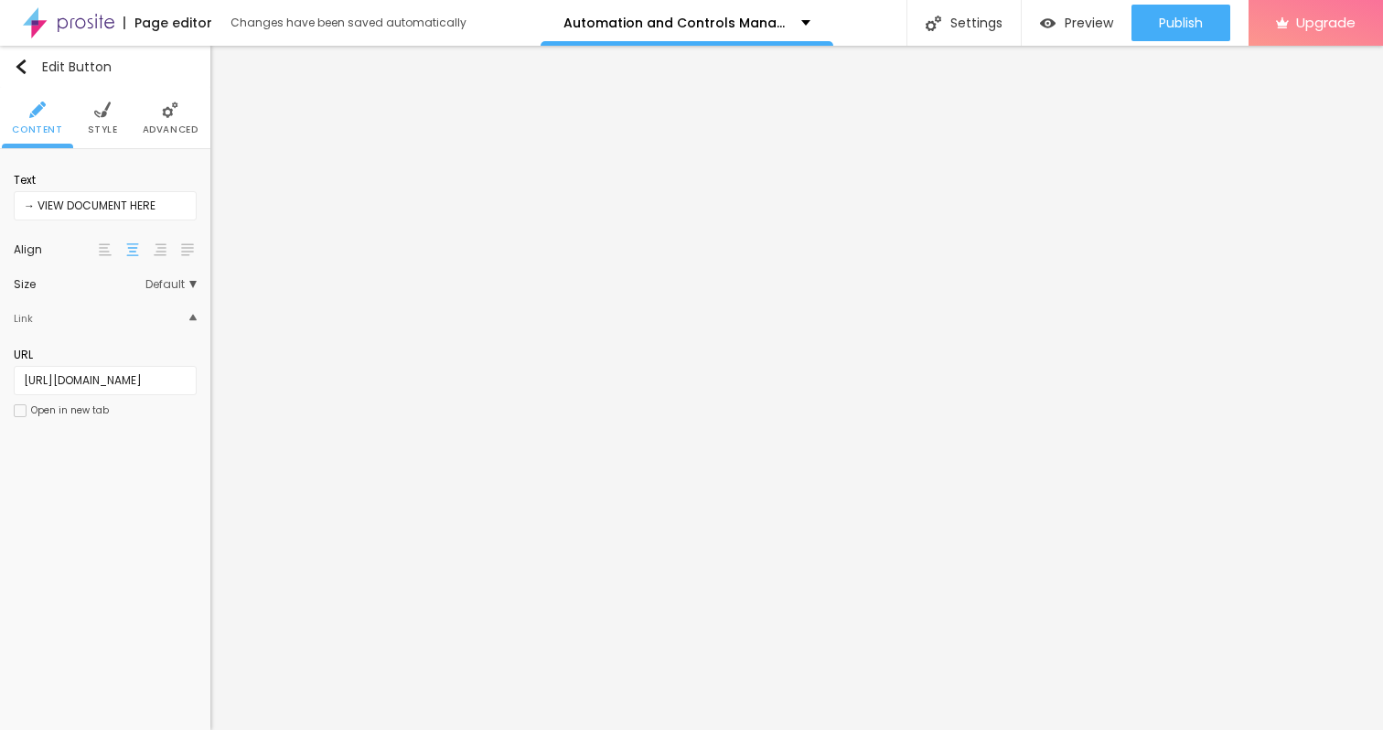
click at [98, 126] on span "Style" at bounding box center [103, 129] width 30 height 9
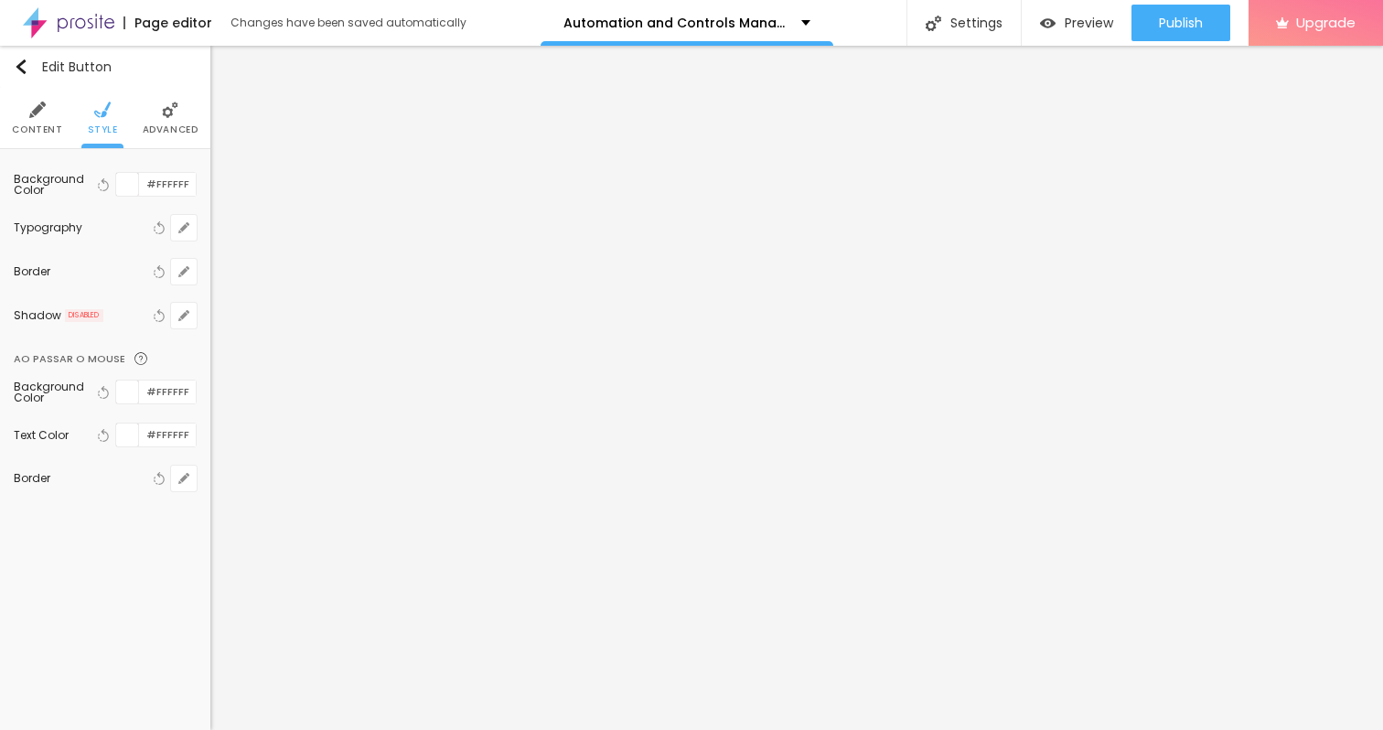
click at [173, 125] on span "Advanced" at bounding box center [171, 129] width 56 height 9
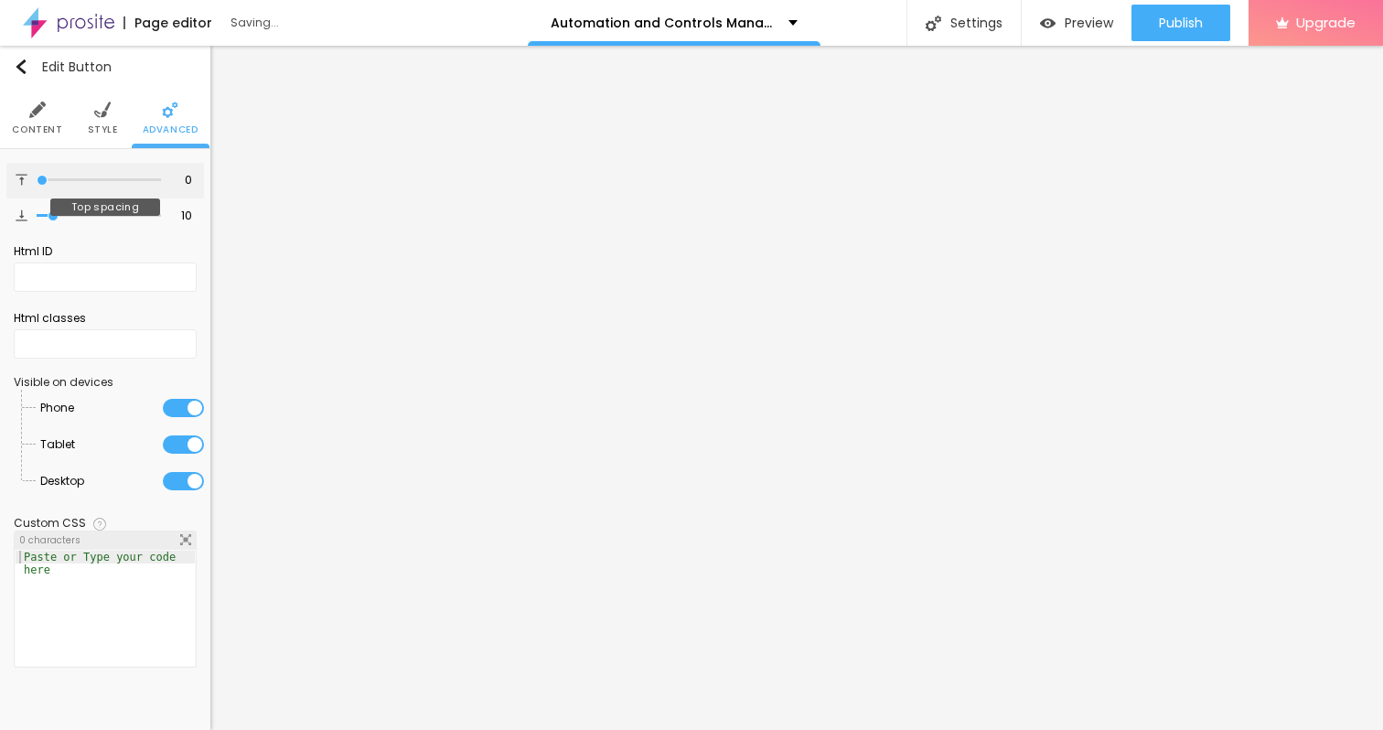
drag, startPoint x: 54, startPoint y: 176, endPoint x: 37, endPoint y: 173, distance: 16.9
click at [37, 176] on input "range" at bounding box center [99, 180] width 124 height 9
drag, startPoint x: 56, startPoint y: 212, endPoint x: 45, endPoint y: 208, distance: 11.6
click at [45, 211] on input "range" at bounding box center [99, 215] width 124 height 9
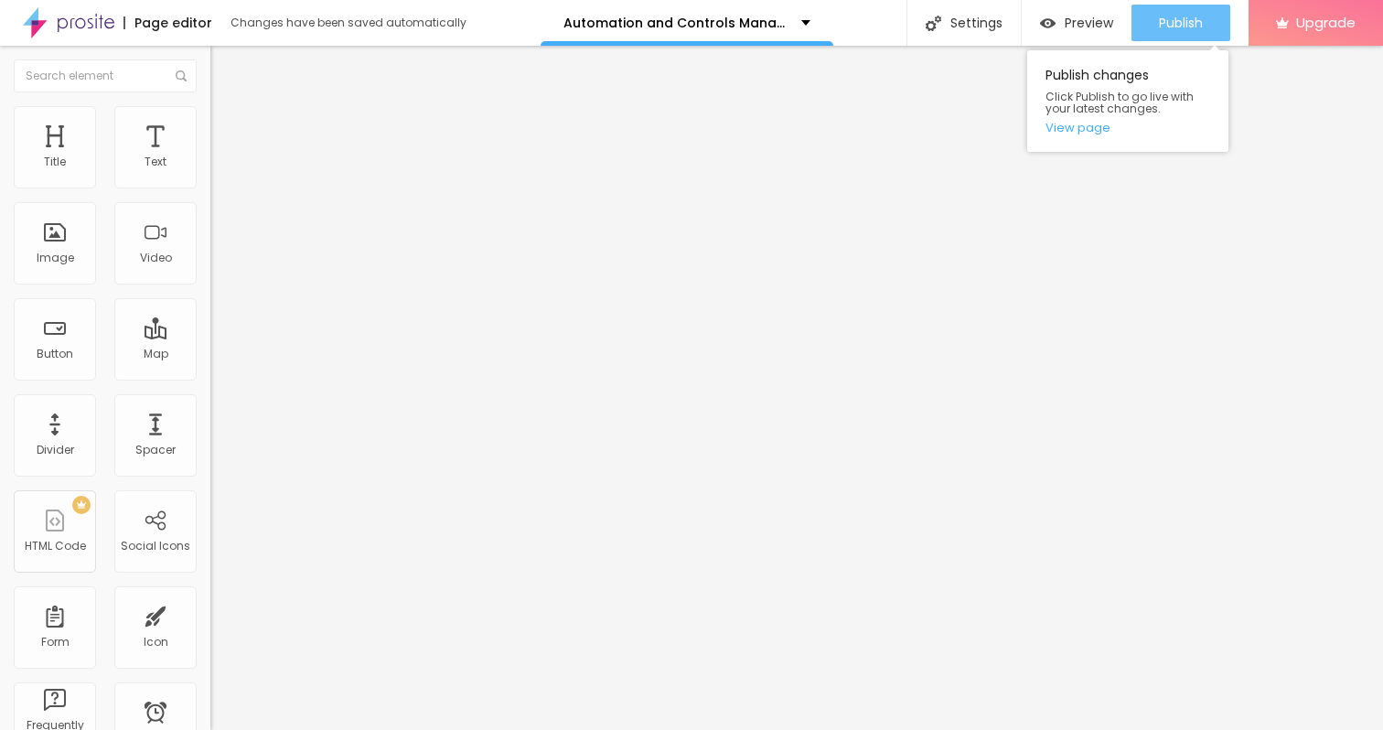
click at [1171, 11] on div "Publish" at bounding box center [1181, 23] width 44 height 37
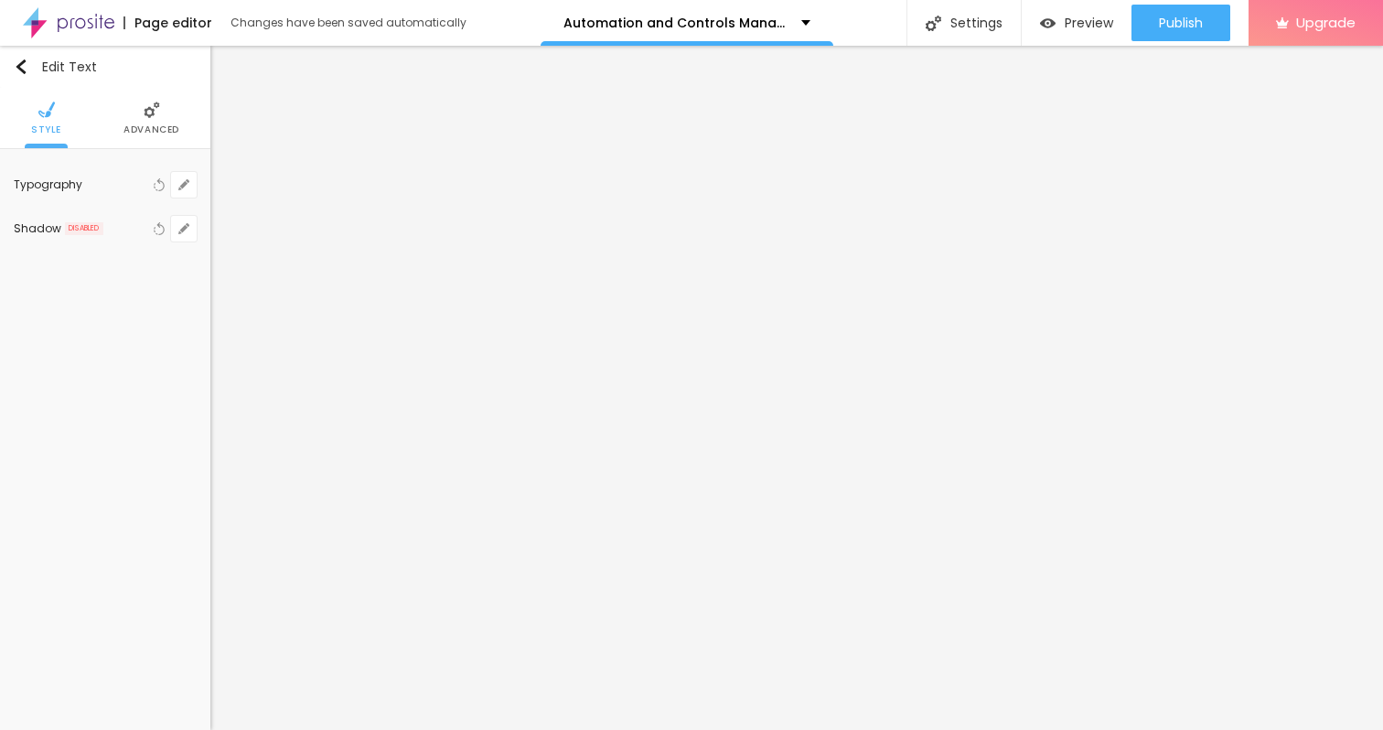
click at [149, 129] on span "Advanced" at bounding box center [151, 129] width 56 height 9
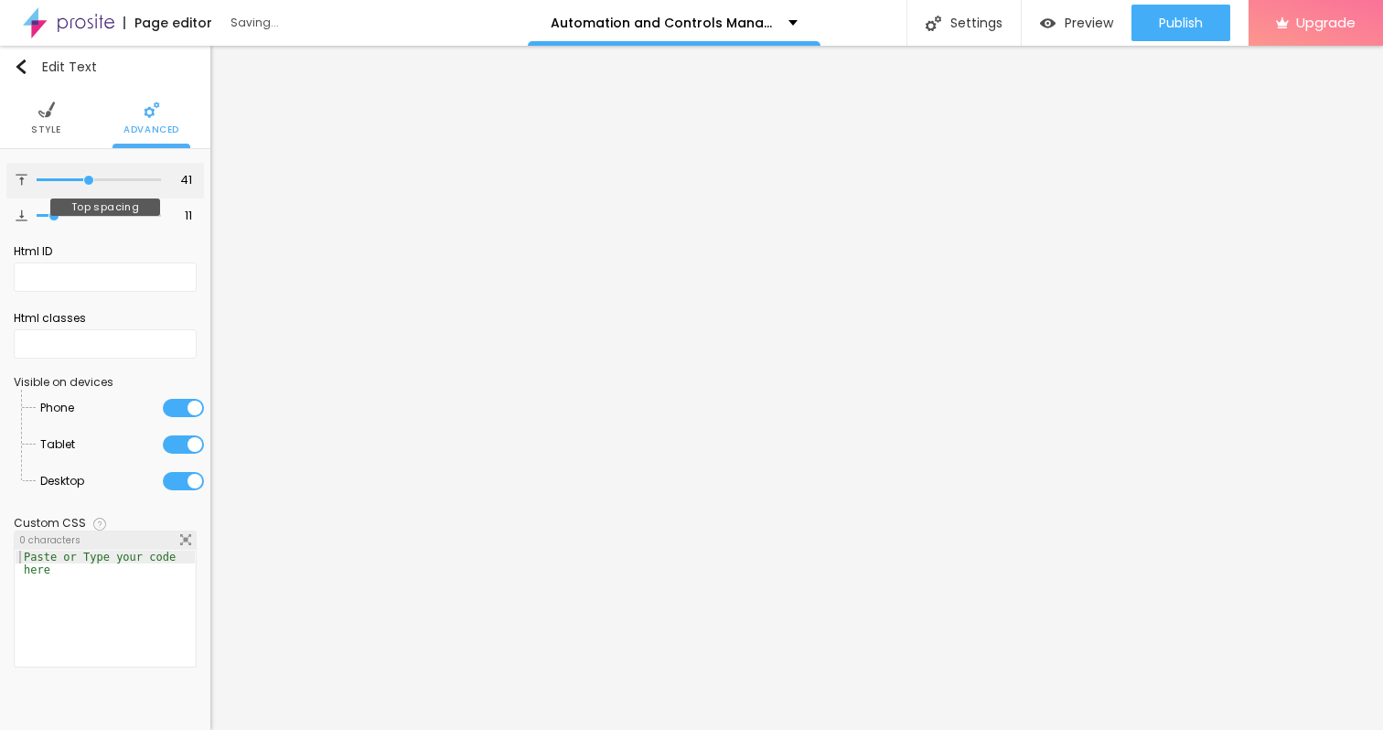
click at [89, 178] on input "range" at bounding box center [99, 180] width 124 height 9
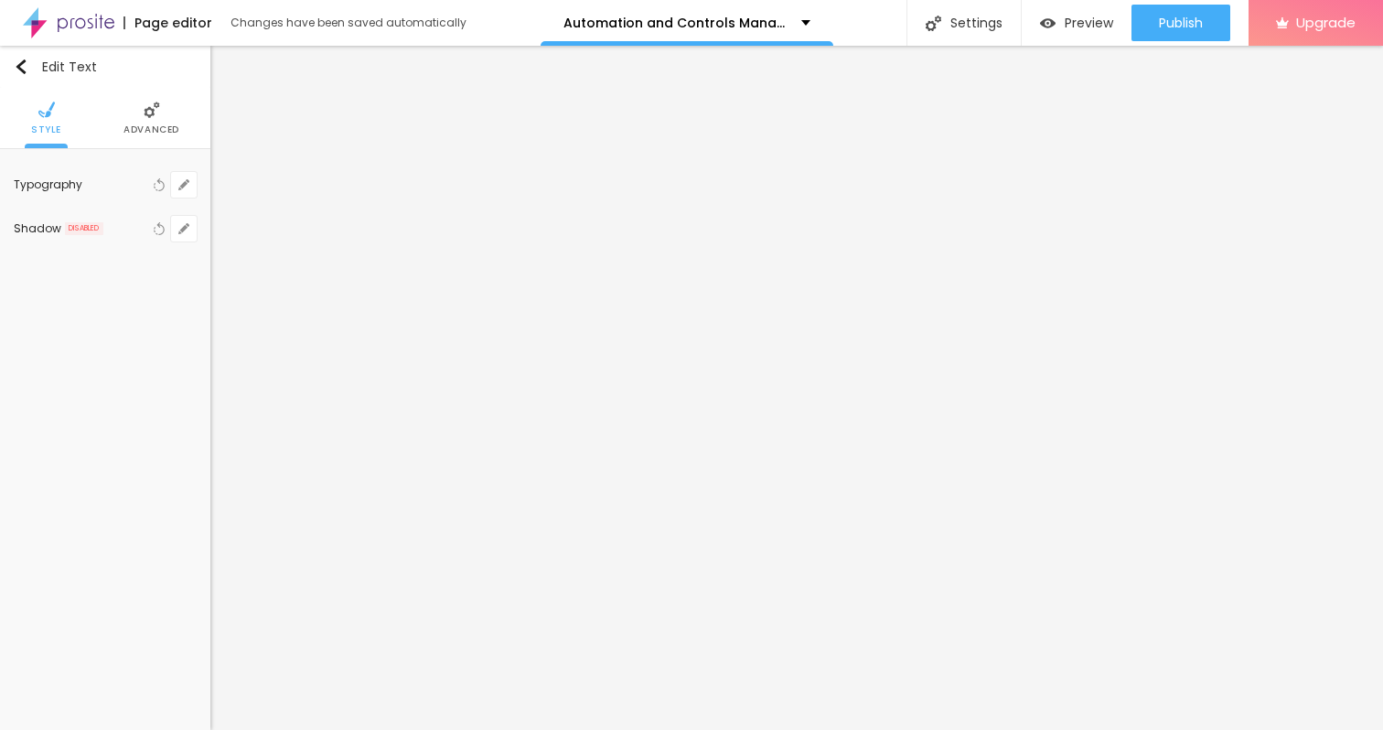
click at [145, 134] on span "Advanced" at bounding box center [151, 129] width 56 height 9
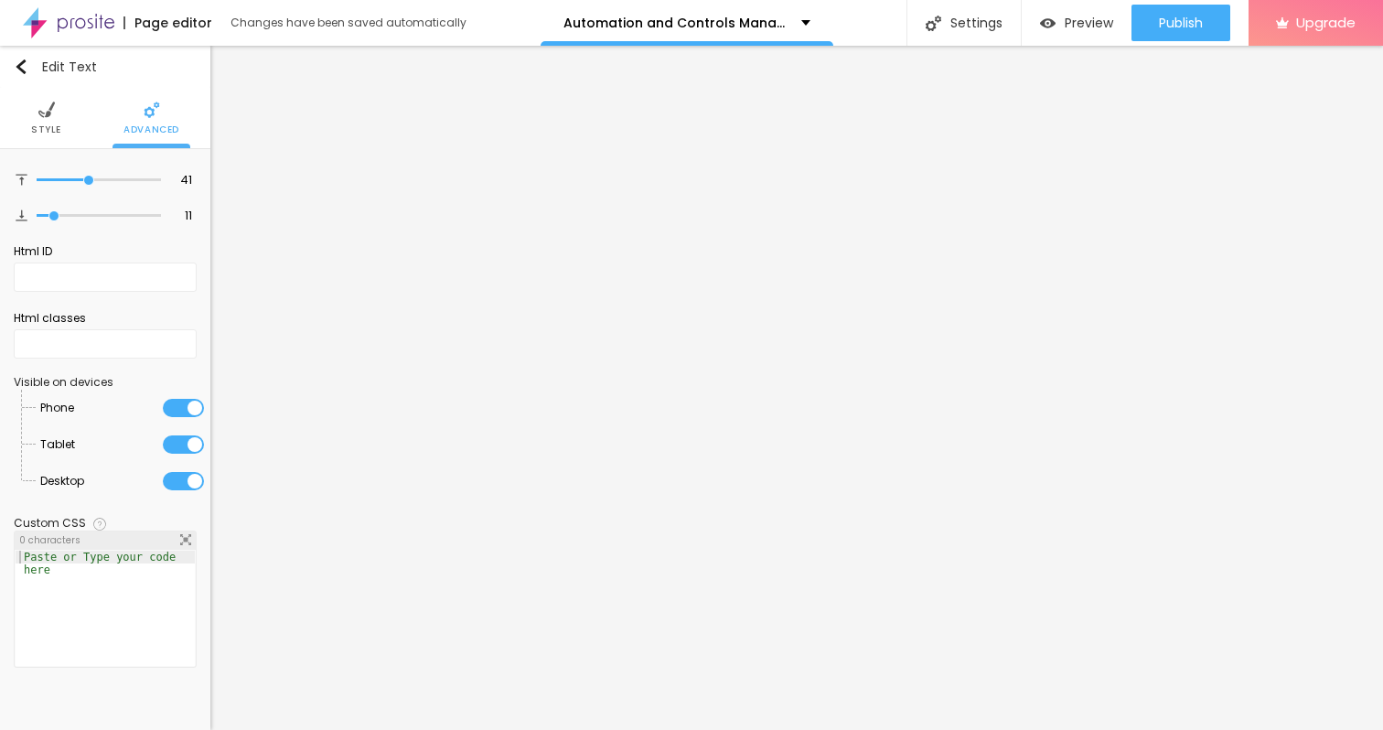
click at [53, 130] on span "Style" at bounding box center [46, 129] width 30 height 9
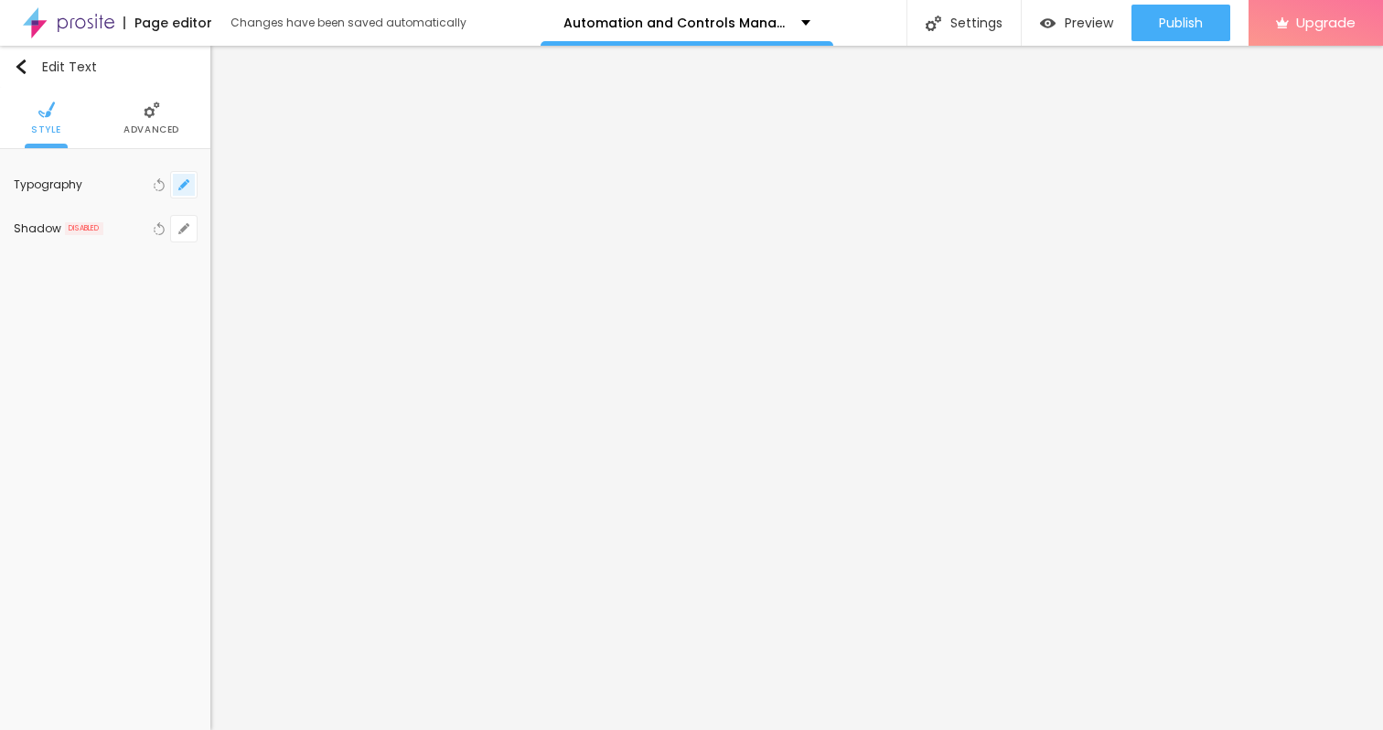
click at [180, 187] on icon "button" at bounding box center [183, 184] width 7 height 7
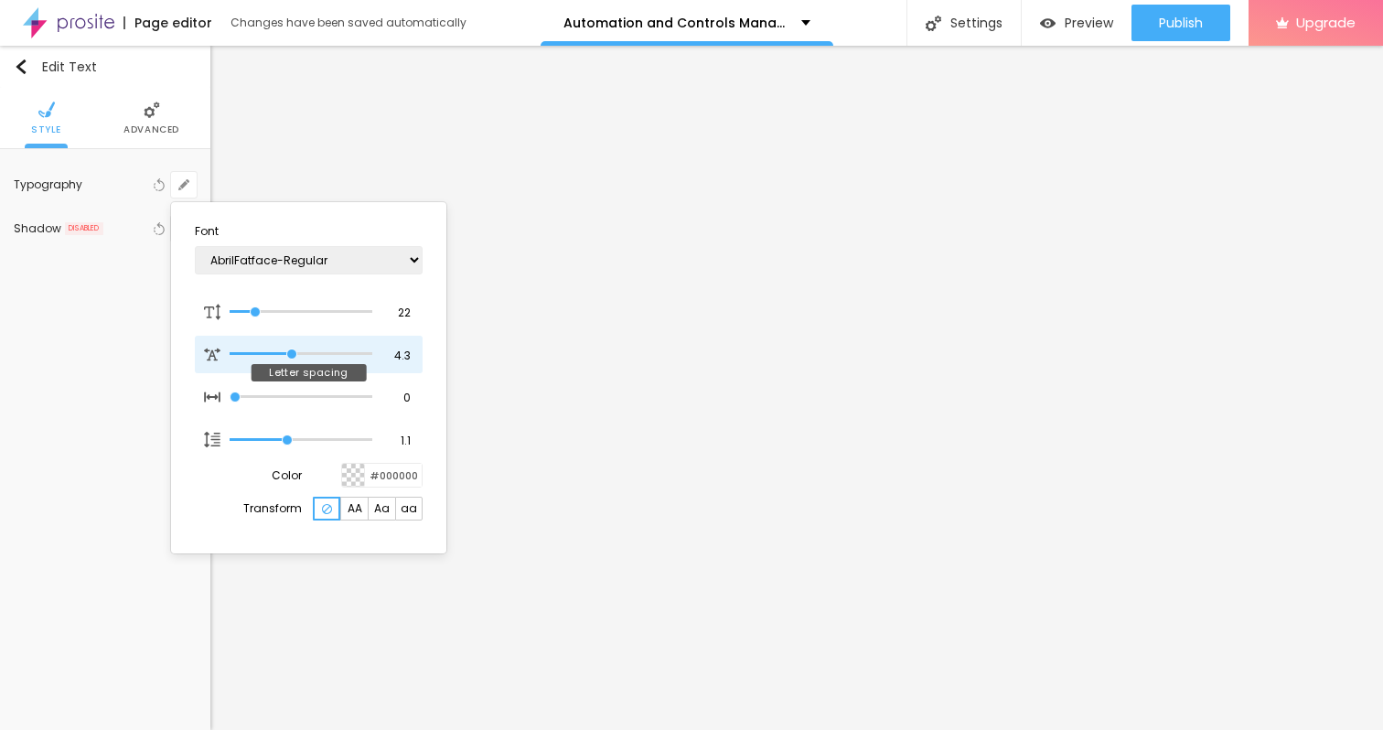
drag, startPoint x: 271, startPoint y: 351, endPoint x: 291, endPoint y: 351, distance: 20.1
click at [291, 351] on input "range" at bounding box center [301, 353] width 143 height 9
click at [602, 621] on div at bounding box center [691, 365] width 1383 height 730
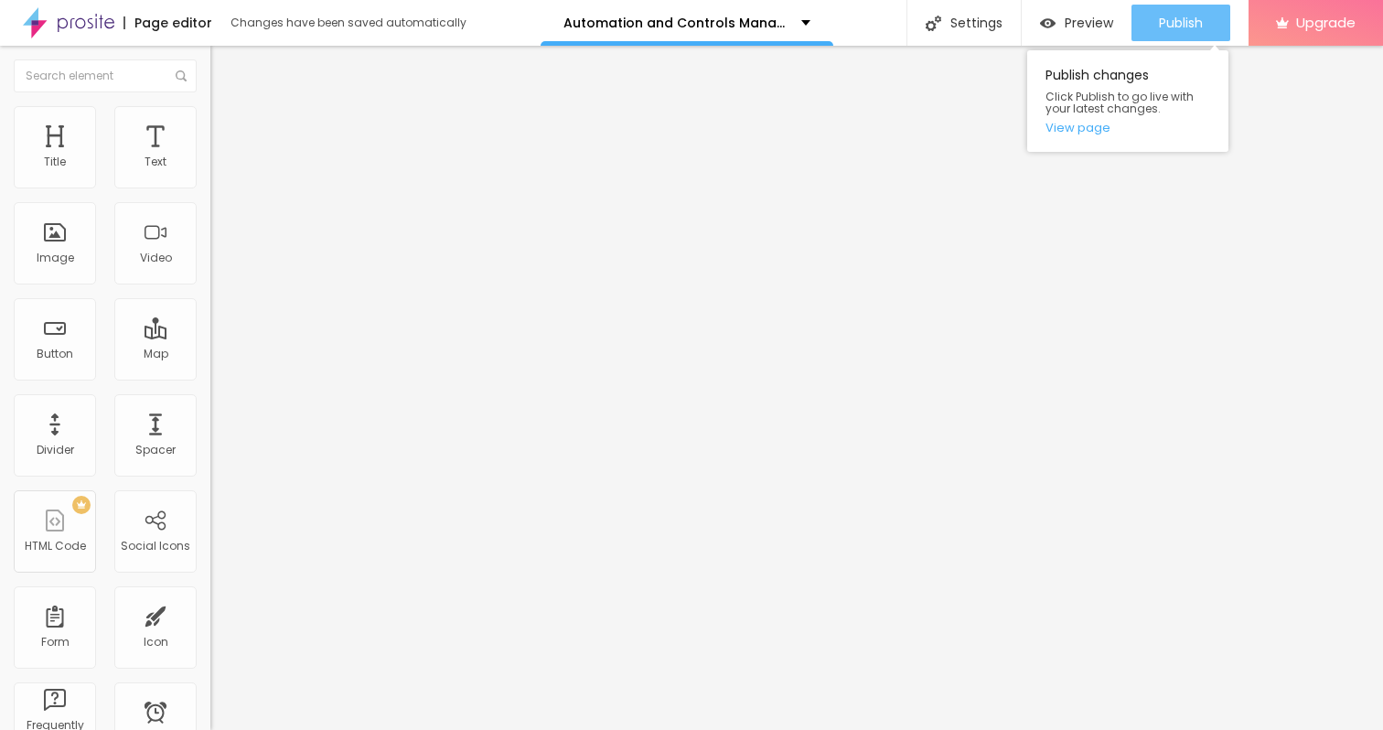
click at [1148, 16] on button "Publish" at bounding box center [1180, 23] width 99 height 37
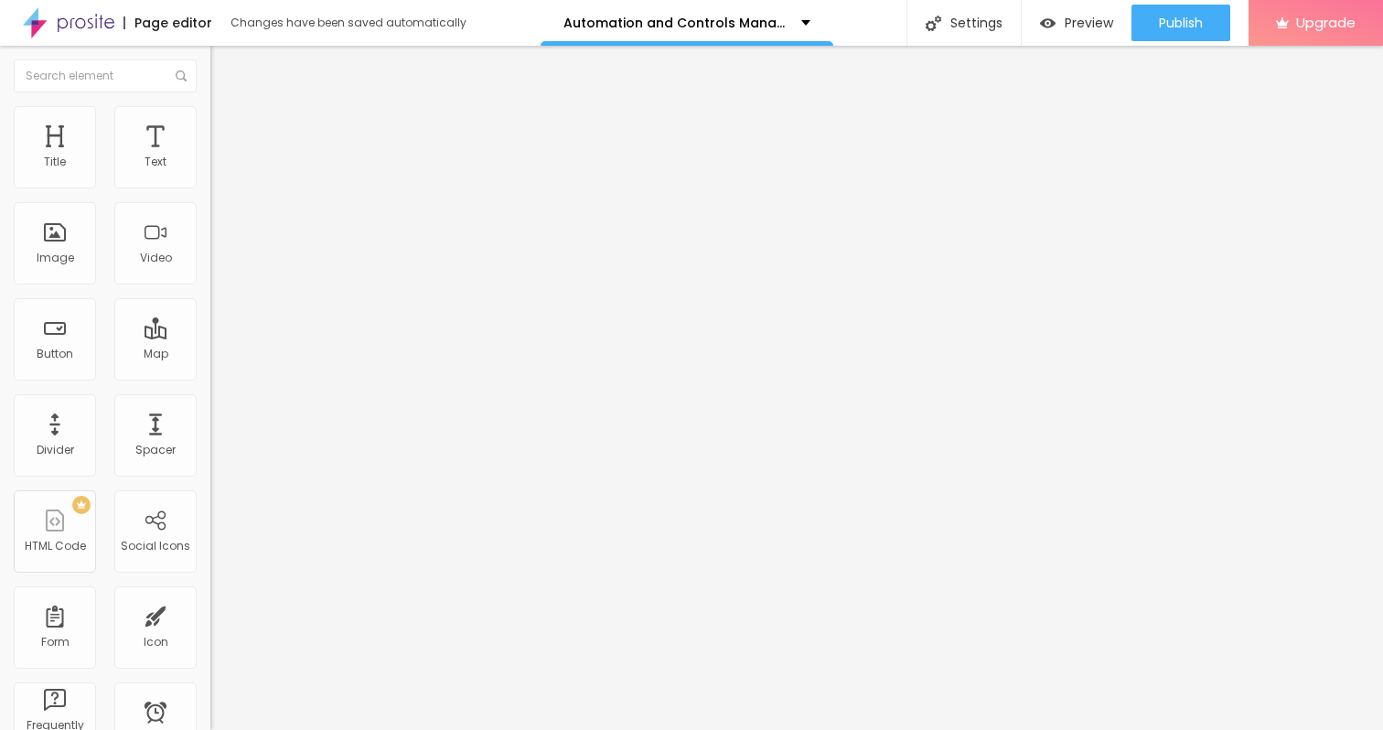
click at [32, 27] on img at bounding box center [68, 23] width 91 height 46
